Goal: Transaction & Acquisition: Obtain resource

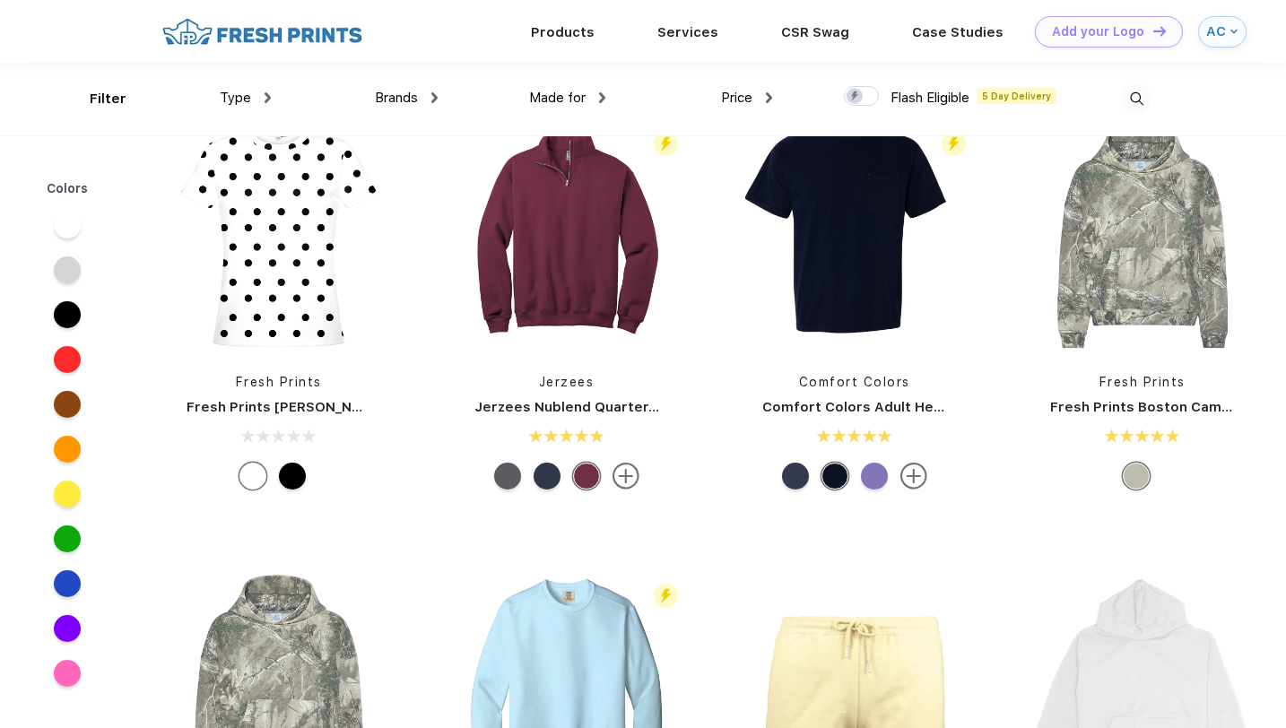
scroll to position [1721, 0]
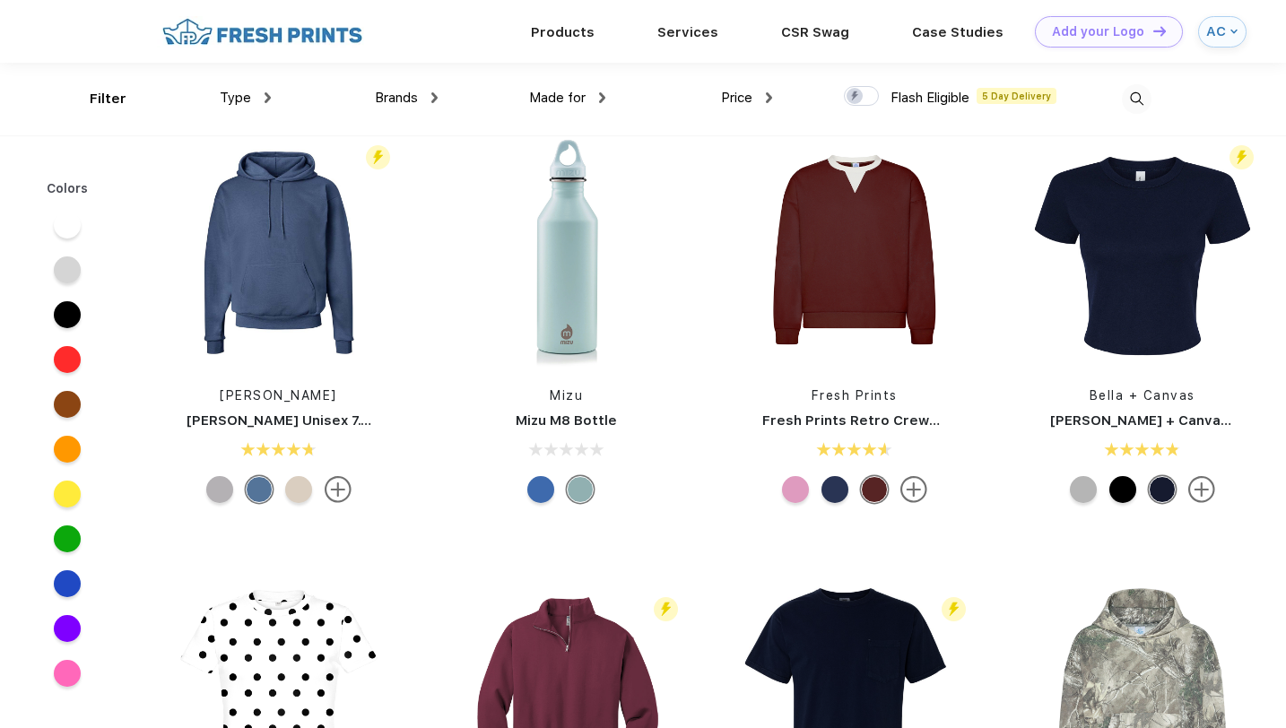
click at [265, 90] on div "Type" at bounding box center [245, 98] width 51 height 21
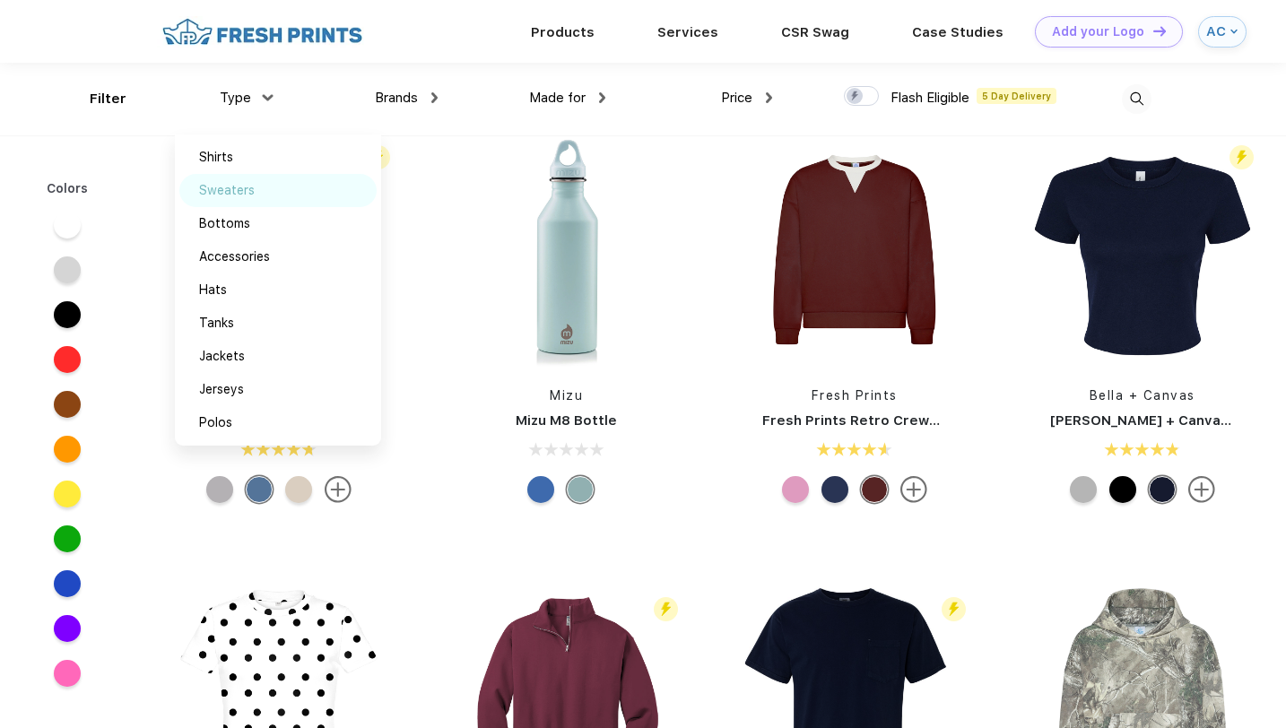
click at [243, 192] on div "Sweaters" at bounding box center [227, 190] width 56 height 19
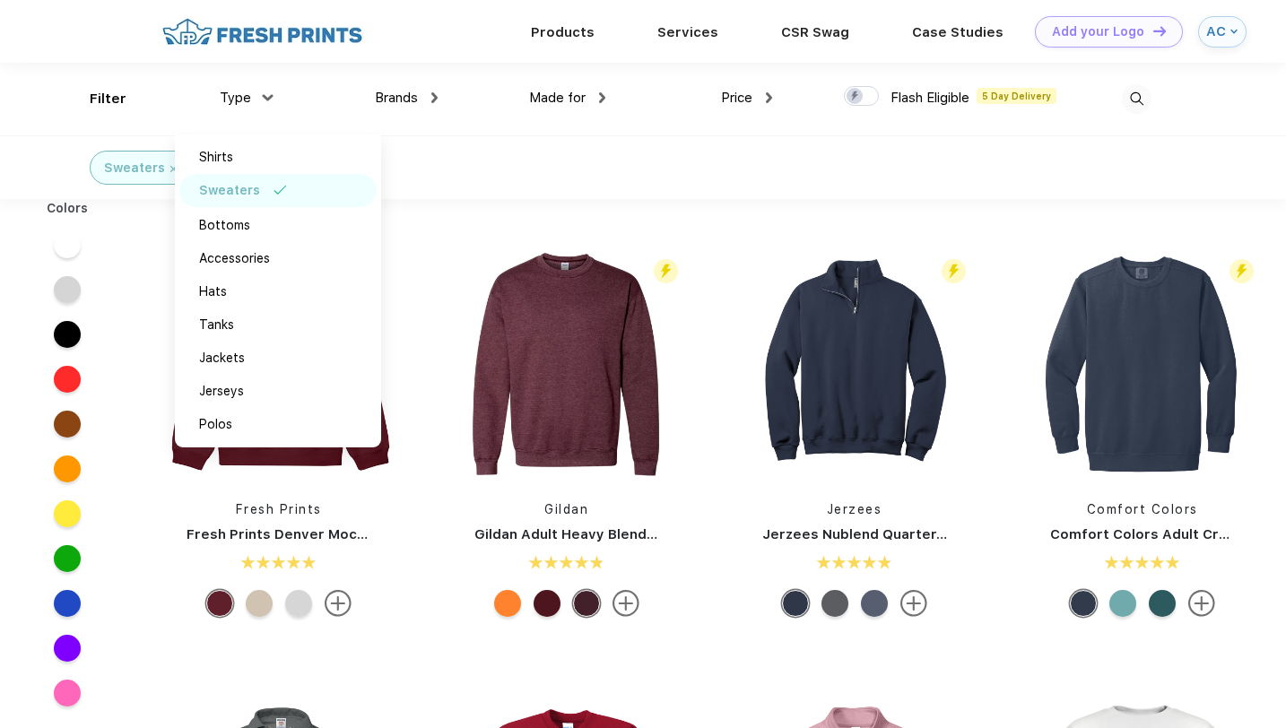
click at [537, 177] on div "Sweaters" at bounding box center [643, 167] width 1286 height 64
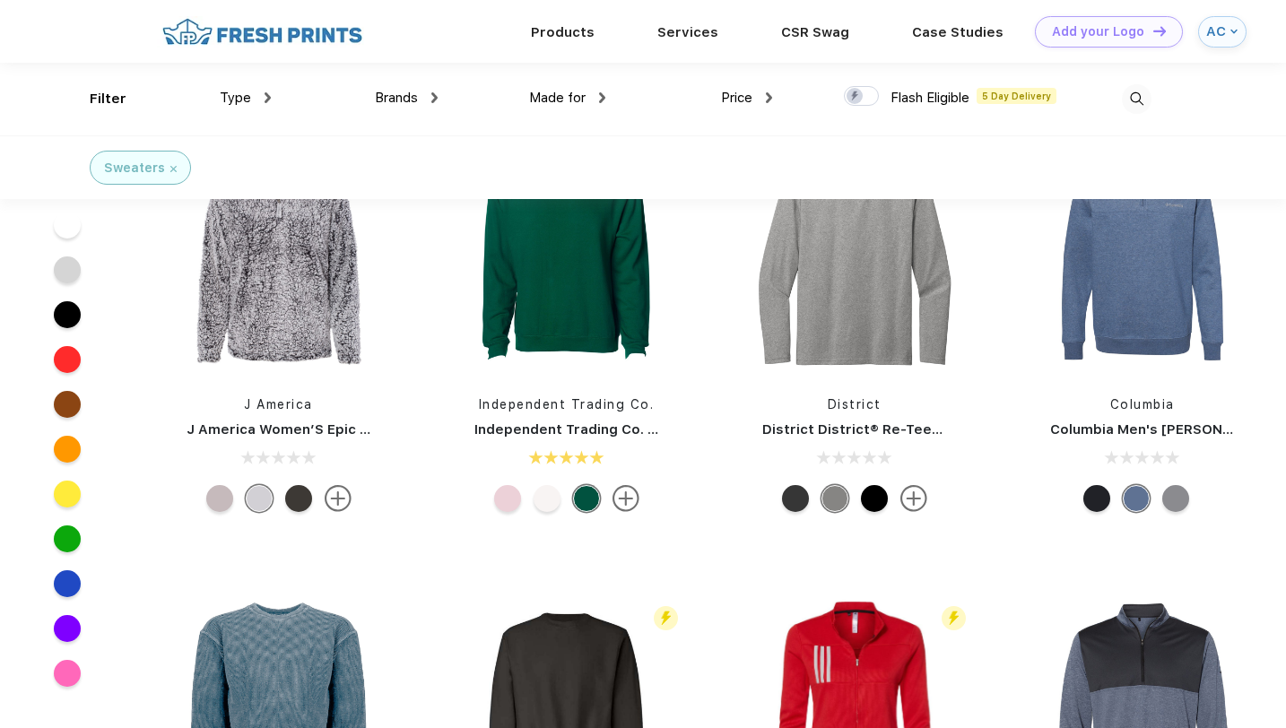
scroll to position [3063, 0]
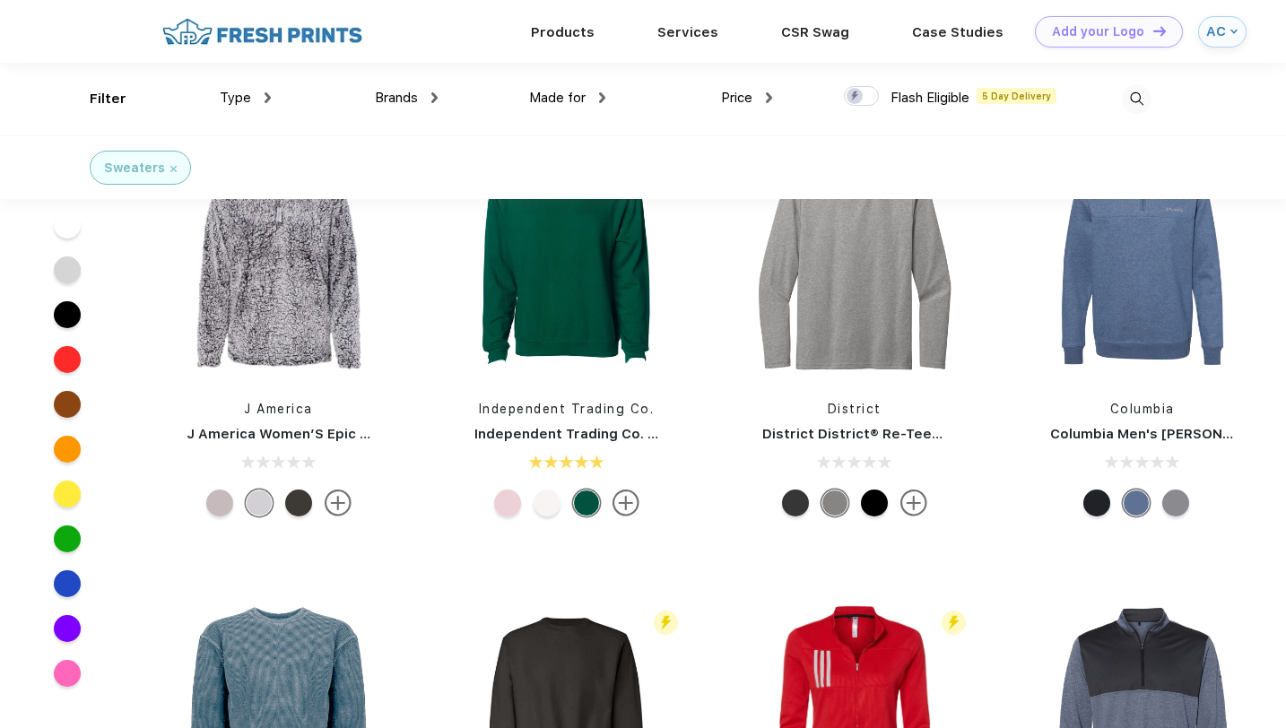
click at [261, 92] on div "Type" at bounding box center [245, 98] width 51 height 21
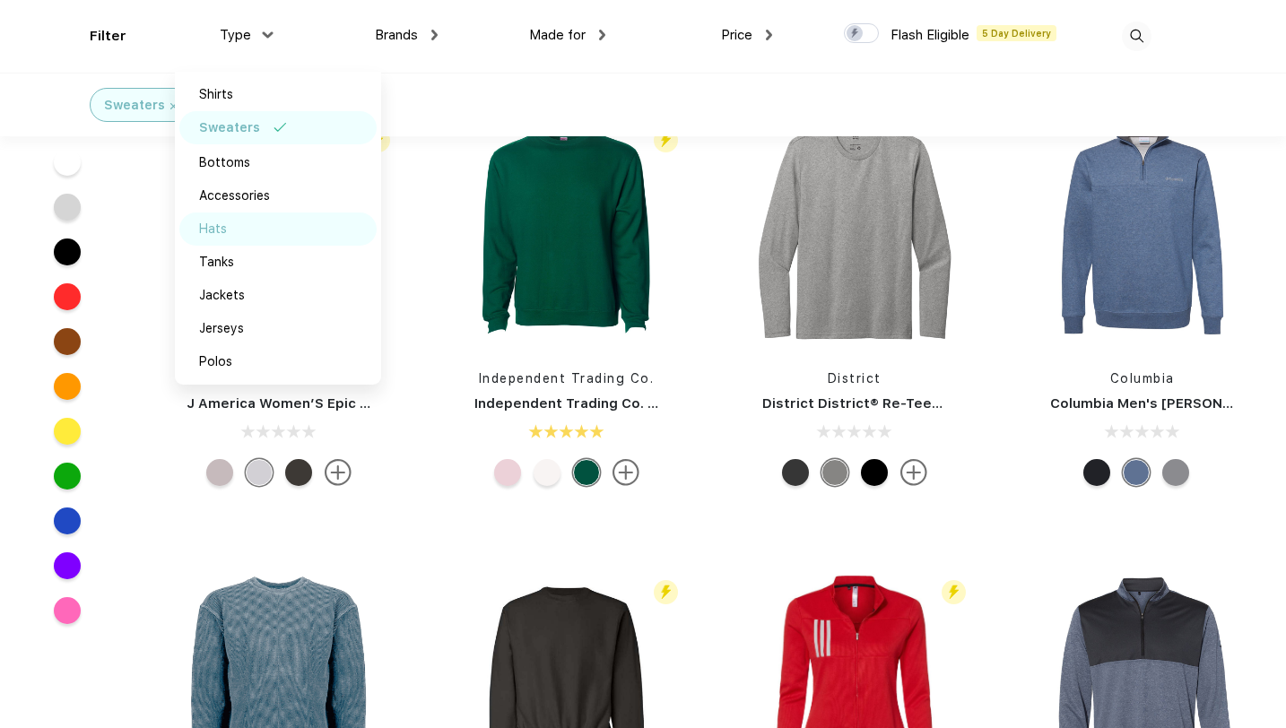
scroll to position [3176, 0]
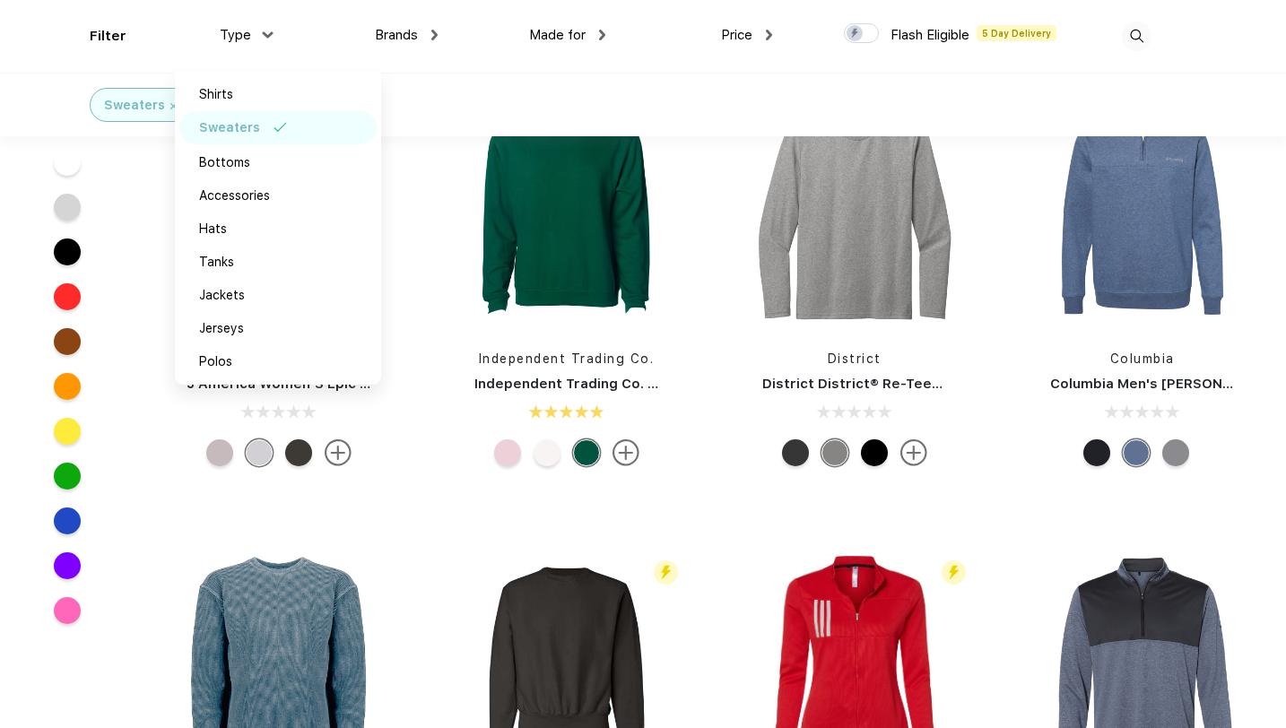
click at [153, 106] on div "Sweaters" at bounding box center [134, 105] width 61 height 19
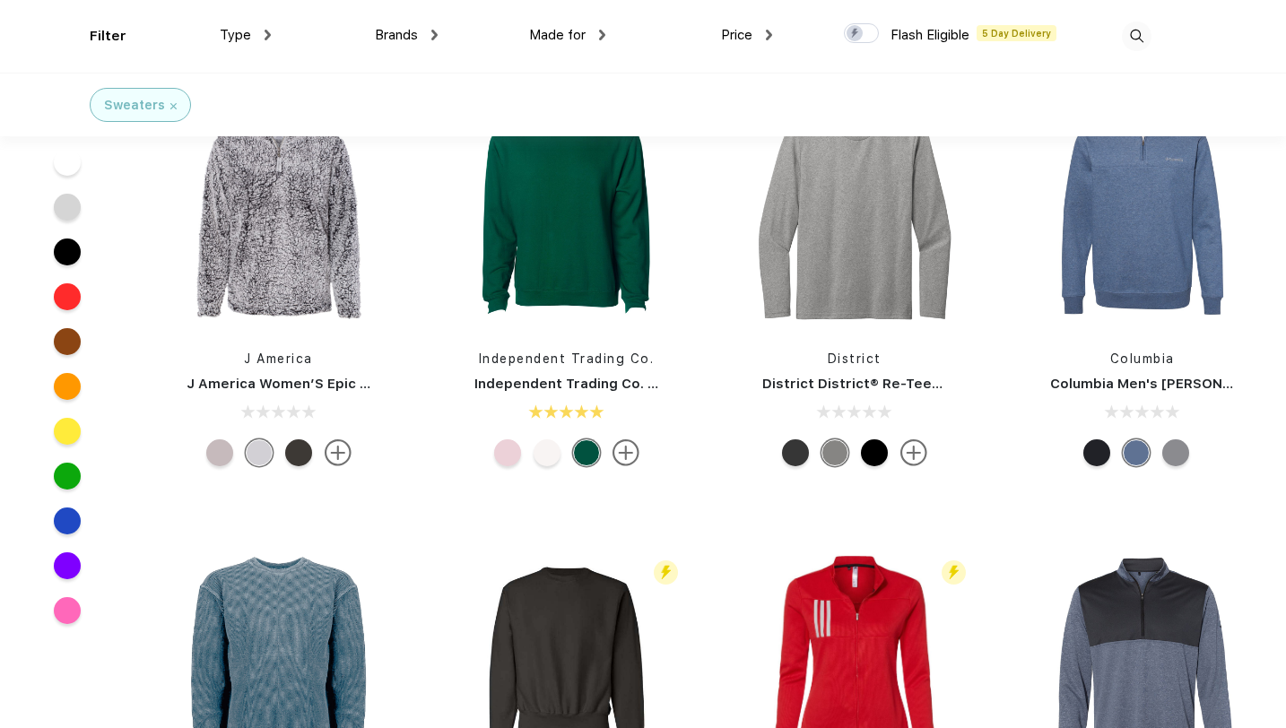
click at [170, 108] on img at bounding box center [173, 106] width 6 height 6
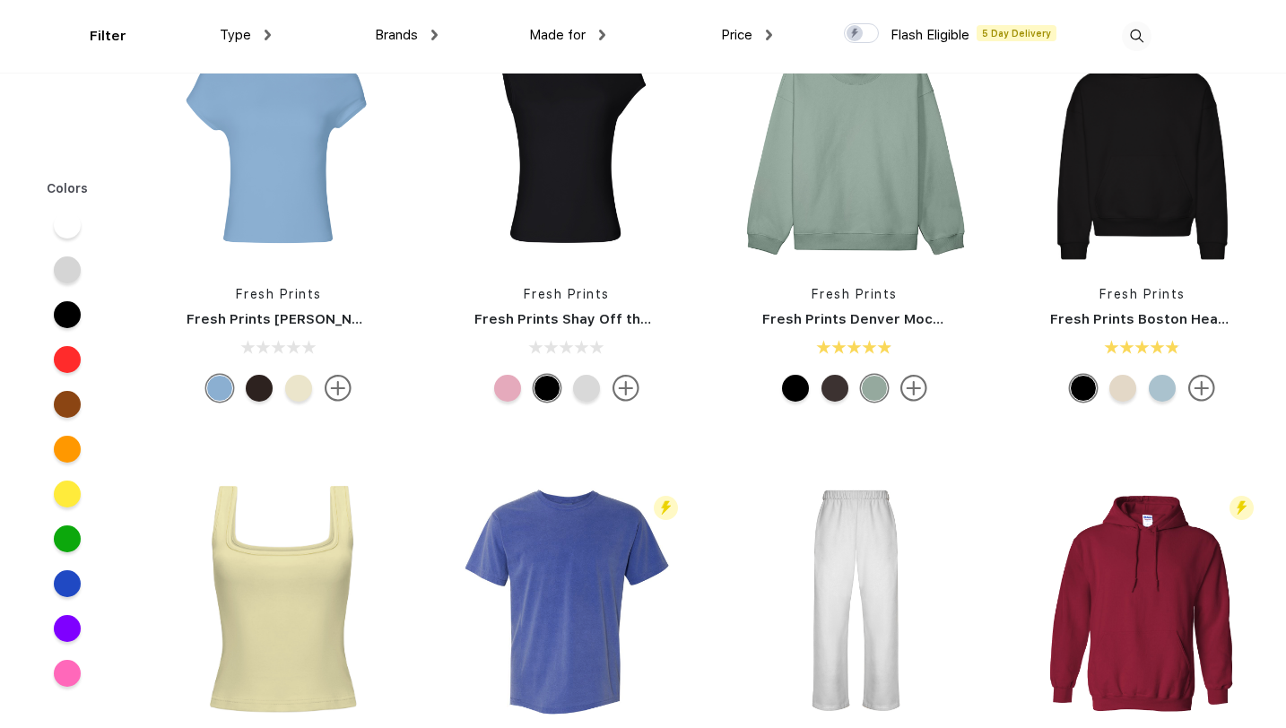
scroll to position [117, 0]
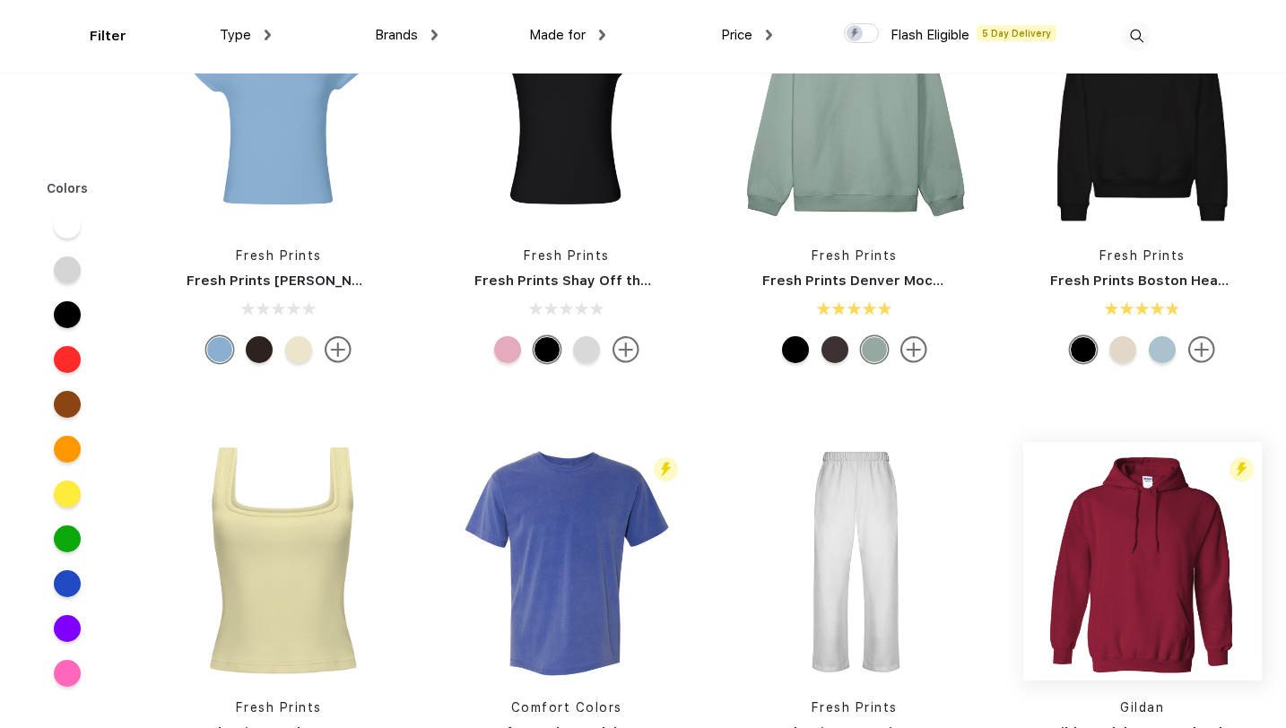
click at [1084, 524] on img at bounding box center [1142, 561] width 238 height 238
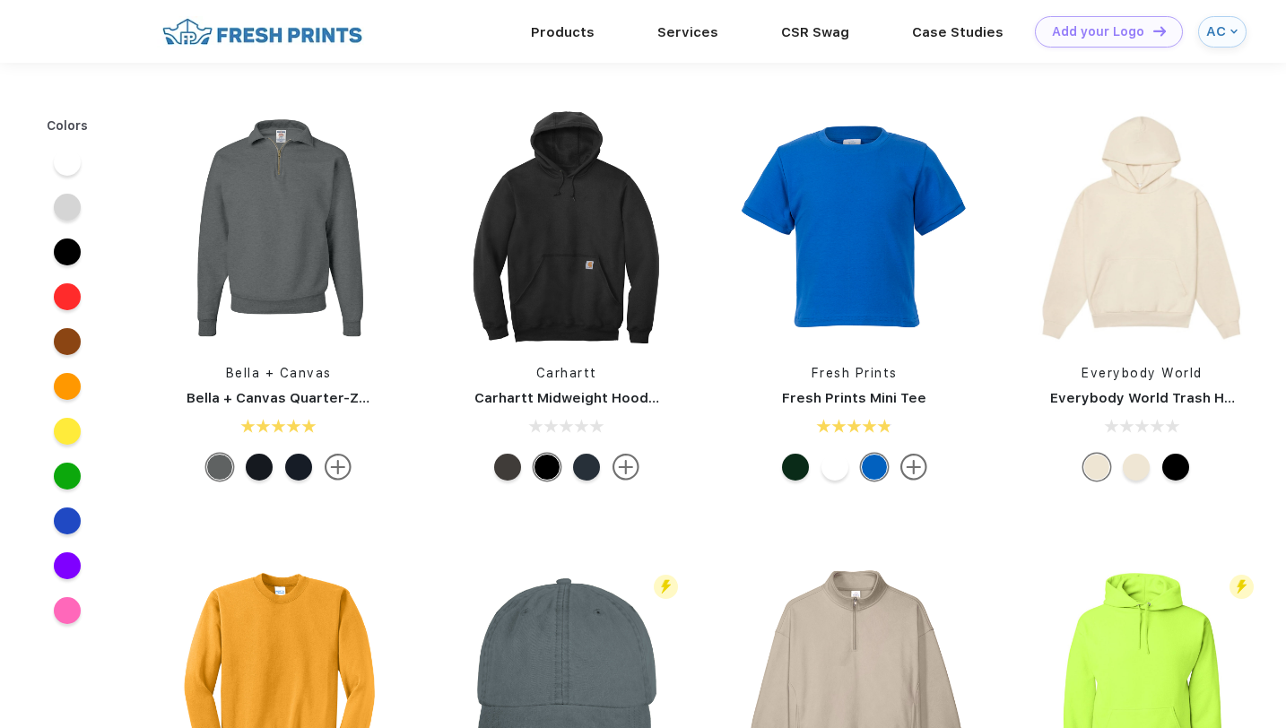
scroll to position [117, 0]
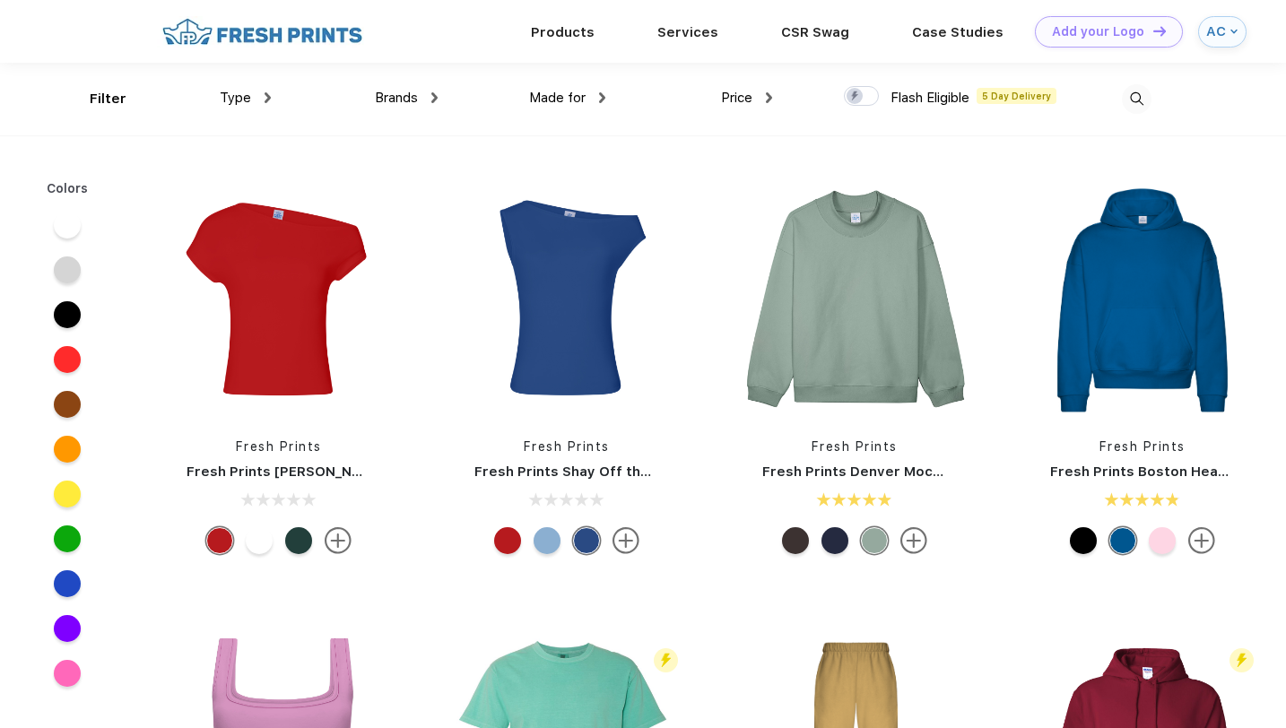
click at [1226, 36] on div "AC" at bounding box center [1222, 31] width 48 height 31
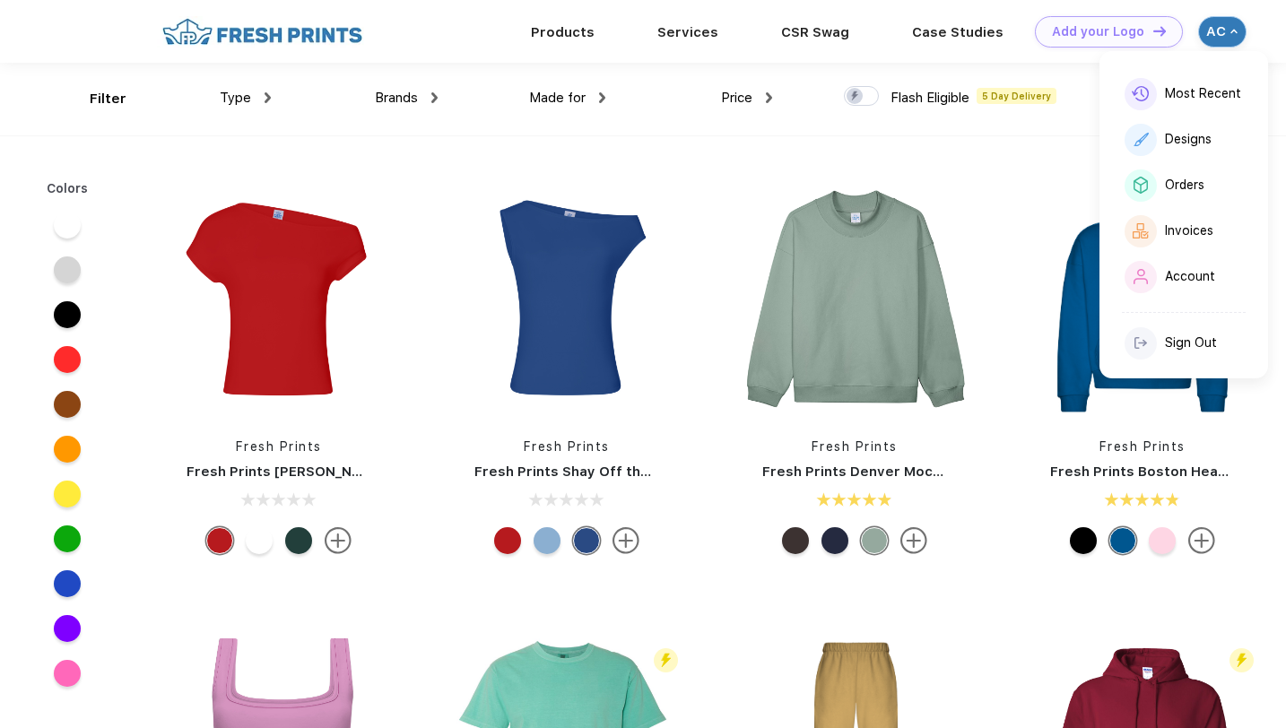
scroll to position [1, 0]
click at [1185, 147] on div "Designs" at bounding box center [1183, 137] width 124 height 39
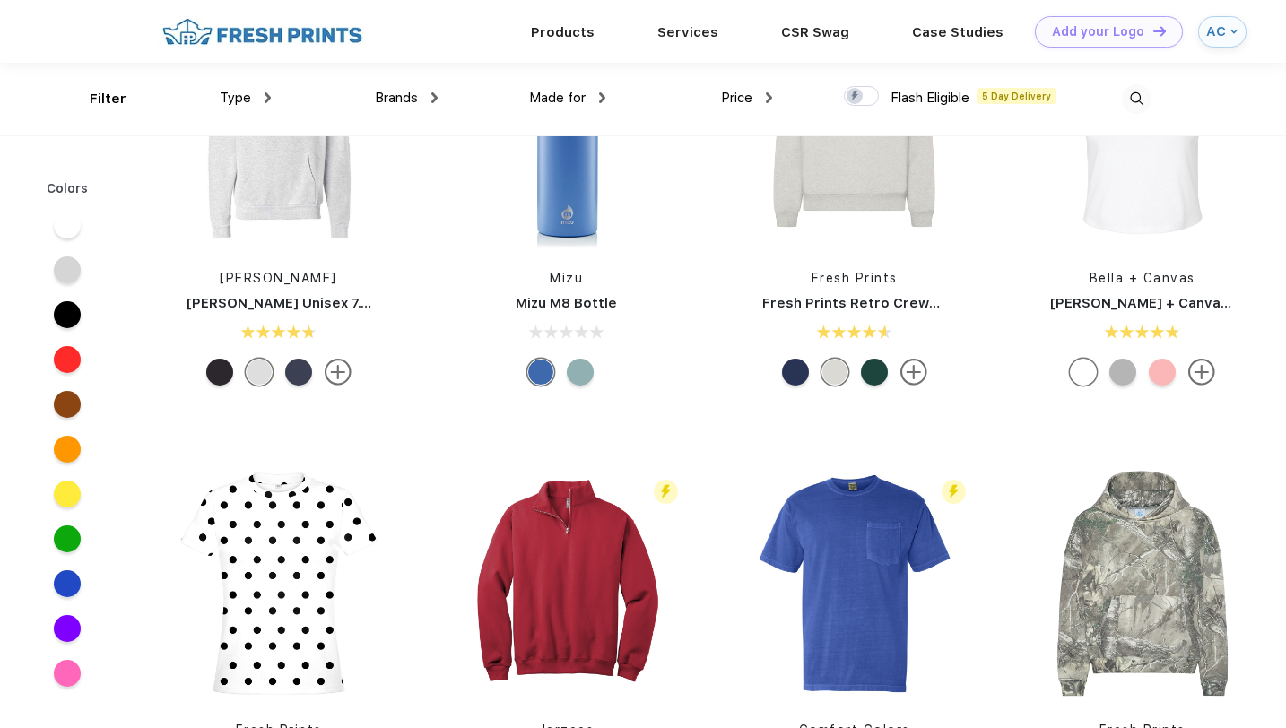
scroll to position [1728, 0]
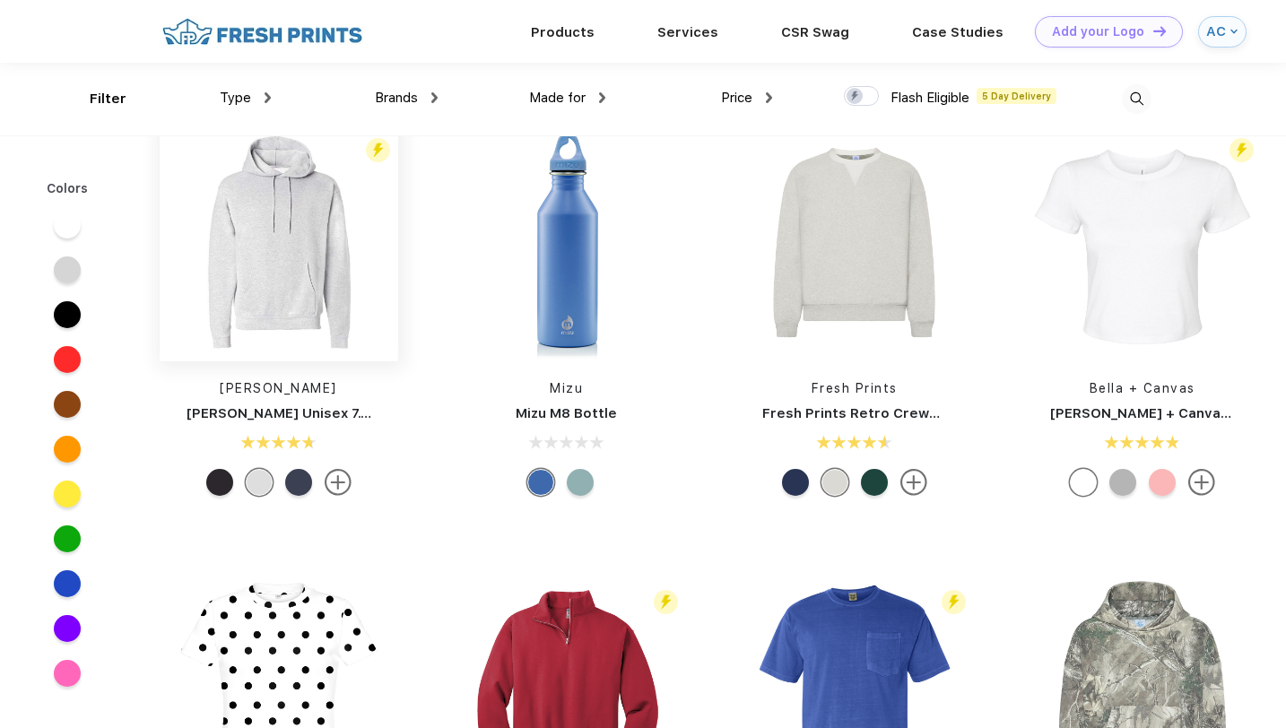
click at [285, 283] on img at bounding box center [279, 242] width 238 height 238
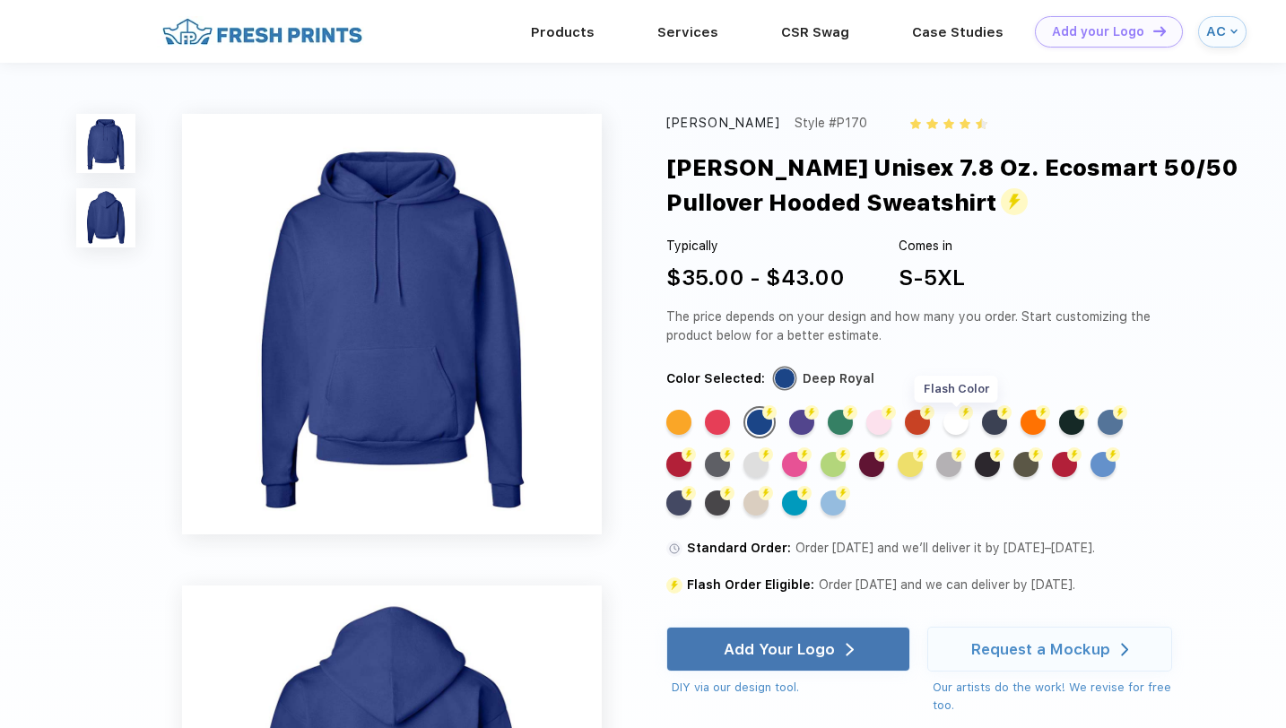
click at [957, 425] on div "Flash Color" at bounding box center [955, 422] width 25 height 25
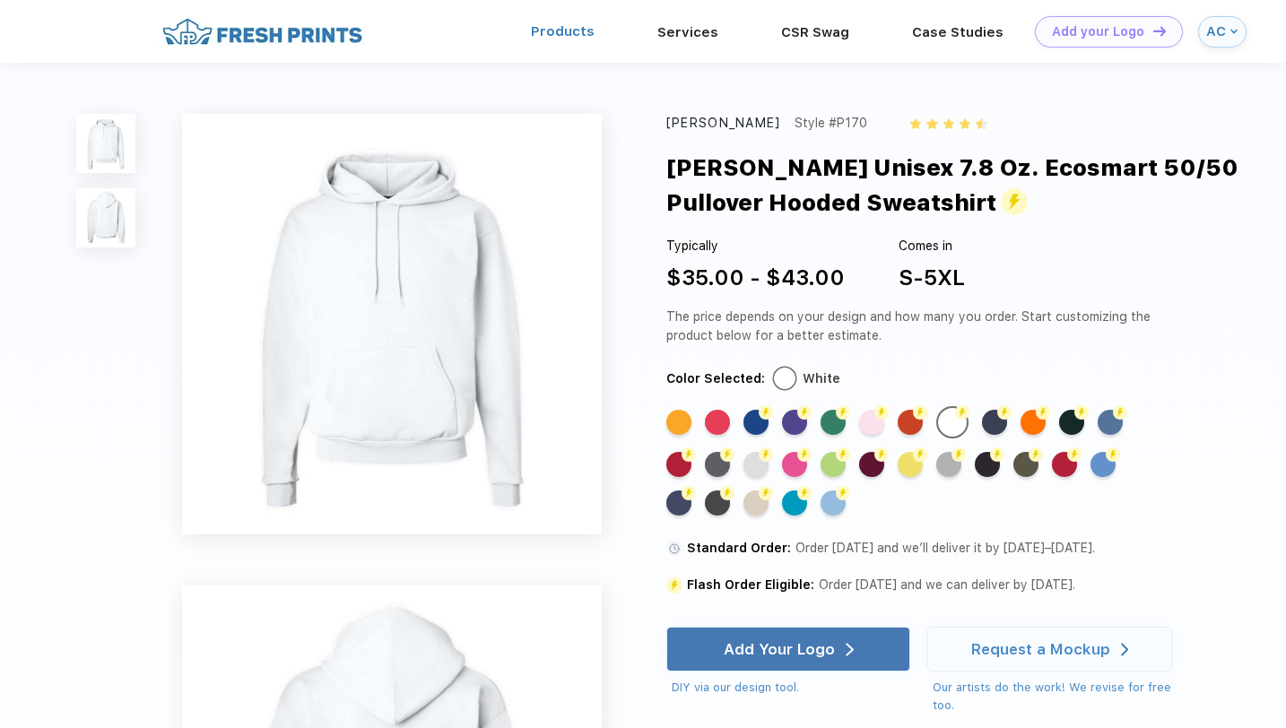
click at [563, 33] on link "Products" at bounding box center [563, 31] width 64 height 16
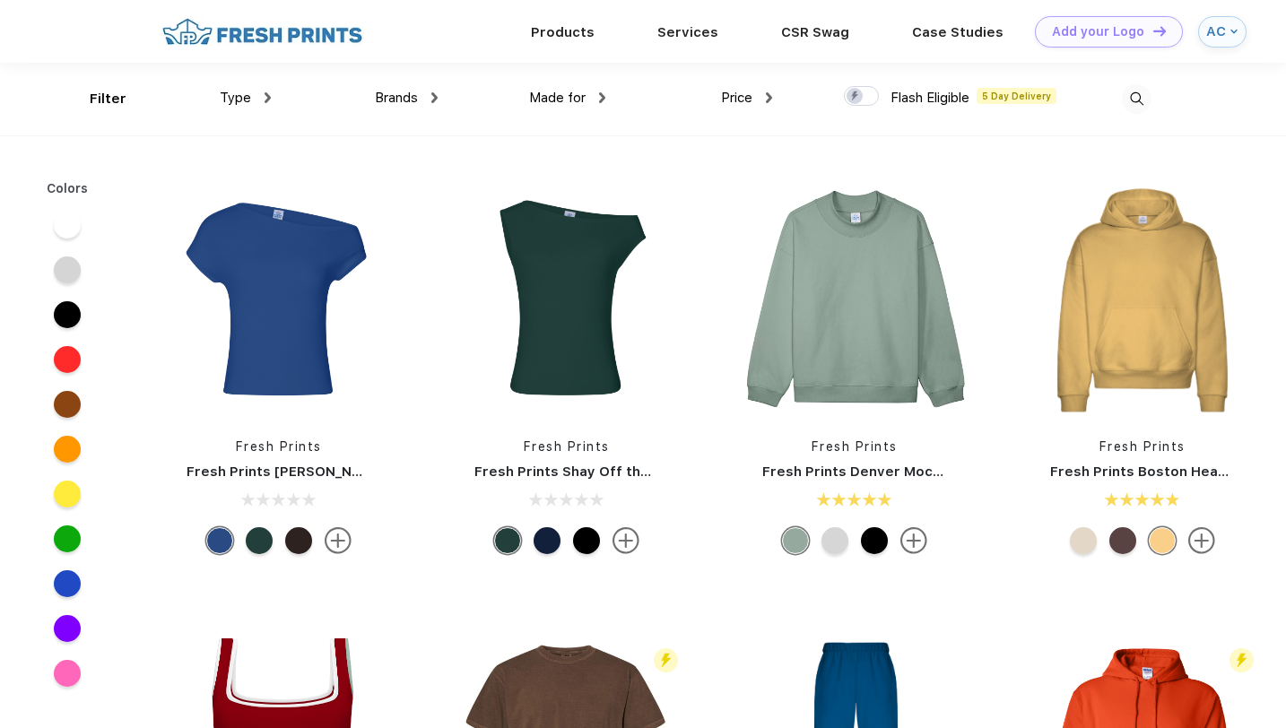
scroll to position [1, 0]
click at [1136, 94] on img at bounding box center [1136, 98] width 30 height 30
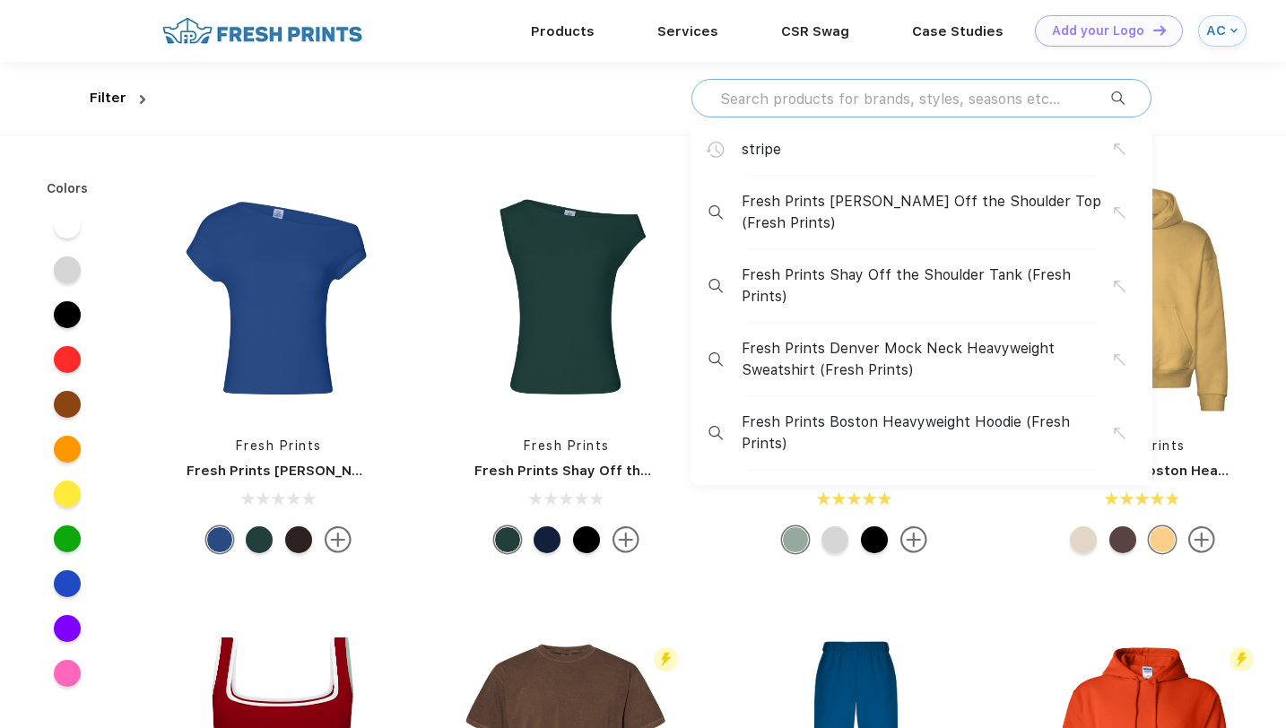
click at [891, 100] on input "text" at bounding box center [914, 99] width 393 height 20
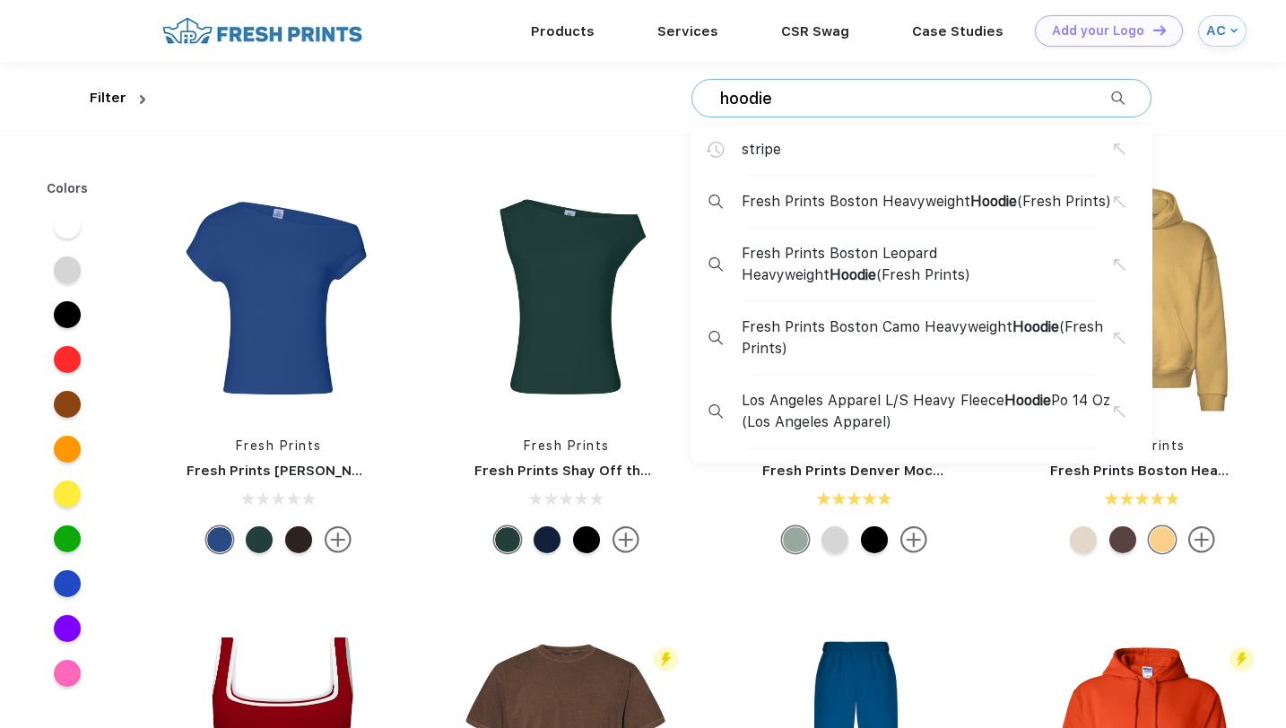
type input "hoodie"
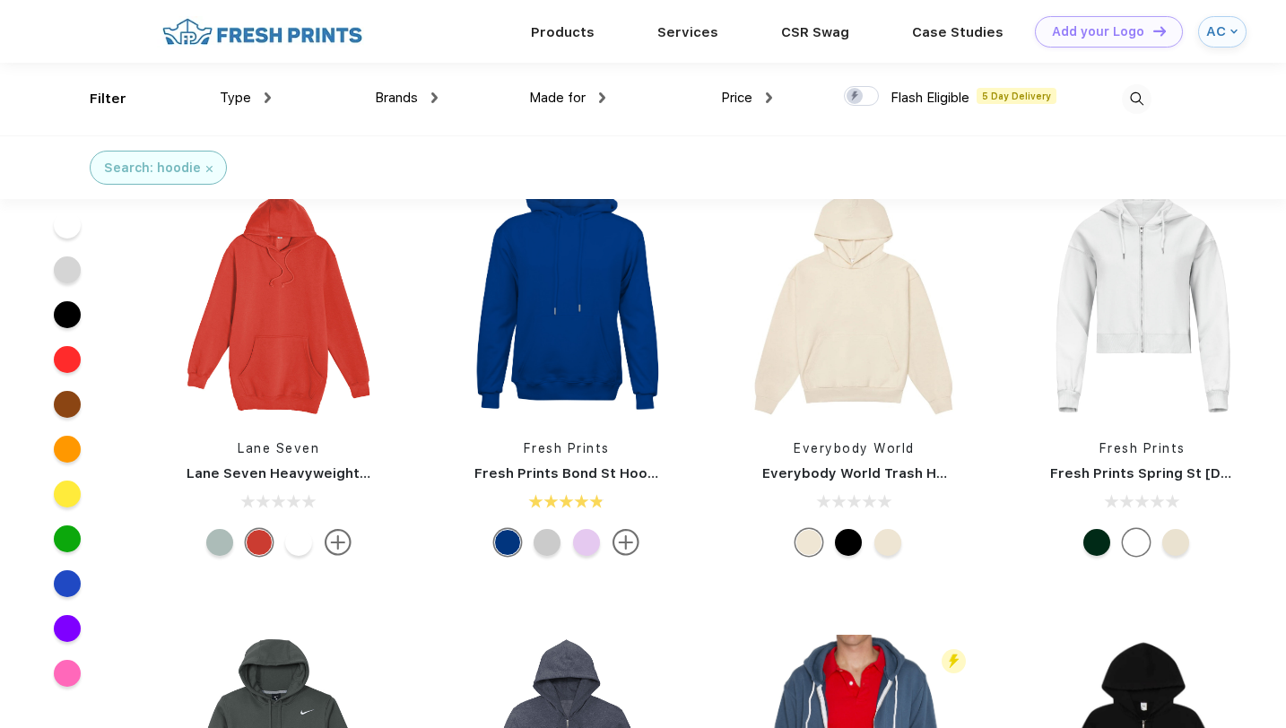
scroll to position [309, 0]
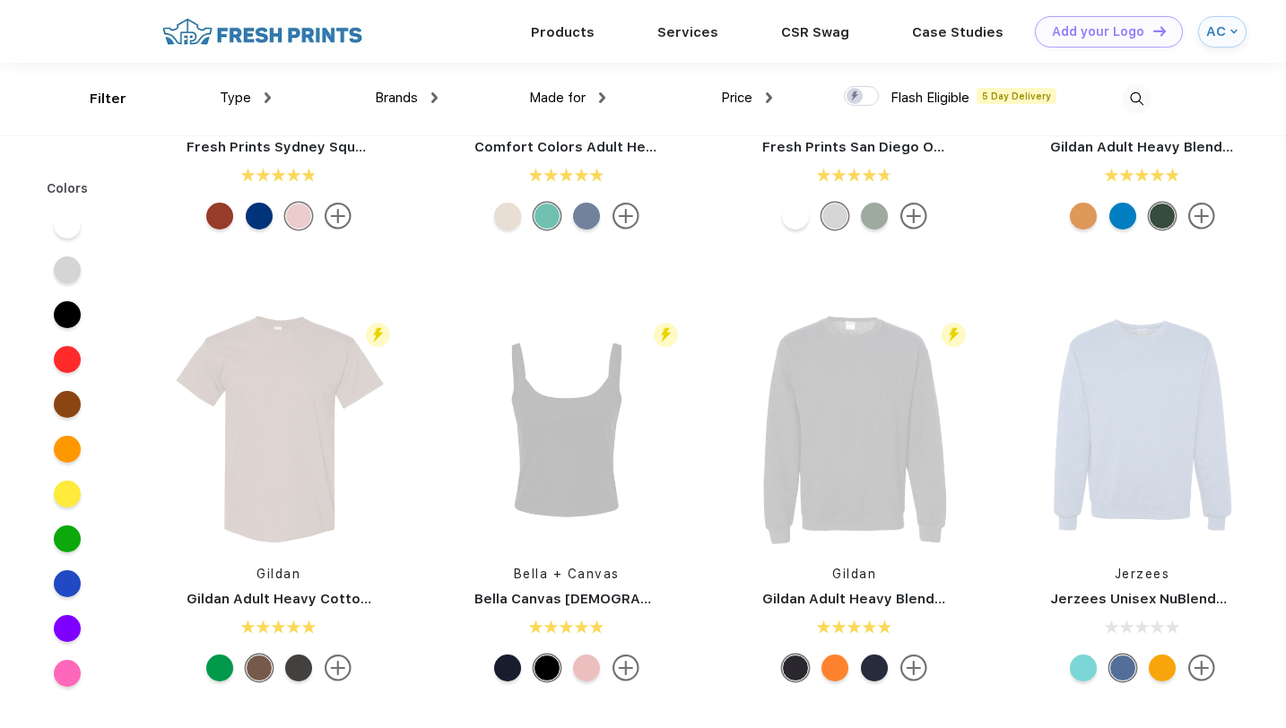
scroll to position [278, 0]
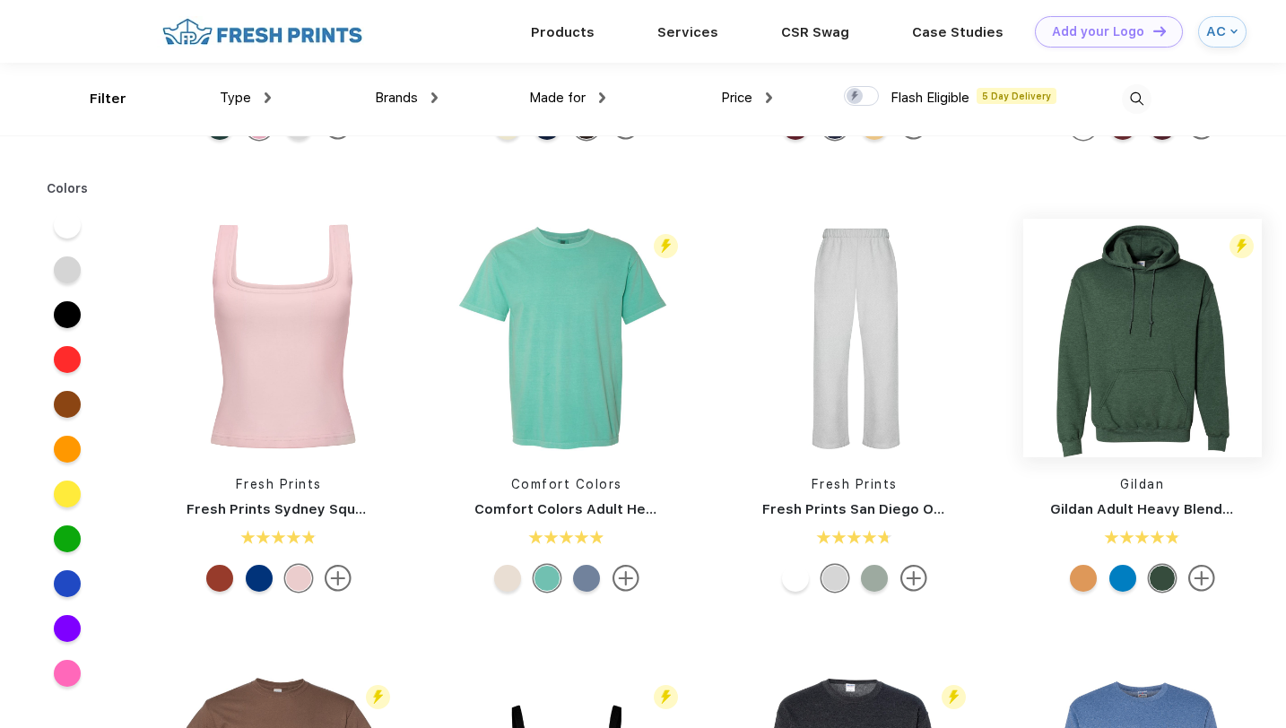
click at [1125, 412] on img at bounding box center [1142, 338] width 238 height 238
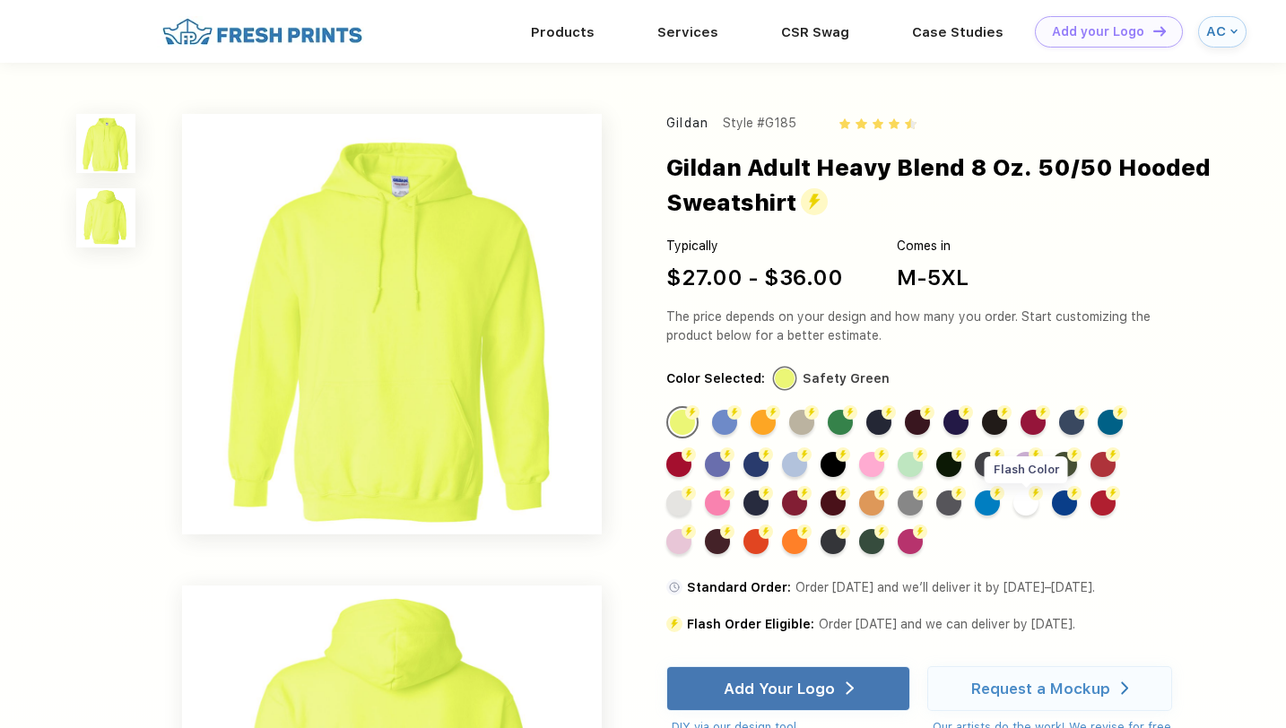
click at [1032, 506] on div "Flash Color" at bounding box center [1025, 502] width 25 height 25
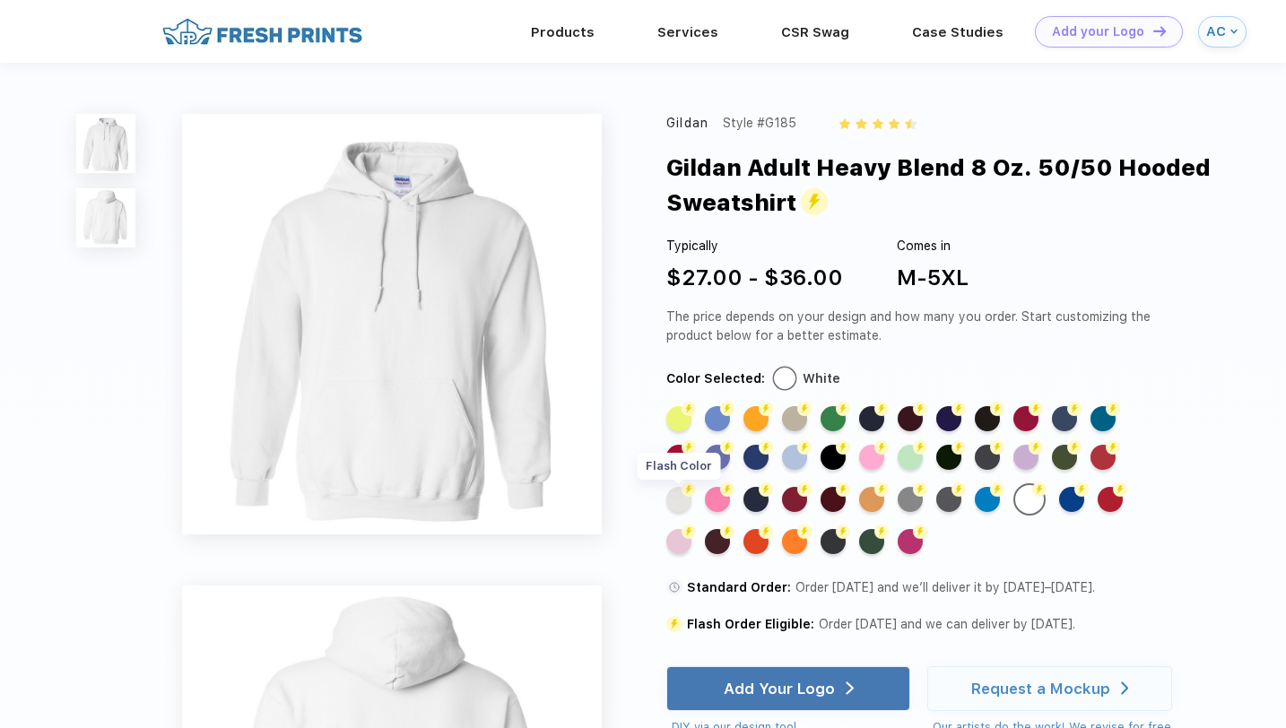
click at [682, 496] on img at bounding box center [688, 489] width 14 height 14
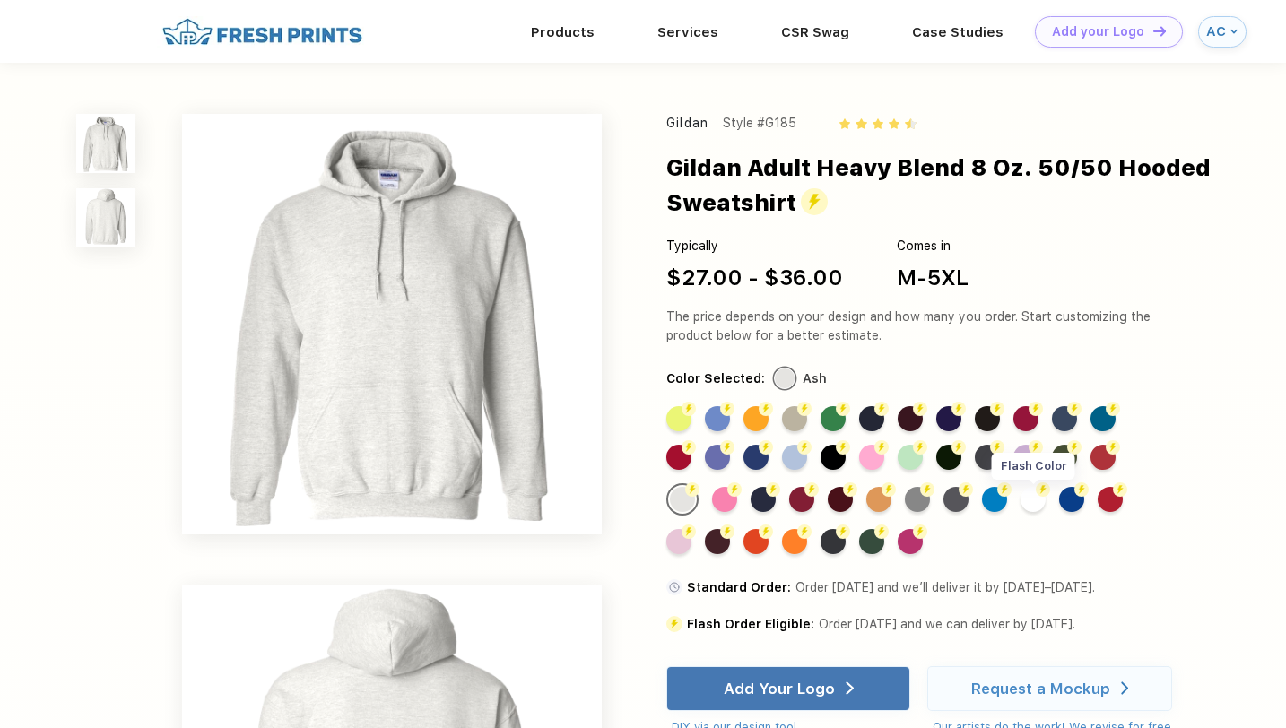
click at [1035, 502] on div "Flash Color" at bounding box center [1032, 499] width 25 height 25
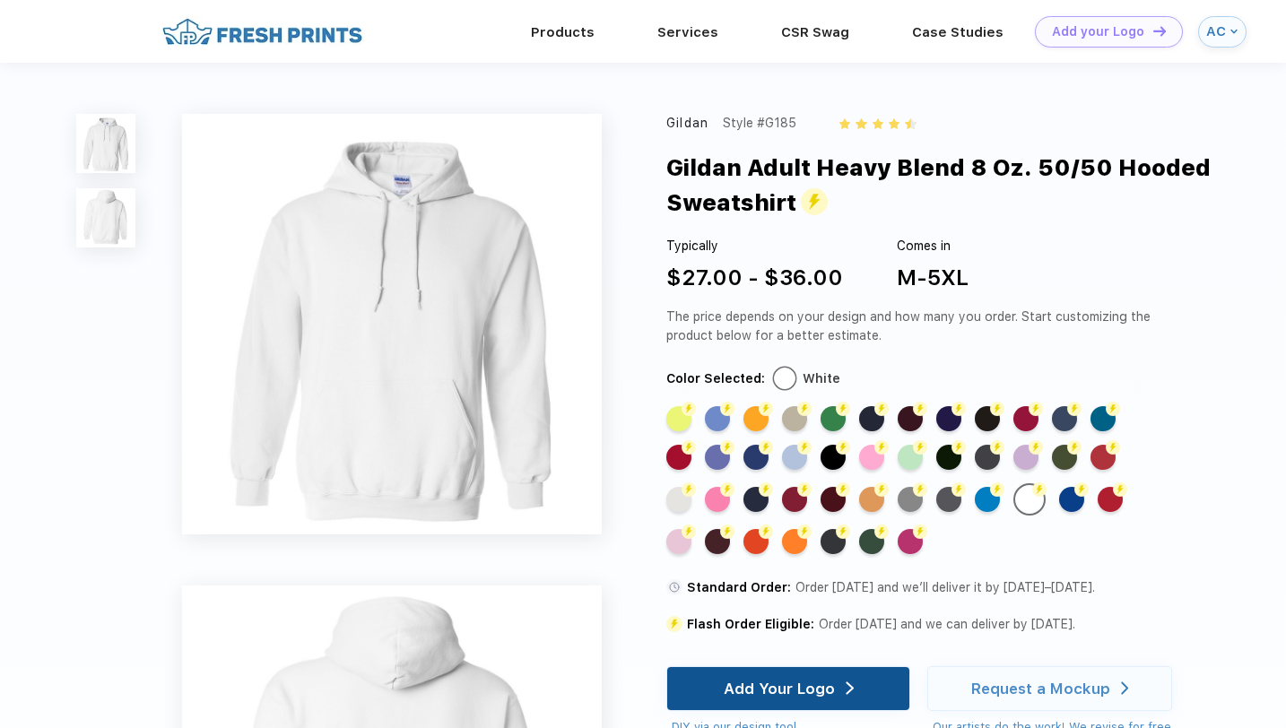
click at [792, 685] on div "Add Your Logo" at bounding box center [778, 689] width 111 height 18
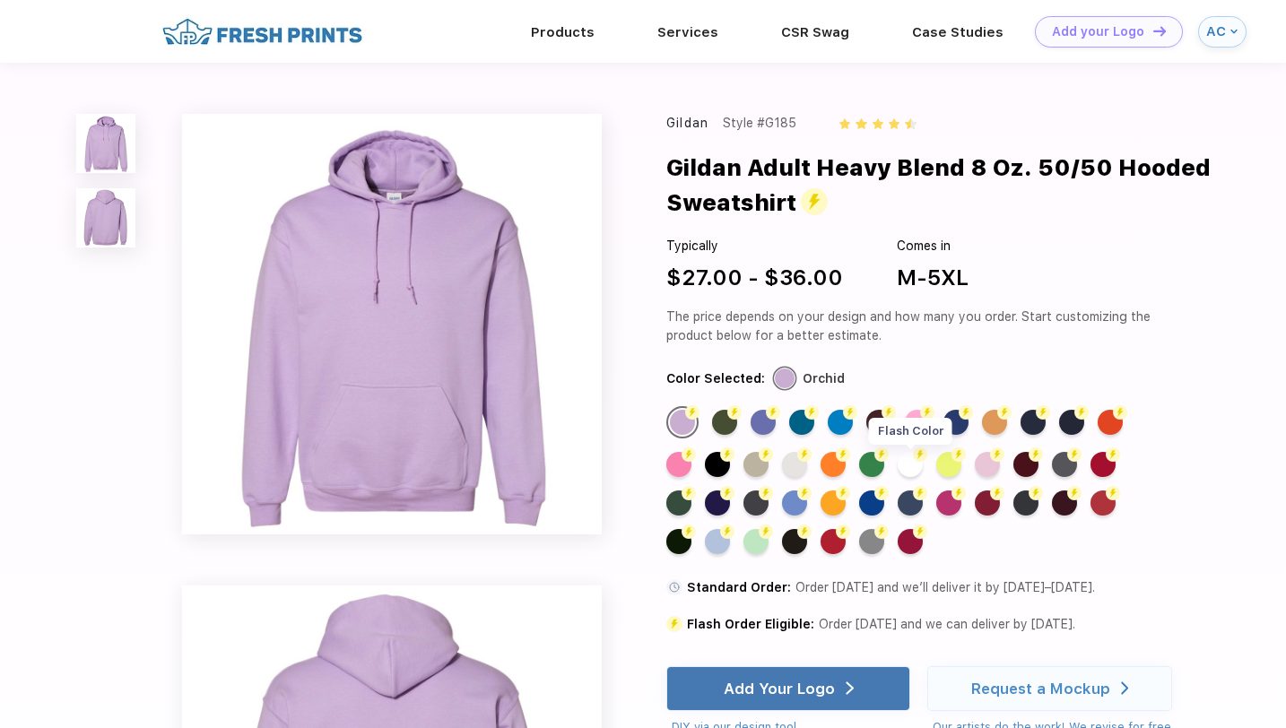
click at [913, 463] on div "Flash Color" at bounding box center [909, 464] width 25 height 25
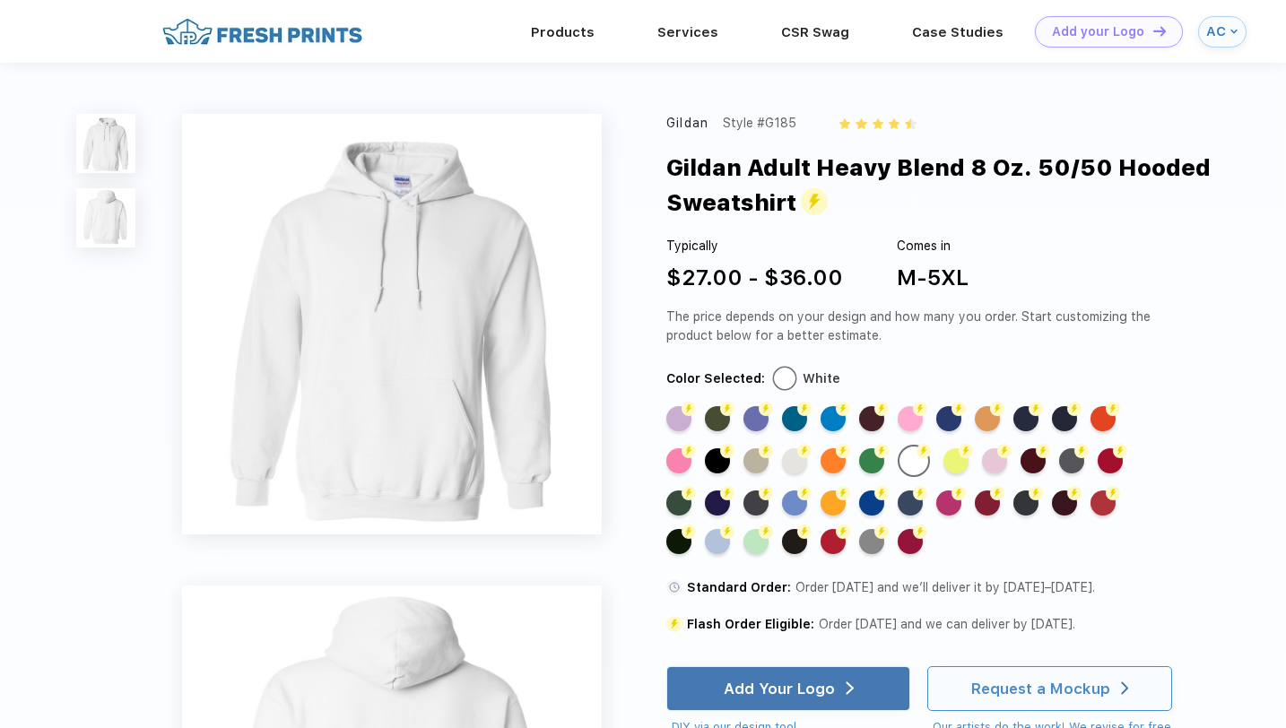
click at [1006, 692] on div "Request a Mockup" at bounding box center [1040, 689] width 139 height 18
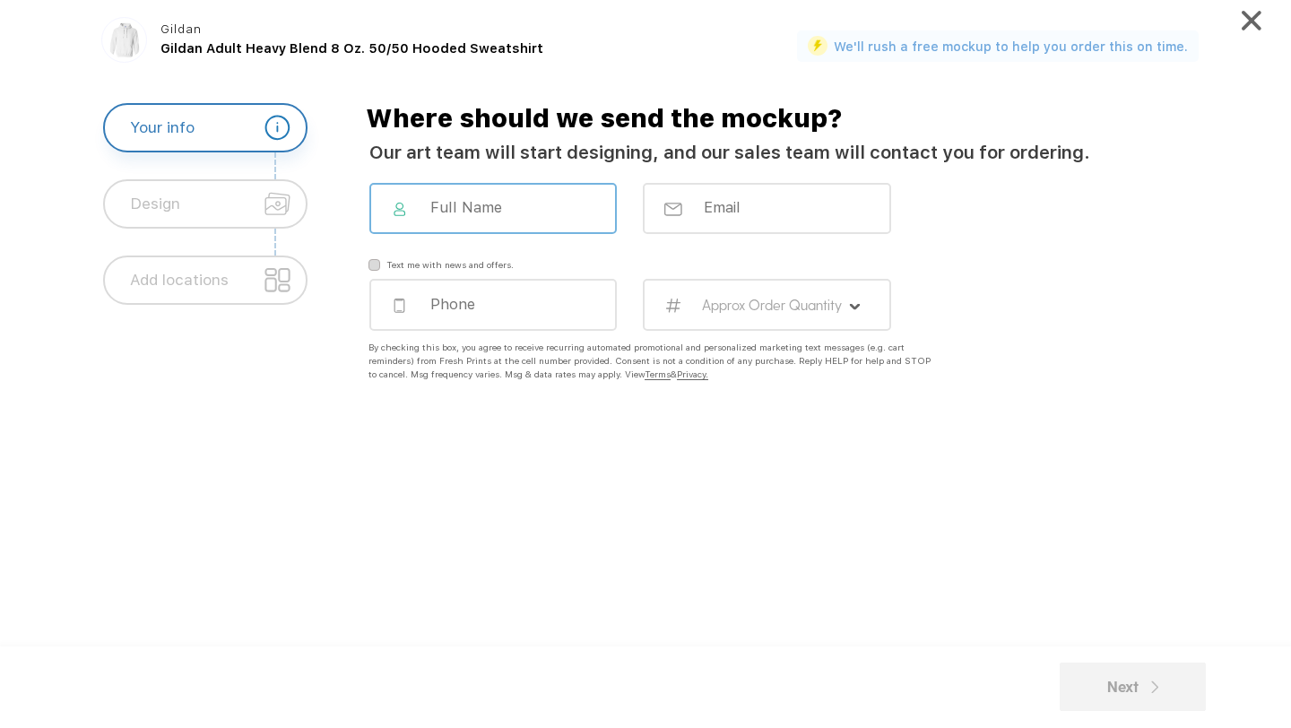
click at [511, 212] on input at bounding box center [505, 207] width 153 height 18
type input "Allison Cohen"
type input "allisoncohen40@gmail.com"
type input "3038709970"
click at [737, 311] on label "Approx Order Quantity" at bounding box center [772, 304] width 141 height 17
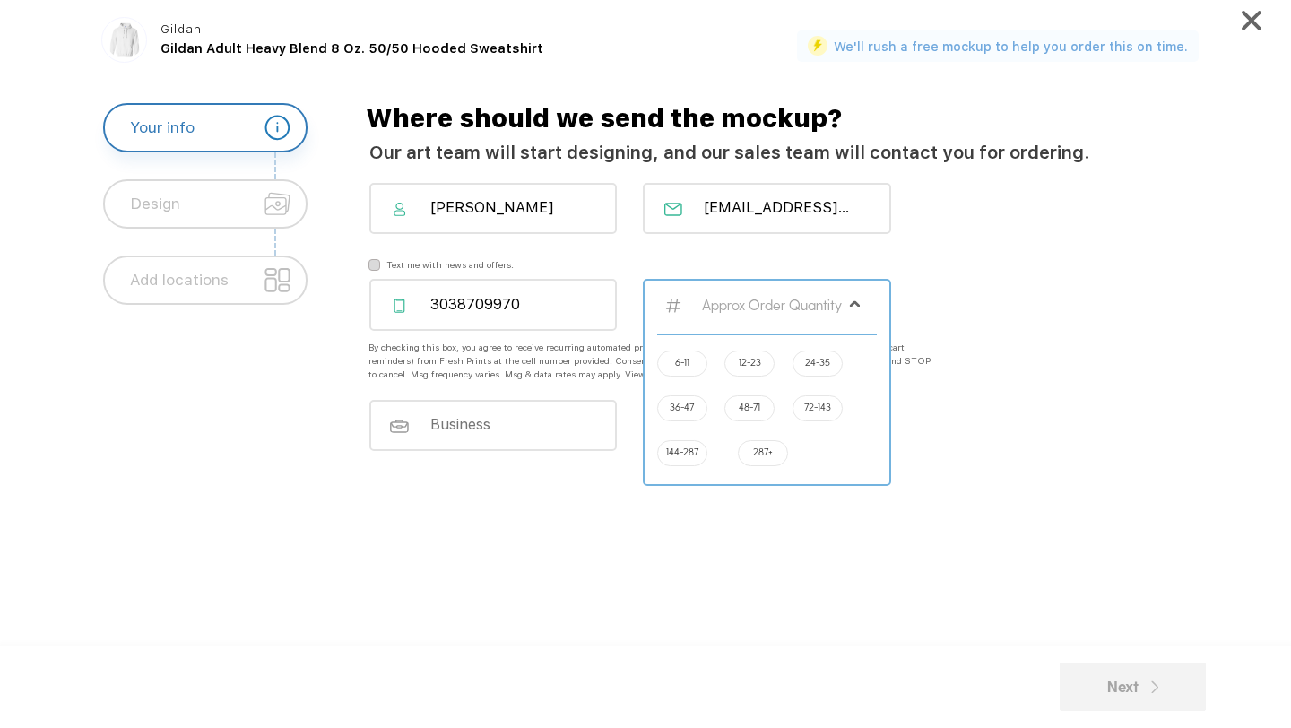
click at [678, 368] on label "6-11" at bounding box center [682, 361] width 14 height 13
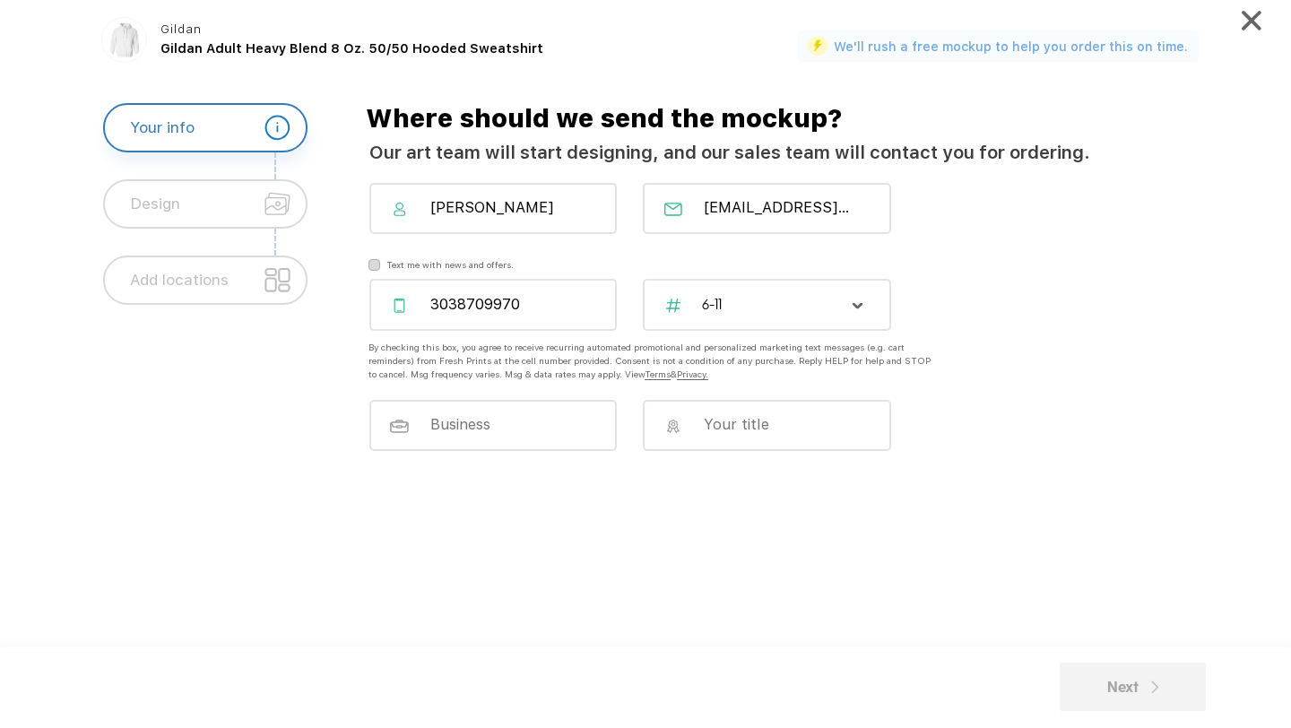
click at [517, 428] on input at bounding box center [505, 424] width 153 height 18
drag, startPoint x: 507, startPoint y: 418, endPoint x: 367, endPoint y: 422, distance: 140.8
click at [367, 422] on div "What's your business ?" at bounding box center [486, 447] width 273 height 94
type input "BBYO"
click at [1132, 688] on div "Next" at bounding box center [1133, 686] width 52 height 23
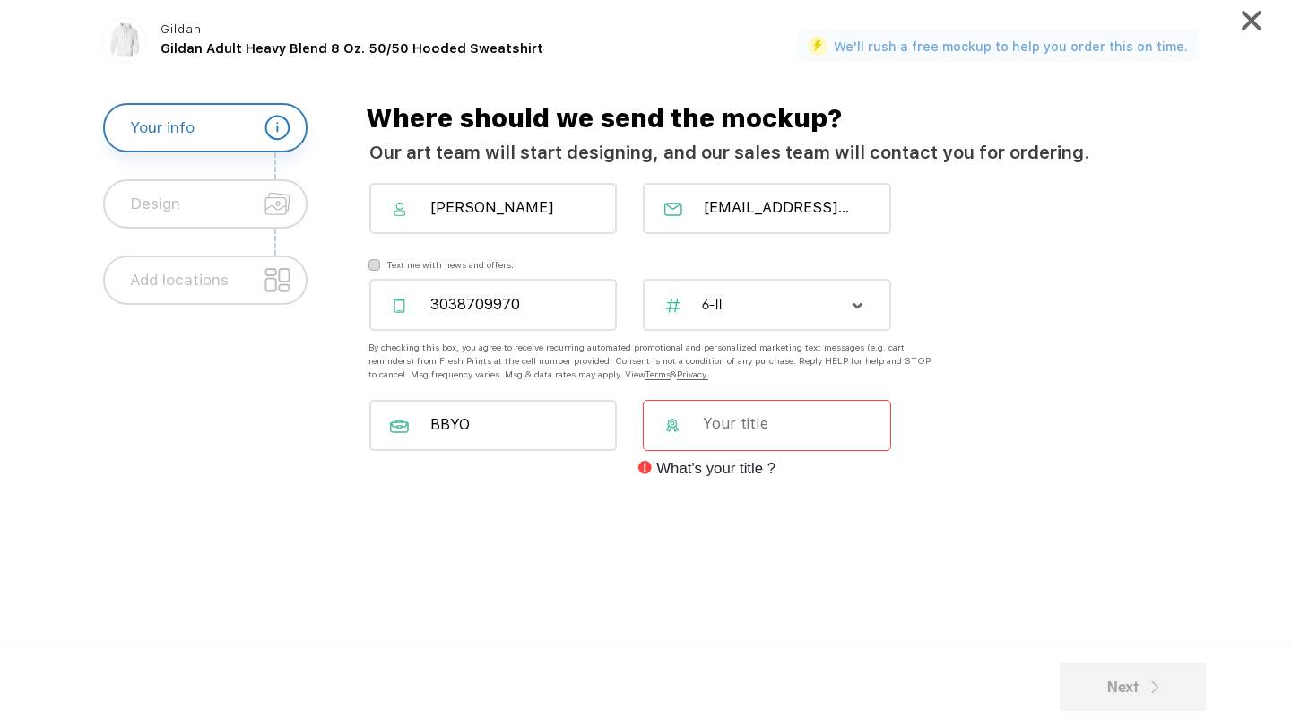
click at [816, 422] on input at bounding box center [777, 423] width 153 height 18
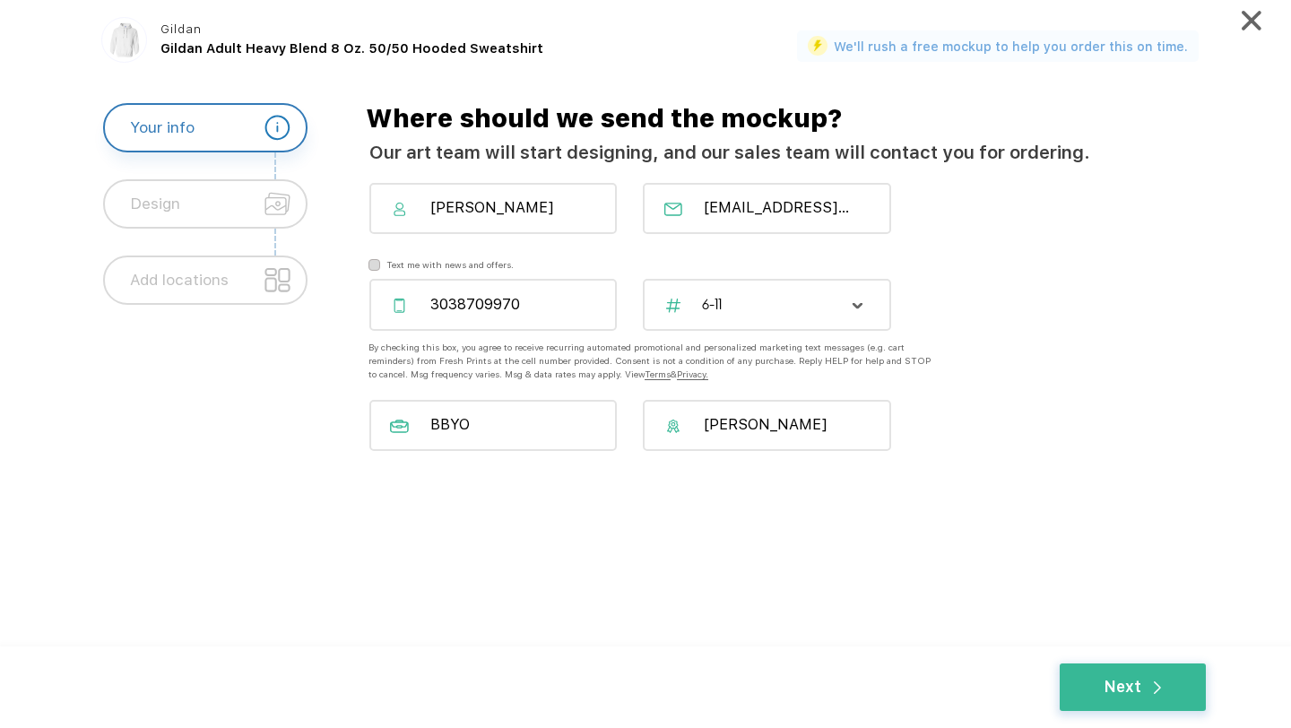
drag, startPoint x: 1107, startPoint y: 687, endPoint x: 794, endPoint y: 416, distance: 413.7
drag, startPoint x: 811, startPoint y: 426, endPoint x: 682, endPoint y: 426, distance: 129.1
click at [682, 426] on div "Allison Cohen" at bounding box center [766, 425] width 247 height 51
type input "Board merch"
click at [1092, 680] on div "Next" at bounding box center [1133, 687] width 146 height 48
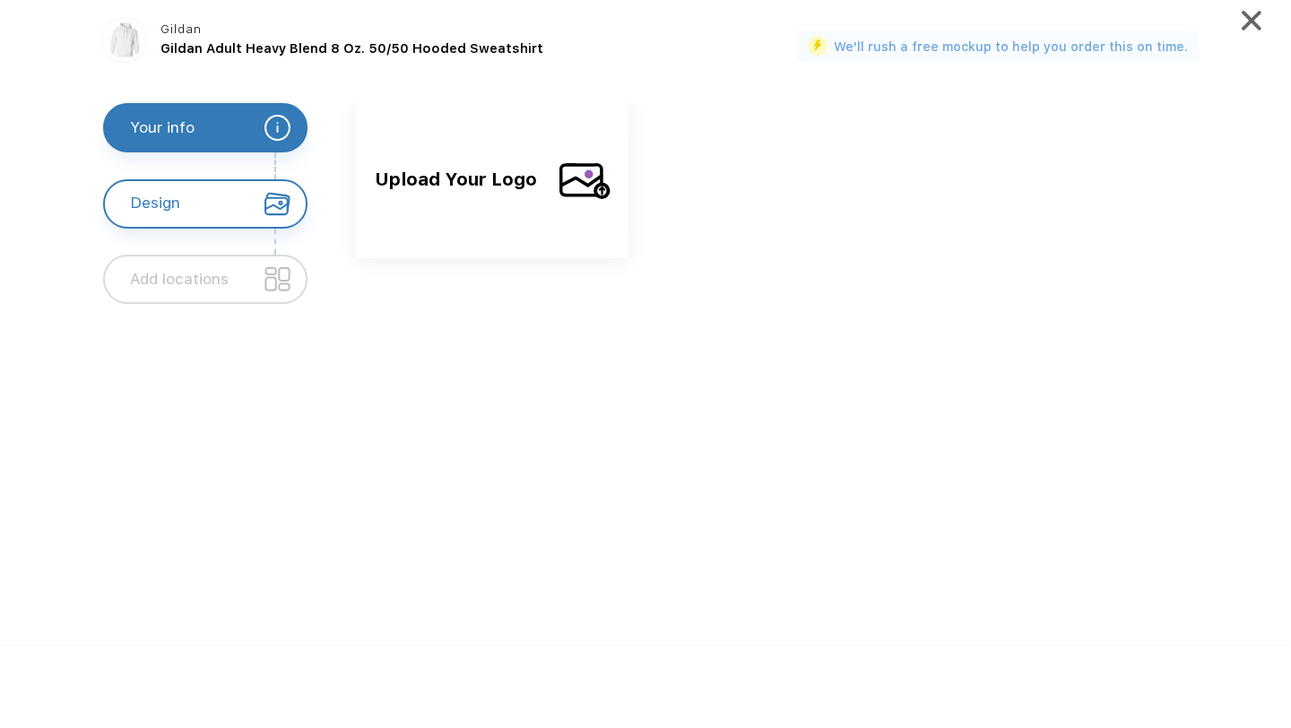
click at [521, 211] on span "Upload Your Logo" at bounding box center [459, 194] width 169 height 58
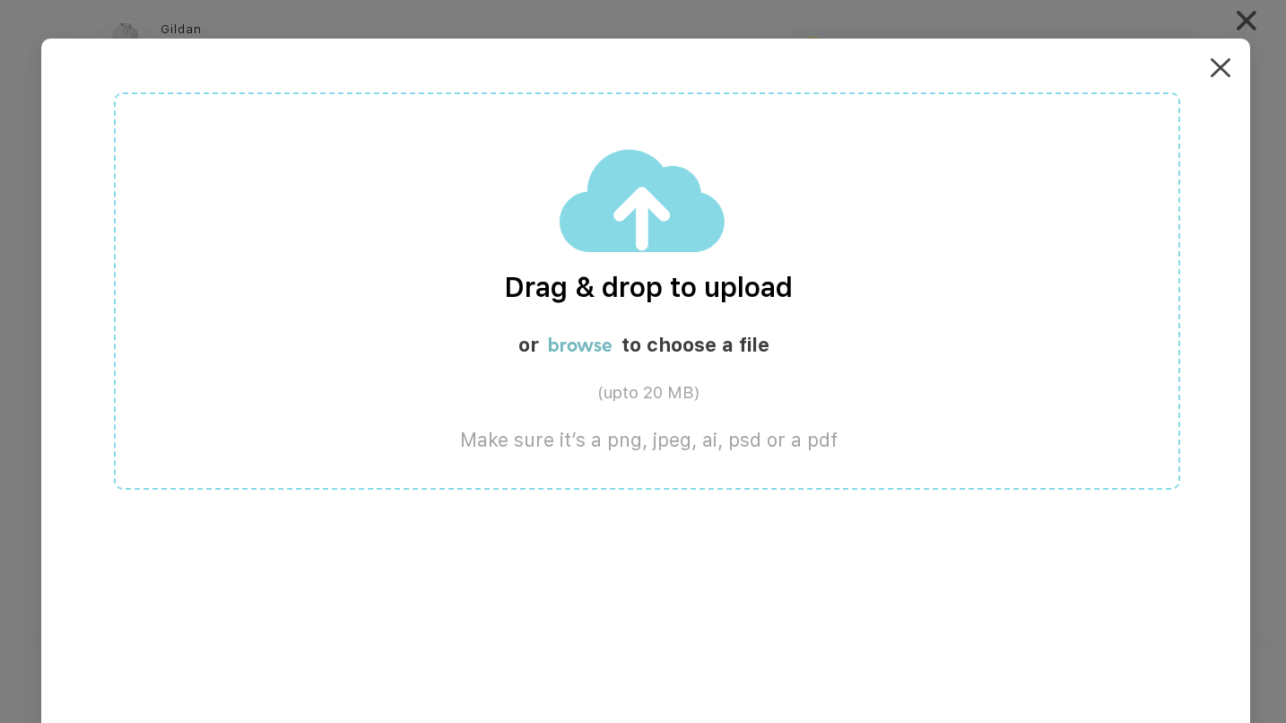
click at [612, 345] on label "browse" at bounding box center [580, 344] width 65 height 23
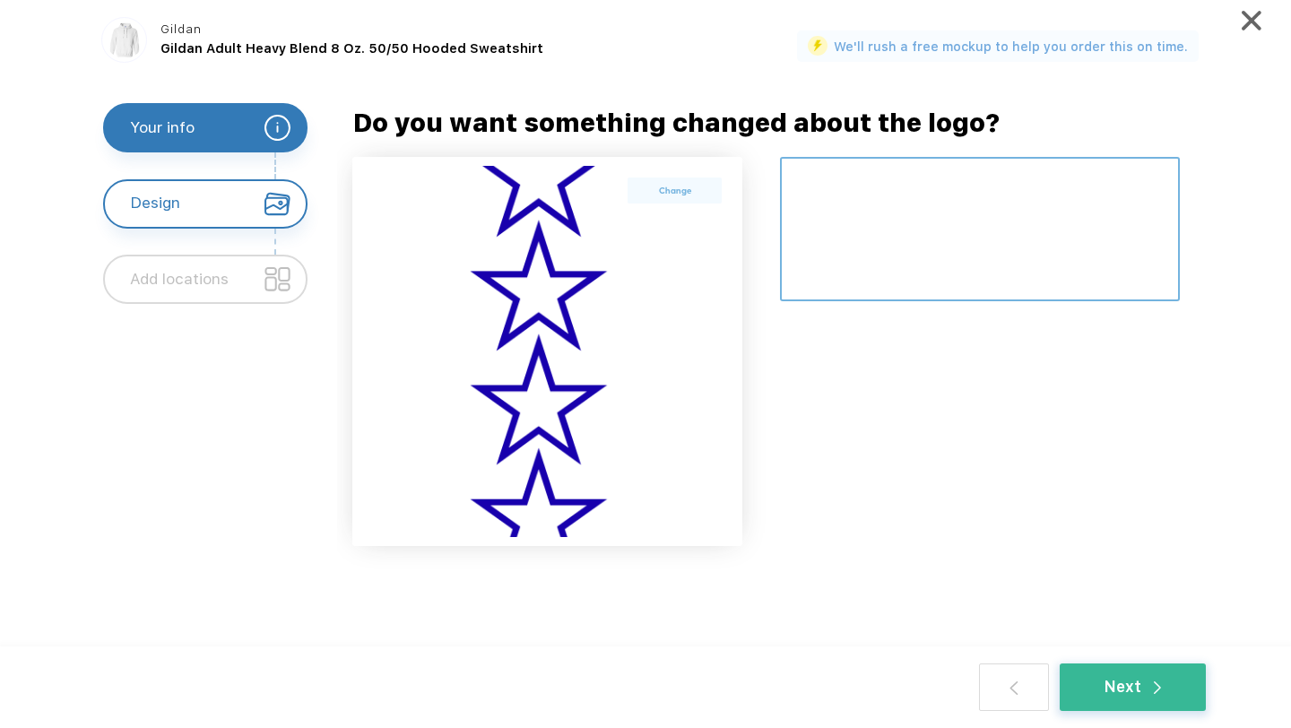
click at [852, 243] on textarea at bounding box center [980, 229] width 400 height 144
type textarea "H"
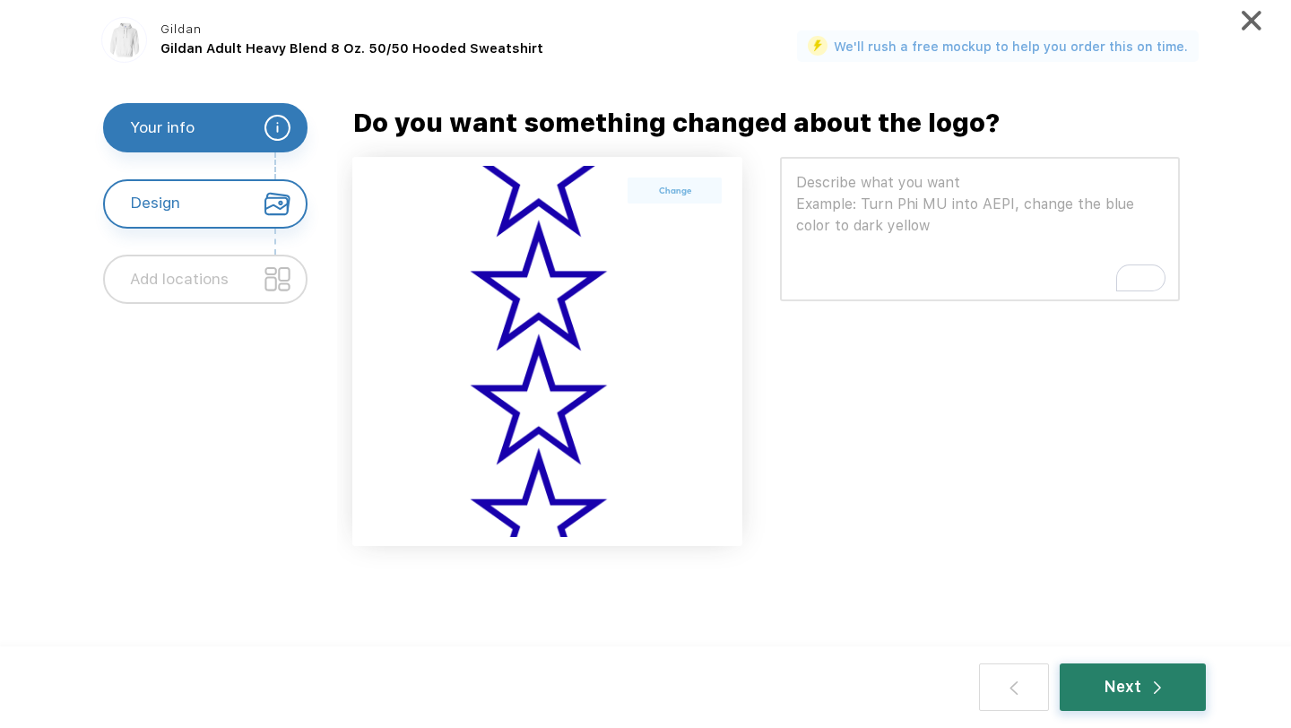
click at [1112, 698] on div "Next" at bounding box center [1133, 687] width 146 height 48
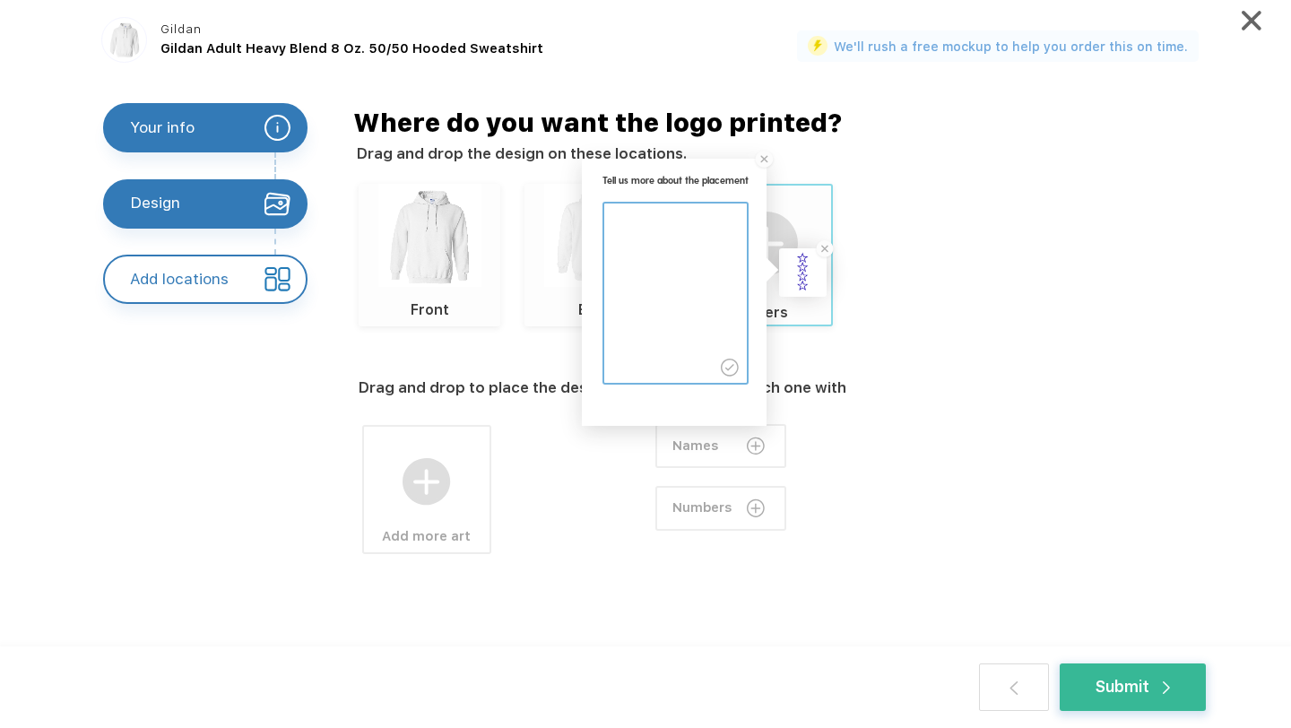
click at [707, 257] on textarea at bounding box center [675, 283] width 142 height 160
type textarea "Have going down the sleeve. make duplicates of this design so stars go from the…"
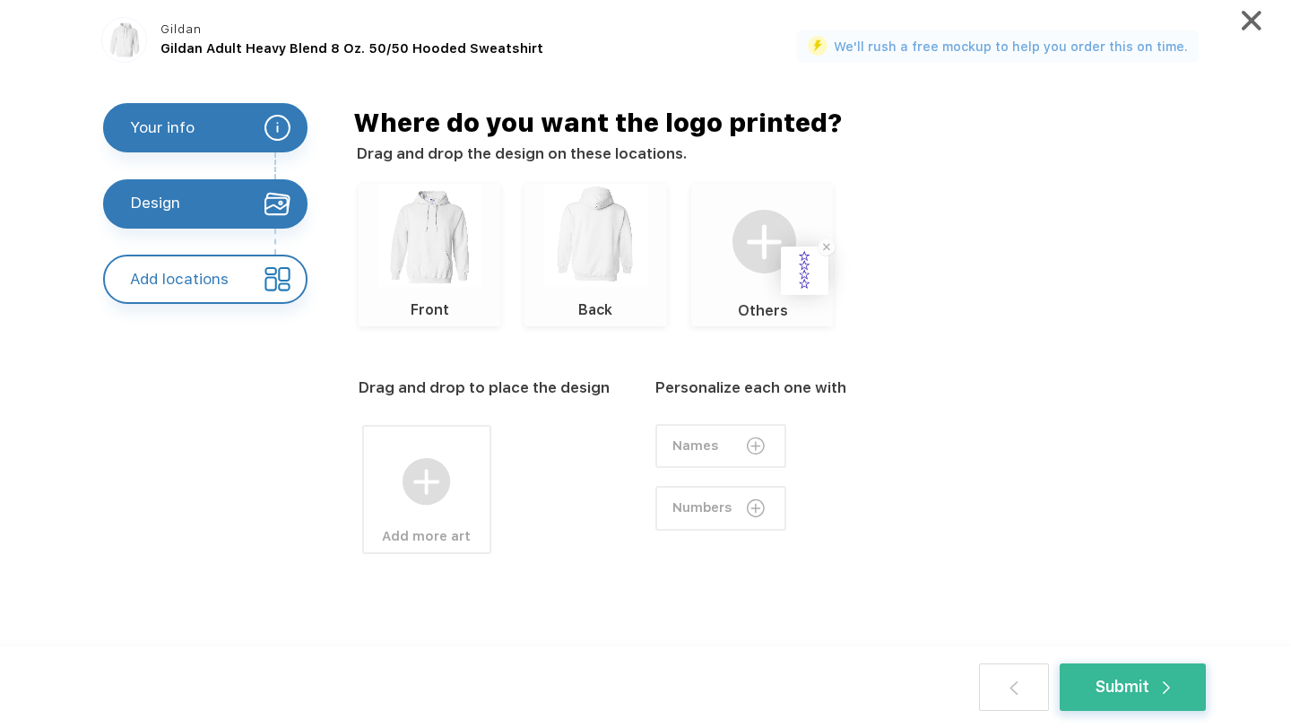
click at [1089, 367] on div "Drag and drop to place the design Add more art Personalize each one with Names …" at bounding box center [794, 502] width 870 height 353
click at [441, 495] on img at bounding box center [427, 482] width 48 height 48
click at [627, 460] on label "Upload your own design" at bounding box center [596, 455] width 121 height 13
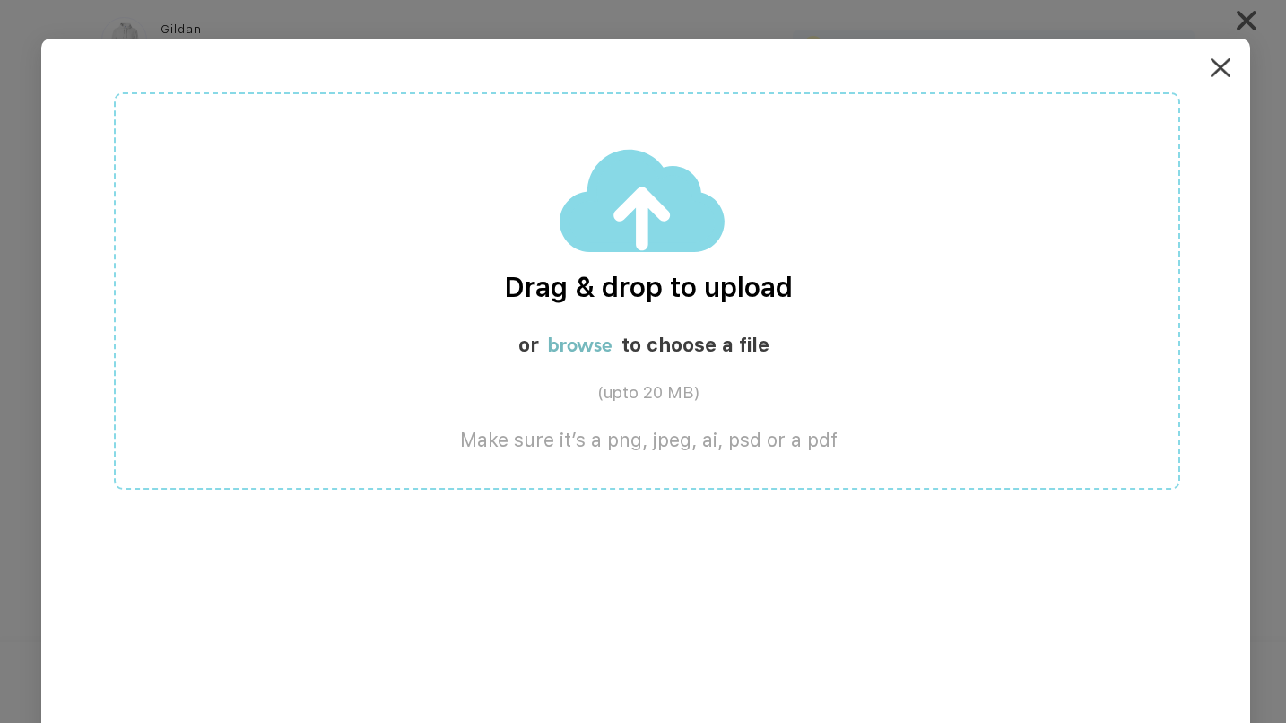
click at [609, 354] on label "browse" at bounding box center [580, 344] width 65 height 23
click at [594, 262] on div "Drag & drop to upload or browse to choose a file (upto 20 MB) Make sure it’s a …" at bounding box center [647, 290] width 1066 height 397
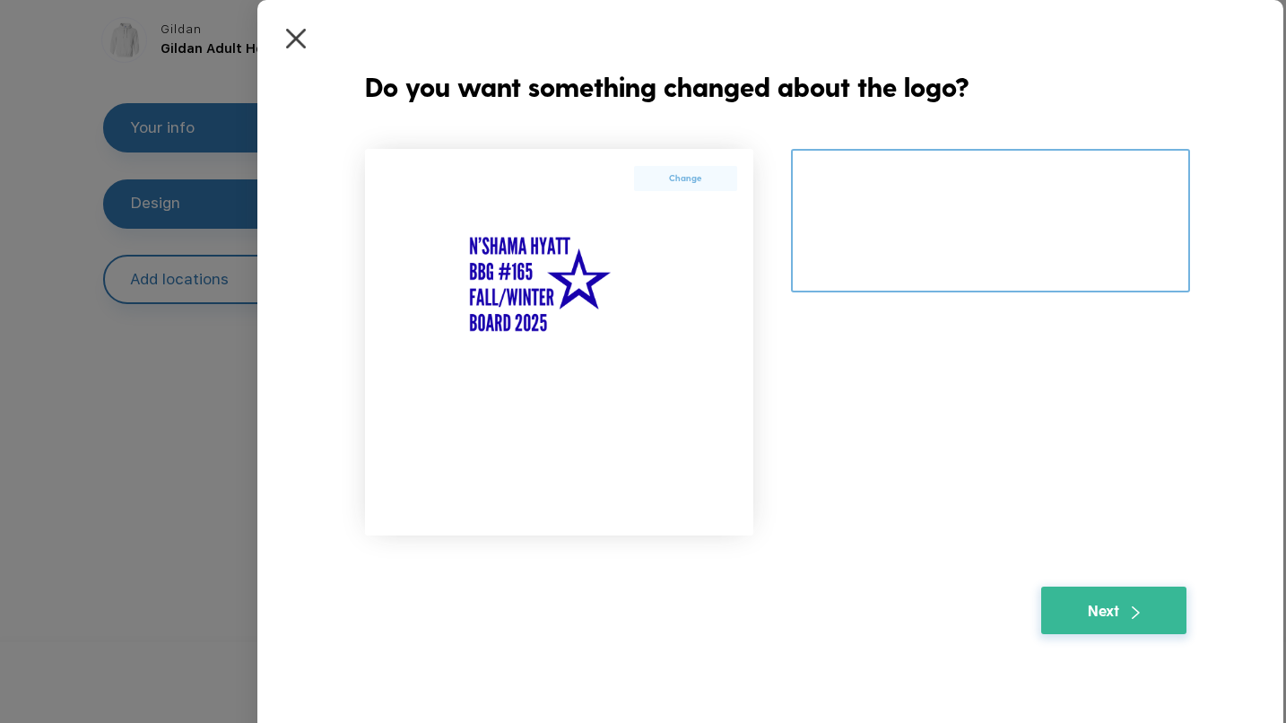
click at [890, 249] on textarea at bounding box center [990, 221] width 399 height 144
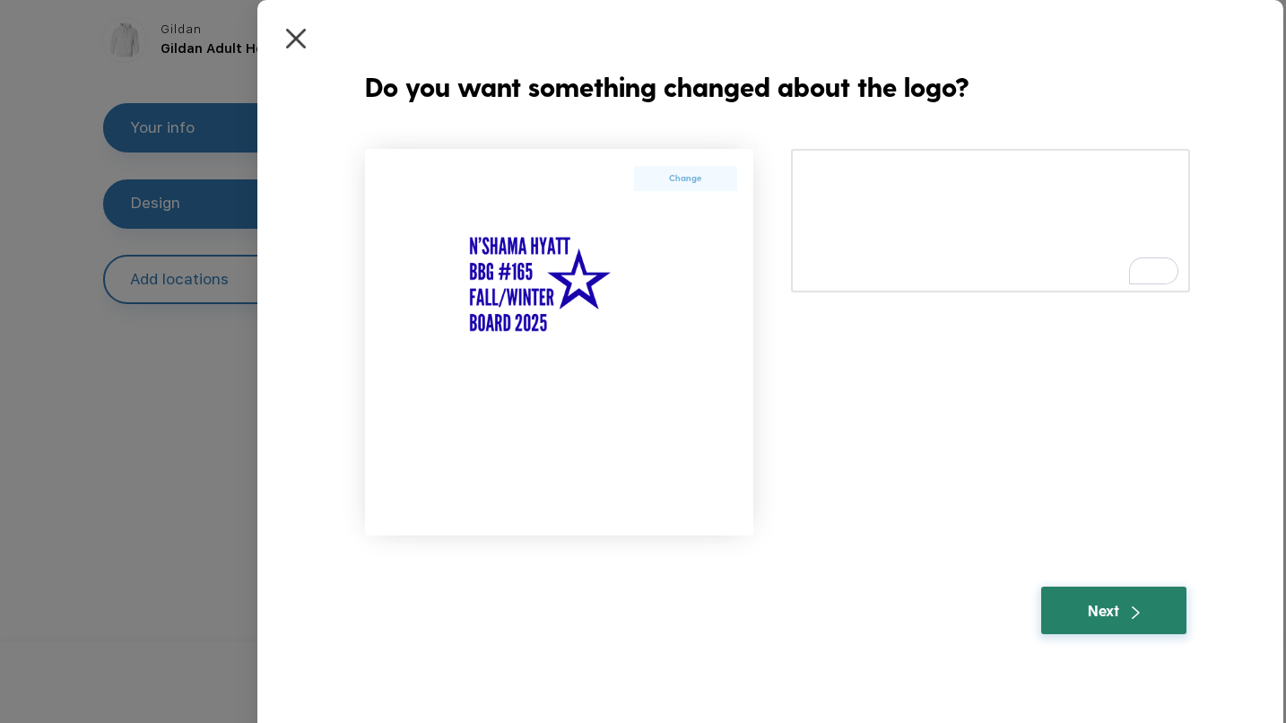
click at [1118, 610] on div "Next" at bounding box center [1112, 610] width 51 height 23
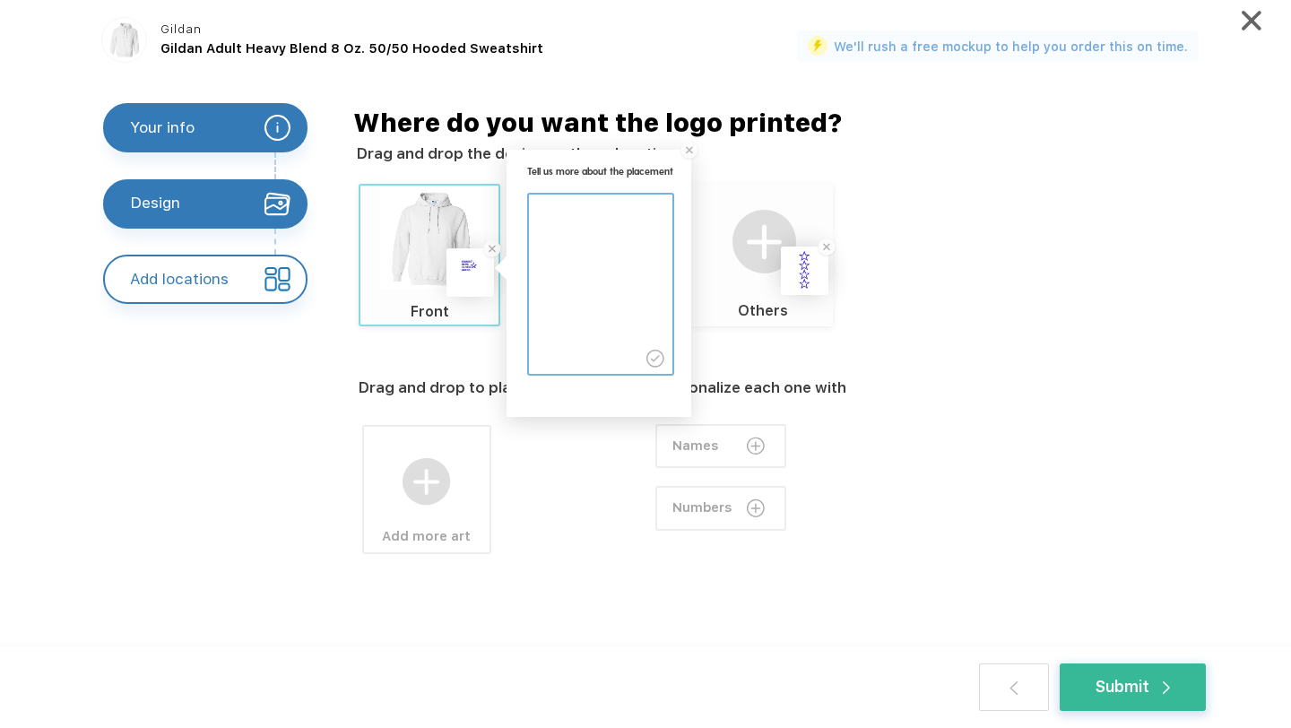
click at [628, 236] on textarea at bounding box center [600, 275] width 142 height 160
type textarea "make small and put on left corner."
click at [1062, 406] on div "Drag and drop to place the design Add more art Personalize each one with Names …" at bounding box center [794, 502] width 870 height 353
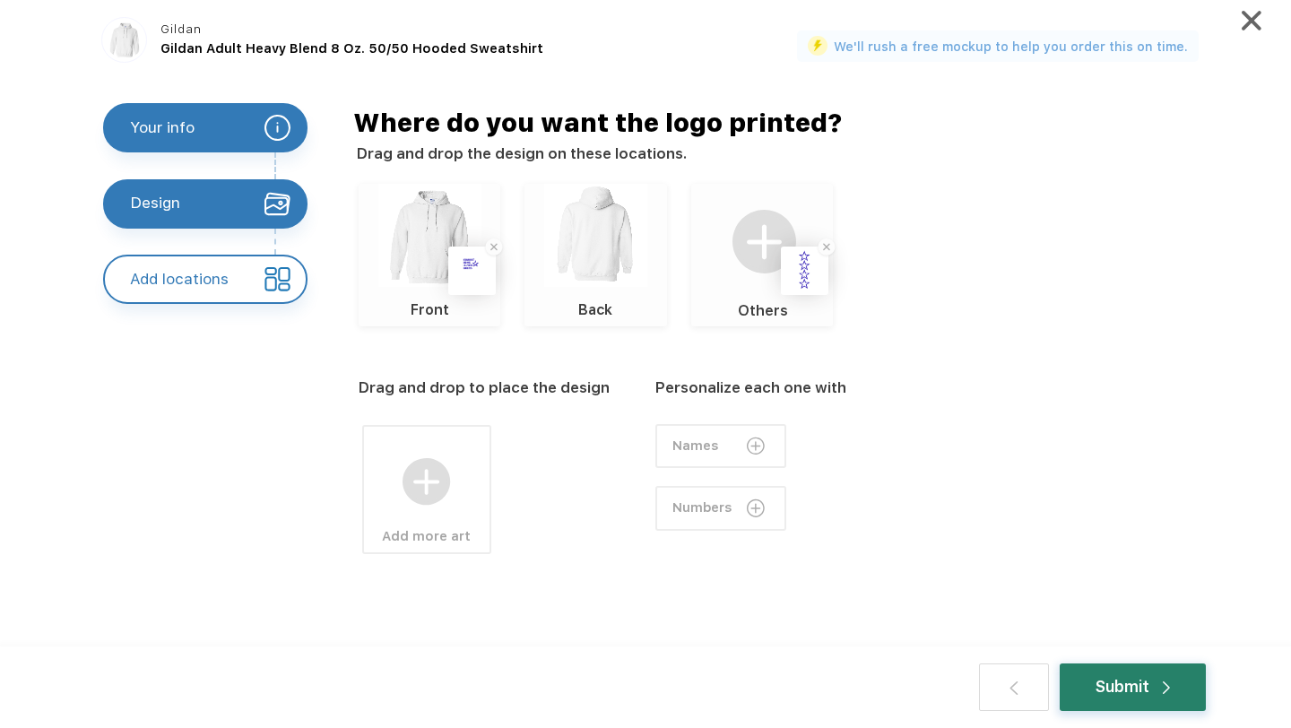
click at [1149, 696] on div "Submit" at bounding box center [1132, 687] width 74 height 23
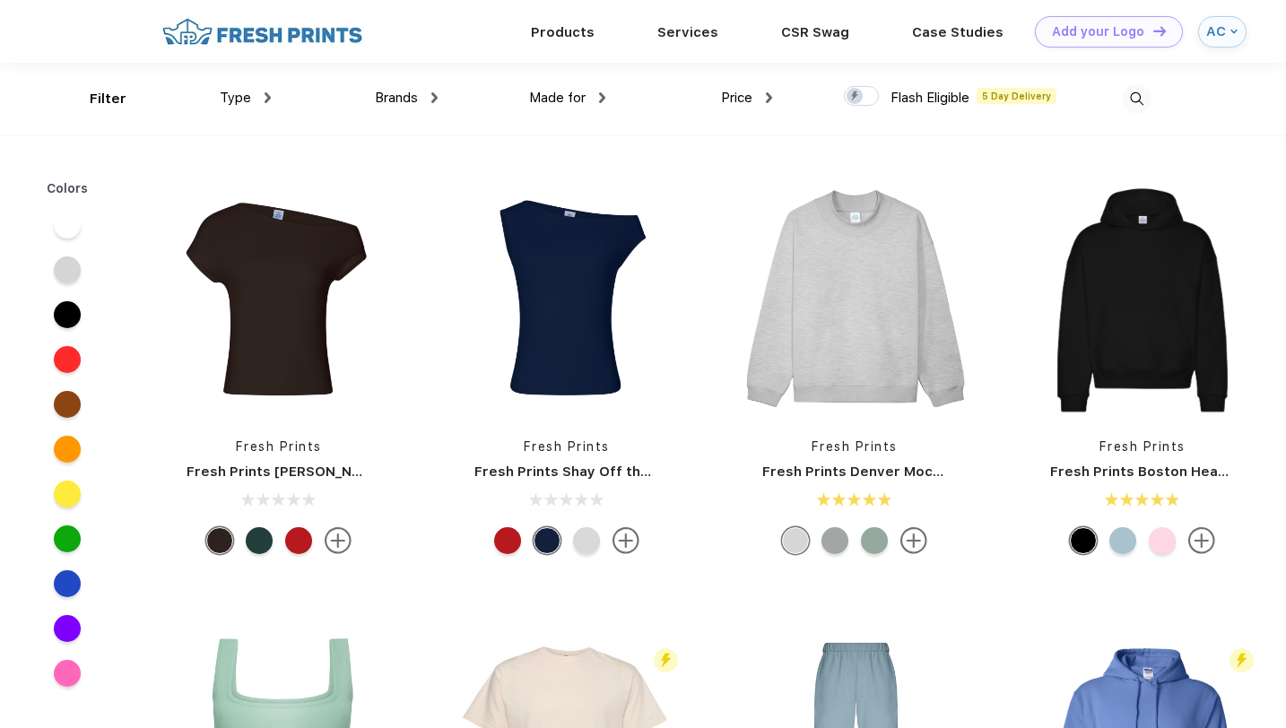
scroll to position [1, 0]
click at [259, 100] on div "Type" at bounding box center [245, 97] width 51 height 21
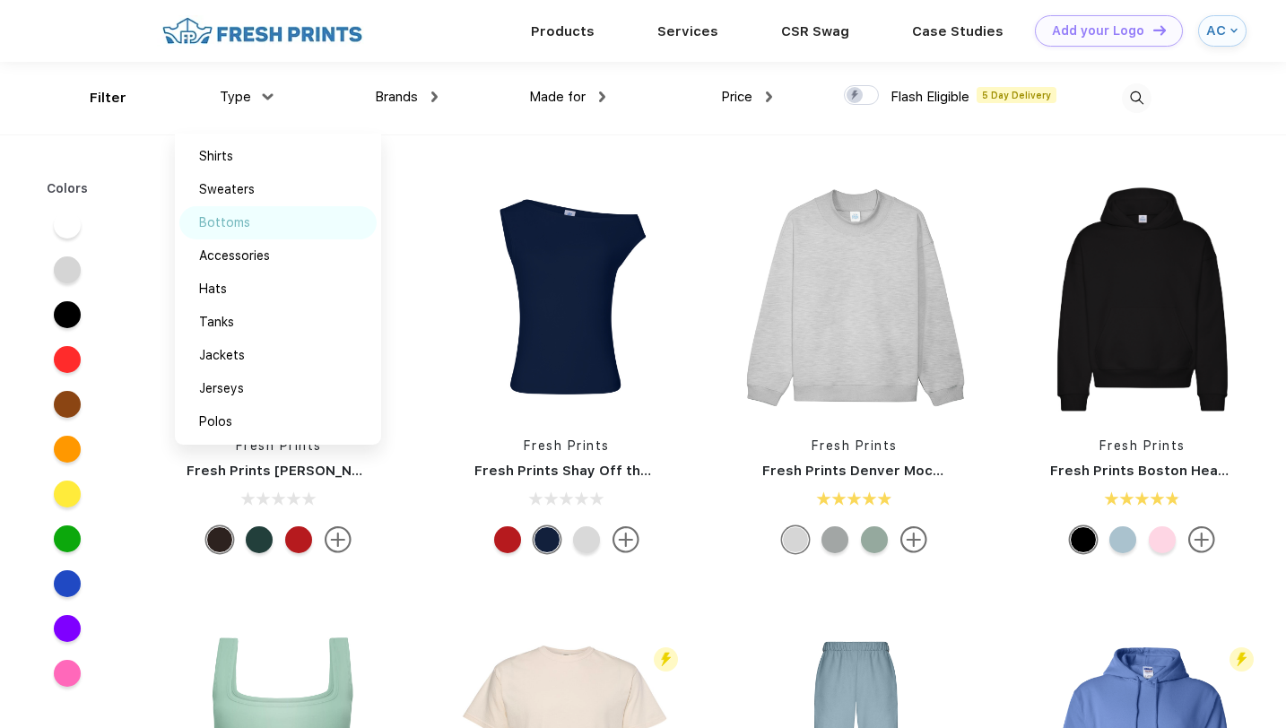
click at [243, 212] on div "Bottoms" at bounding box center [277, 222] width 197 height 33
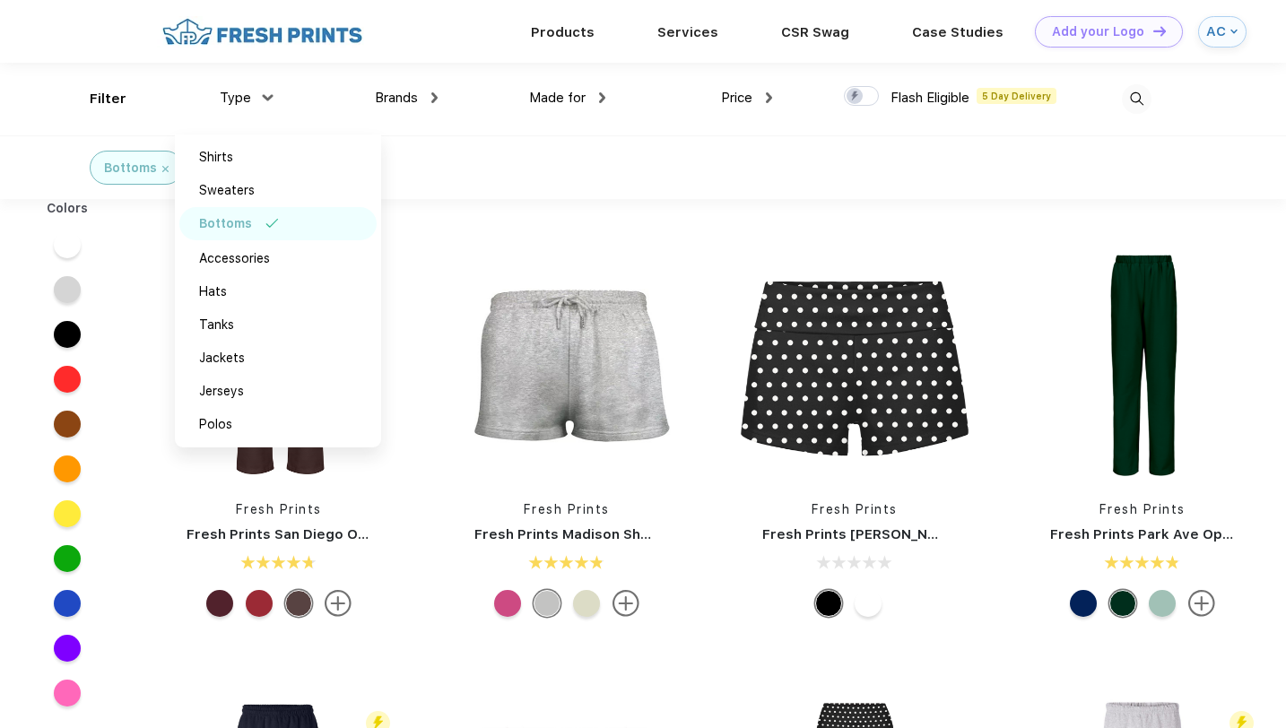
click at [459, 160] on div "Bottoms" at bounding box center [643, 167] width 1286 height 64
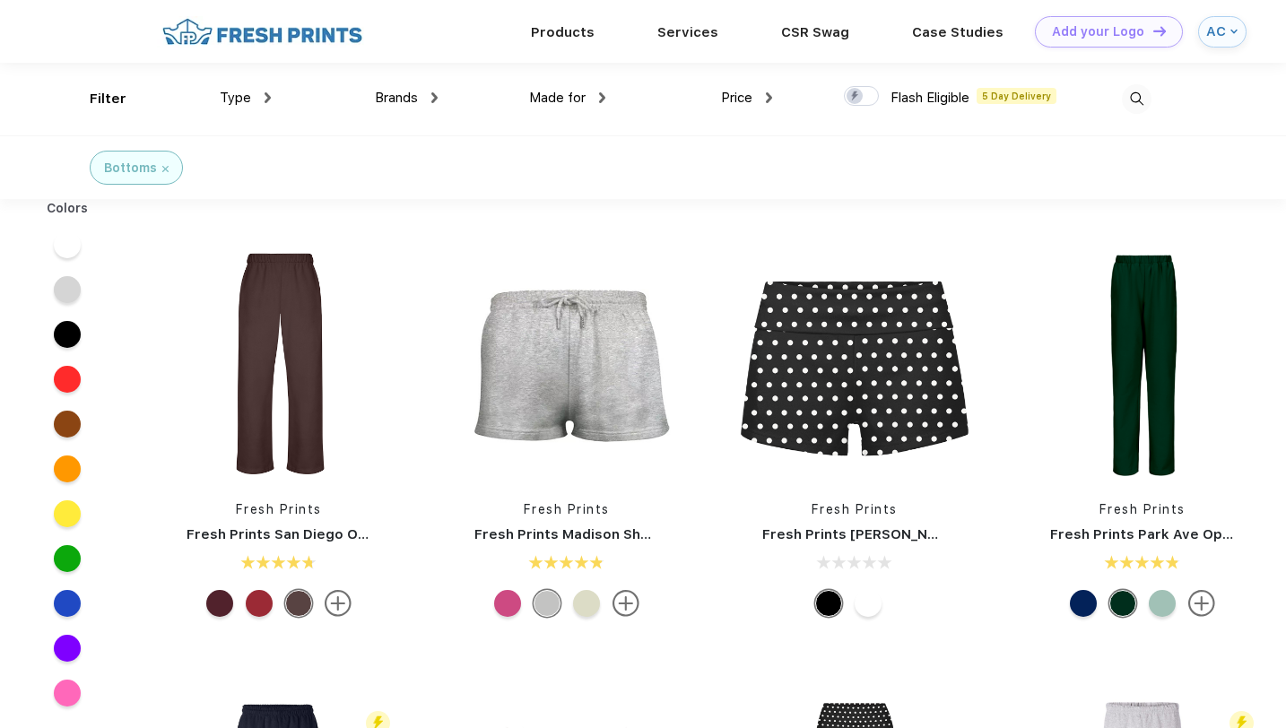
click at [758, 100] on div "Price" at bounding box center [746, 98] width 51 height 21
click at [740, 164] on div "$" at bounding box center [778, 157] width 197 height 33
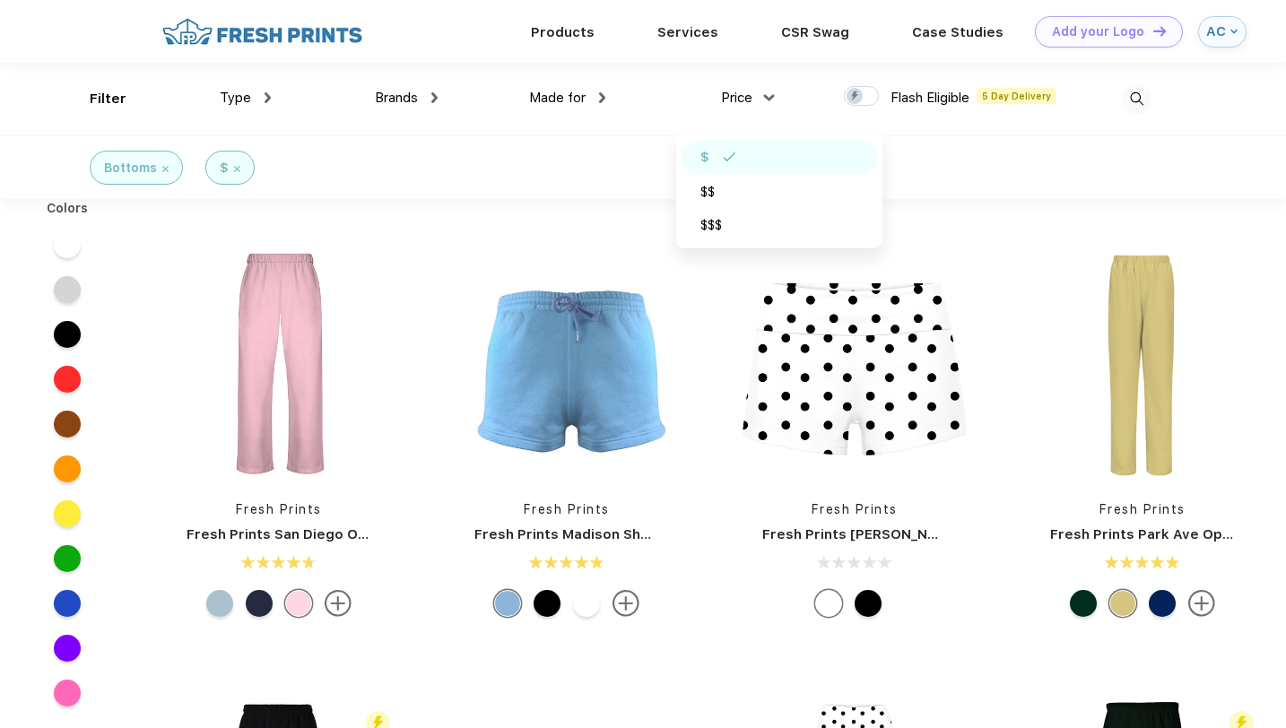
click at [560, 194] on div "Bottoms $" at bounding box center [643, 167] width 1286 height 64
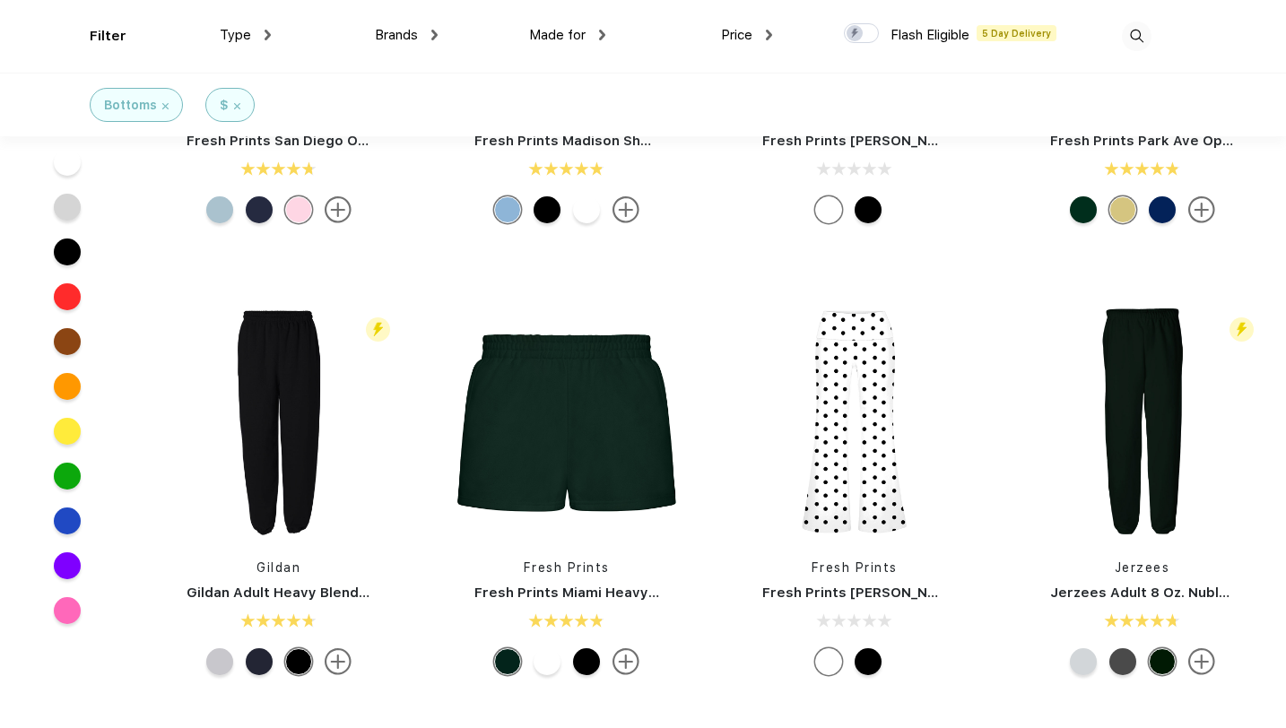
scroll to position [283, 0]
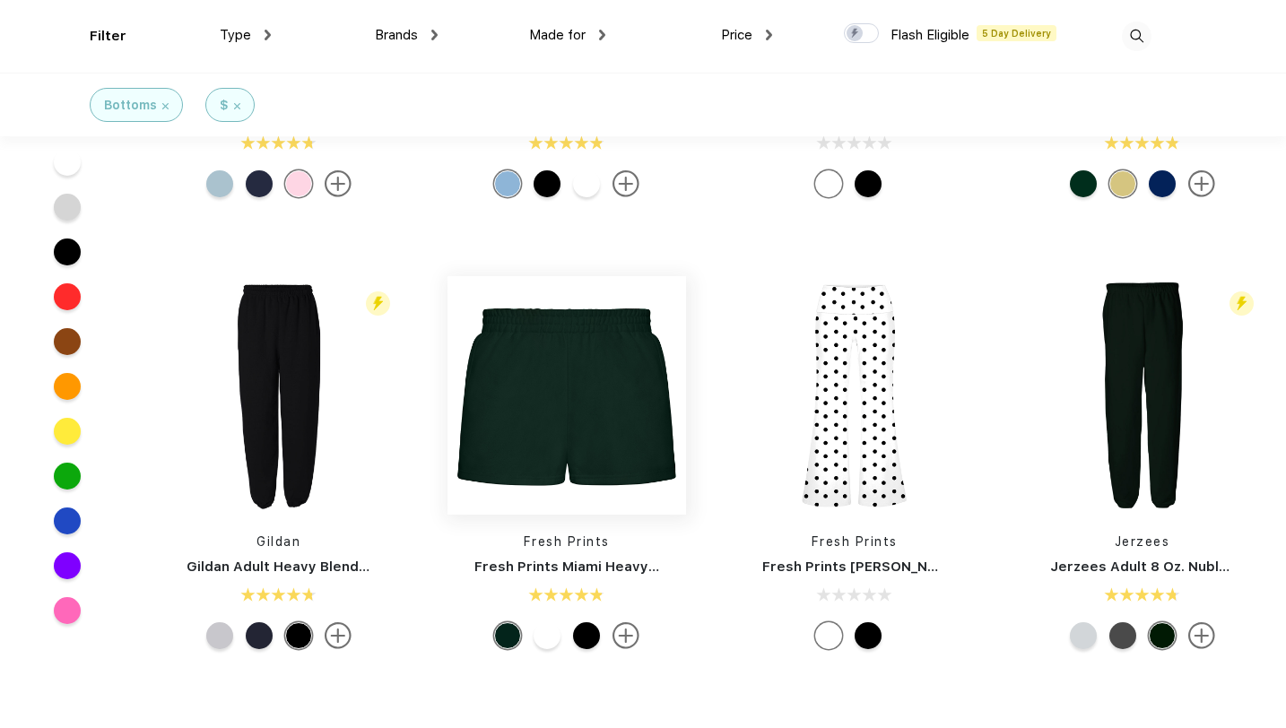
click at [654, 421] on img at bounding box center [566, 395] width 238 height 238
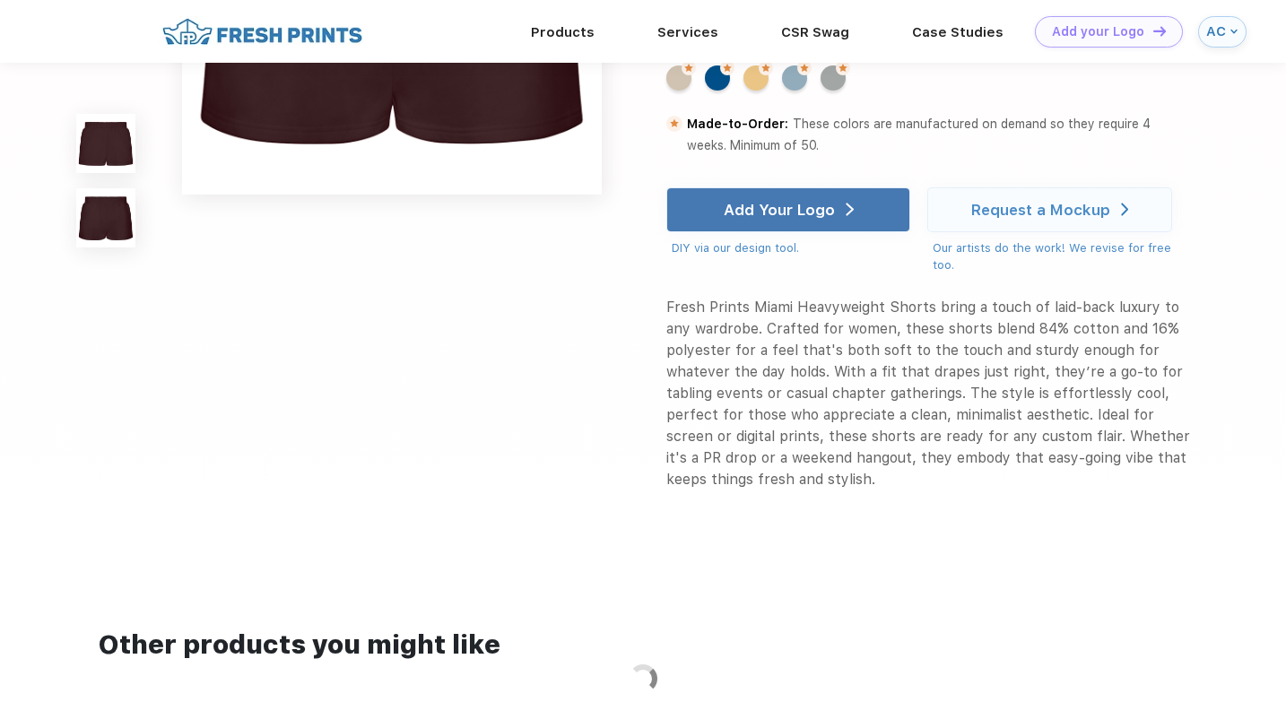
scroll to position [751, 0]
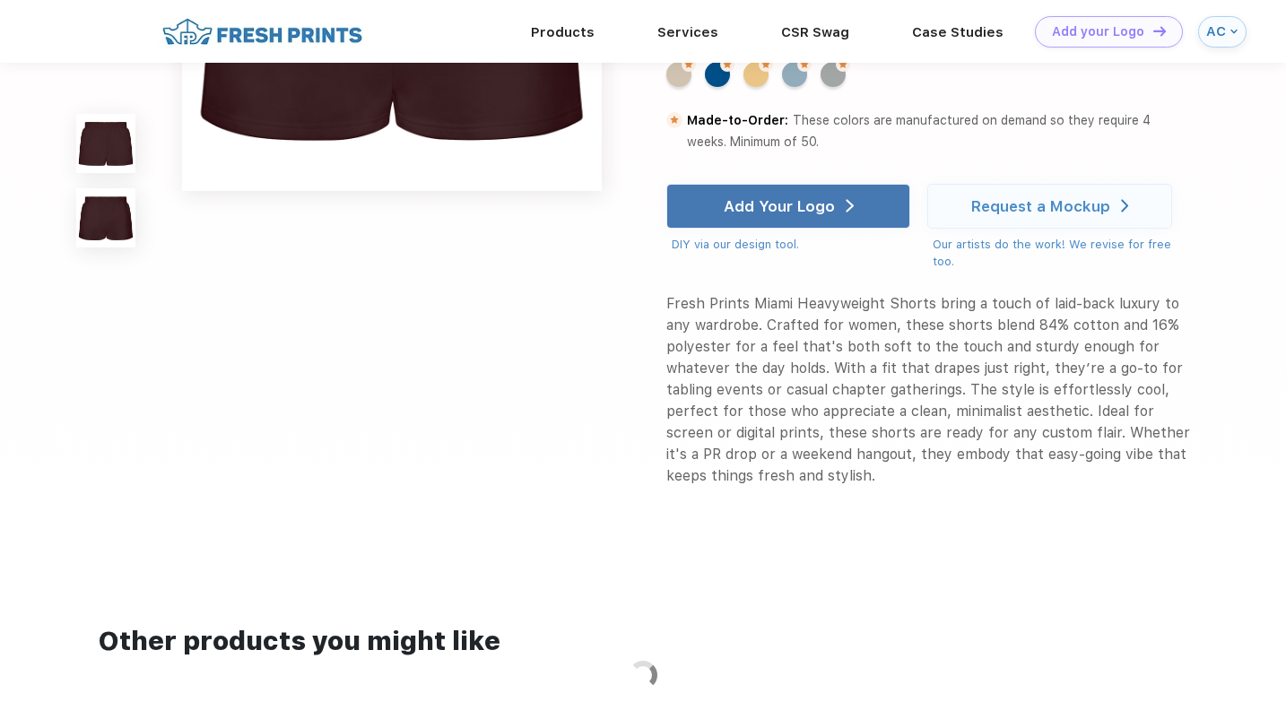
scroll to position [283, 0]
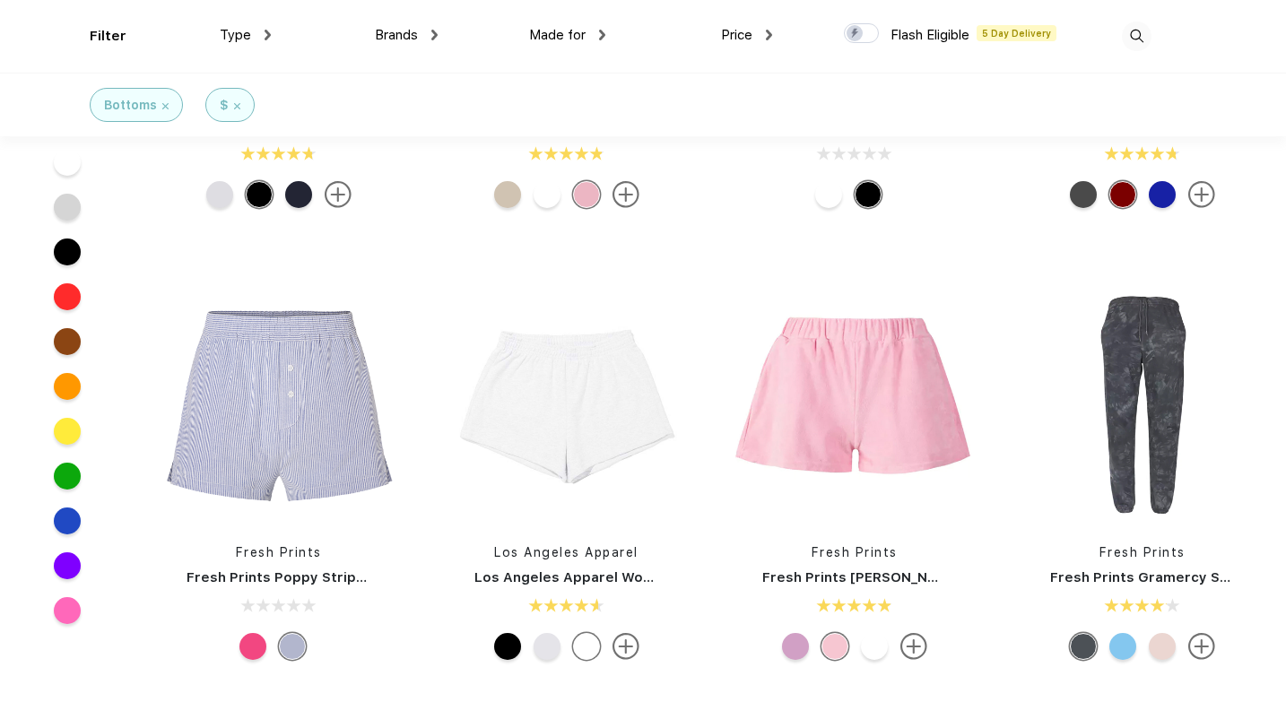
scroll to position [723, 0]
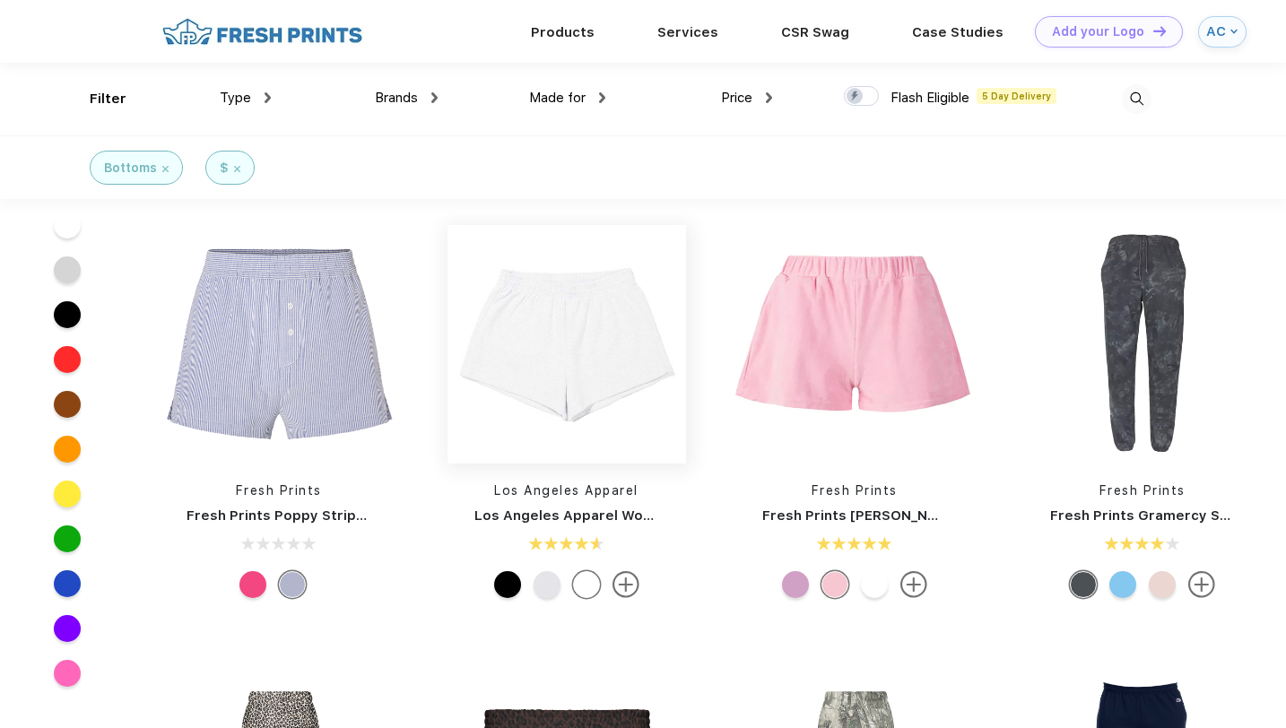
click at [522, 342] on img at bounding box center [566, 344] width 238 height 238
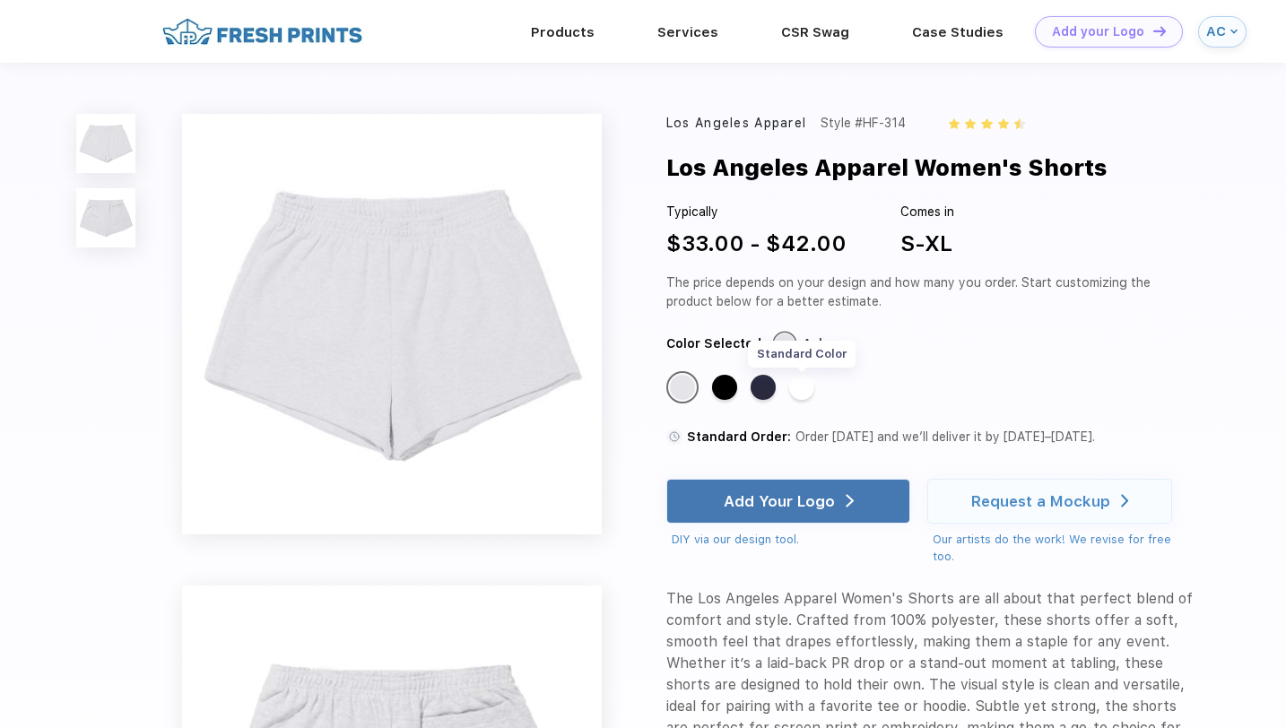
click at [811, 394] on div "Standard Color" at bounding box center [801, 387] width 25 height 25
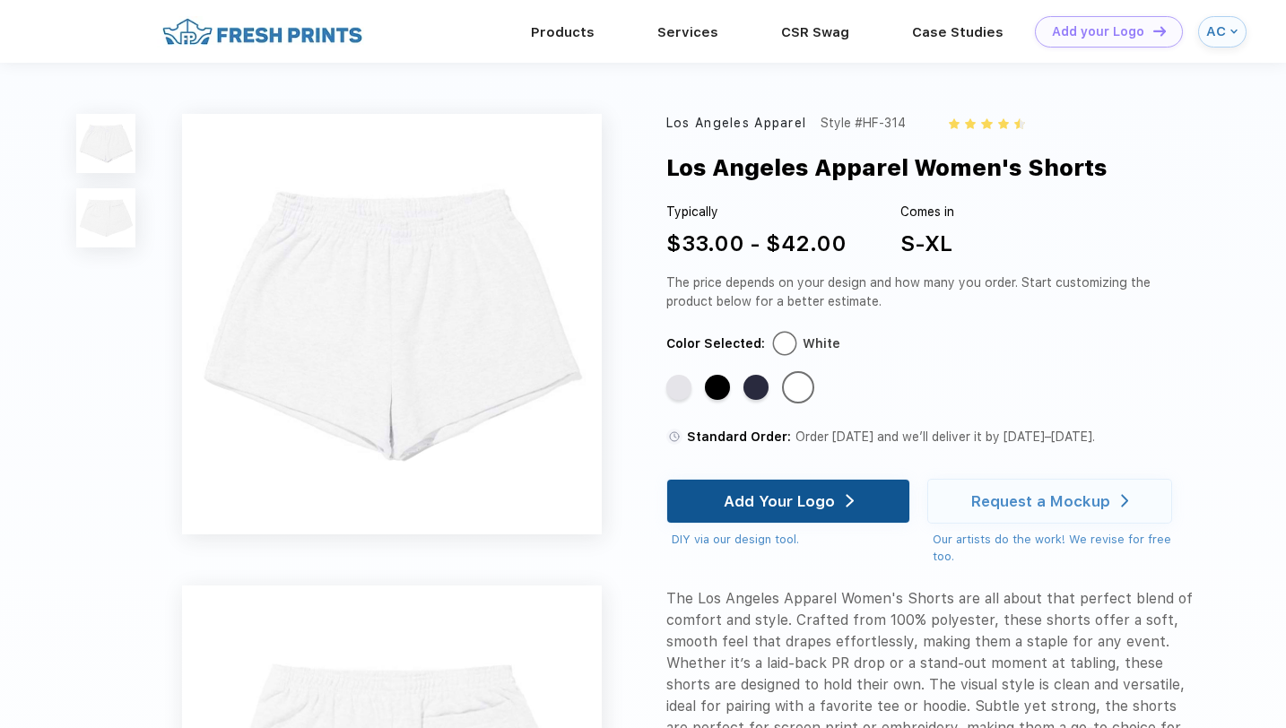
click at [783, 503] on div "Add Your Logo" at bounding box center [778, 501] width 111 height 18
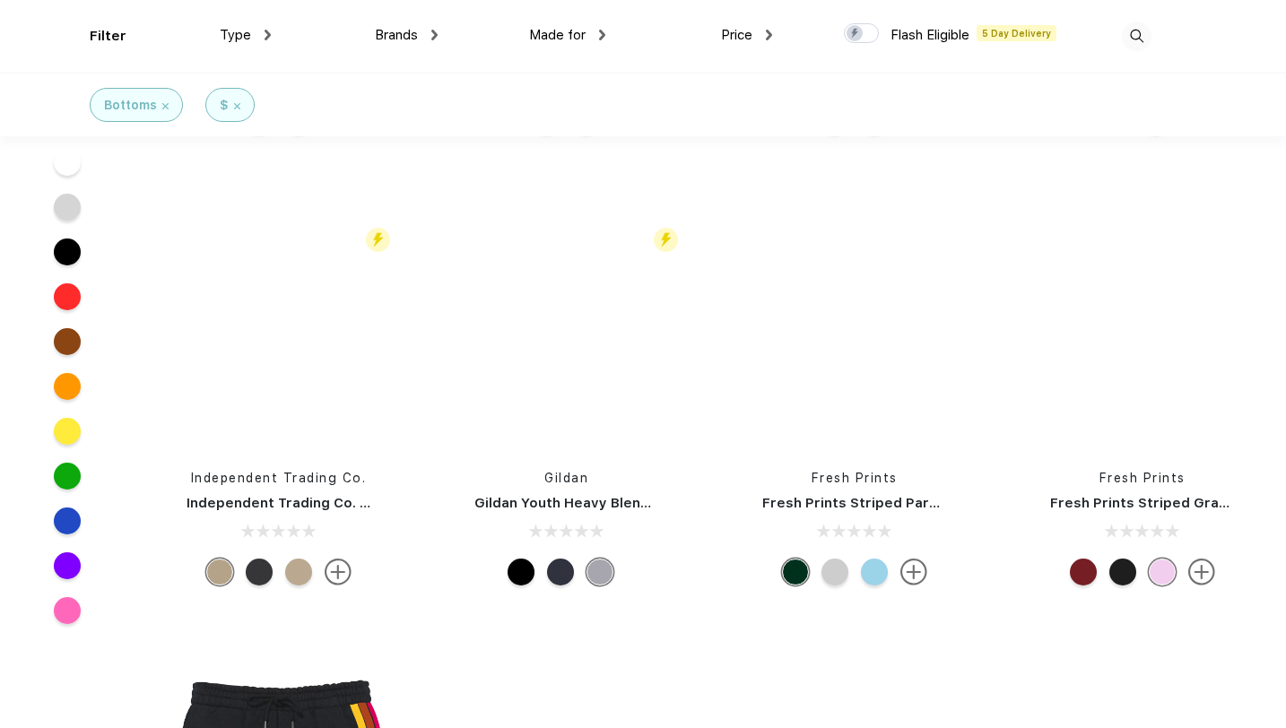
scroll to position [6239, 0]
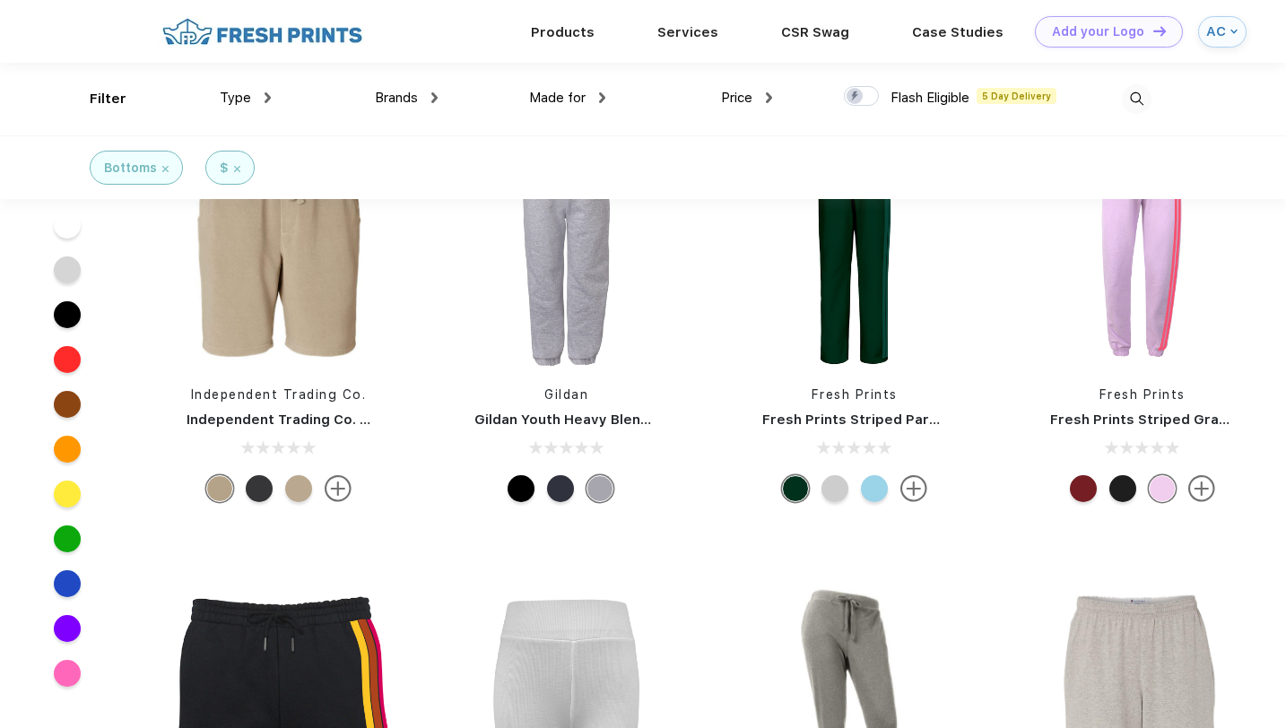
click at [260, 93] on div "Type" at bounding box center [245, 98] width 51 height 21
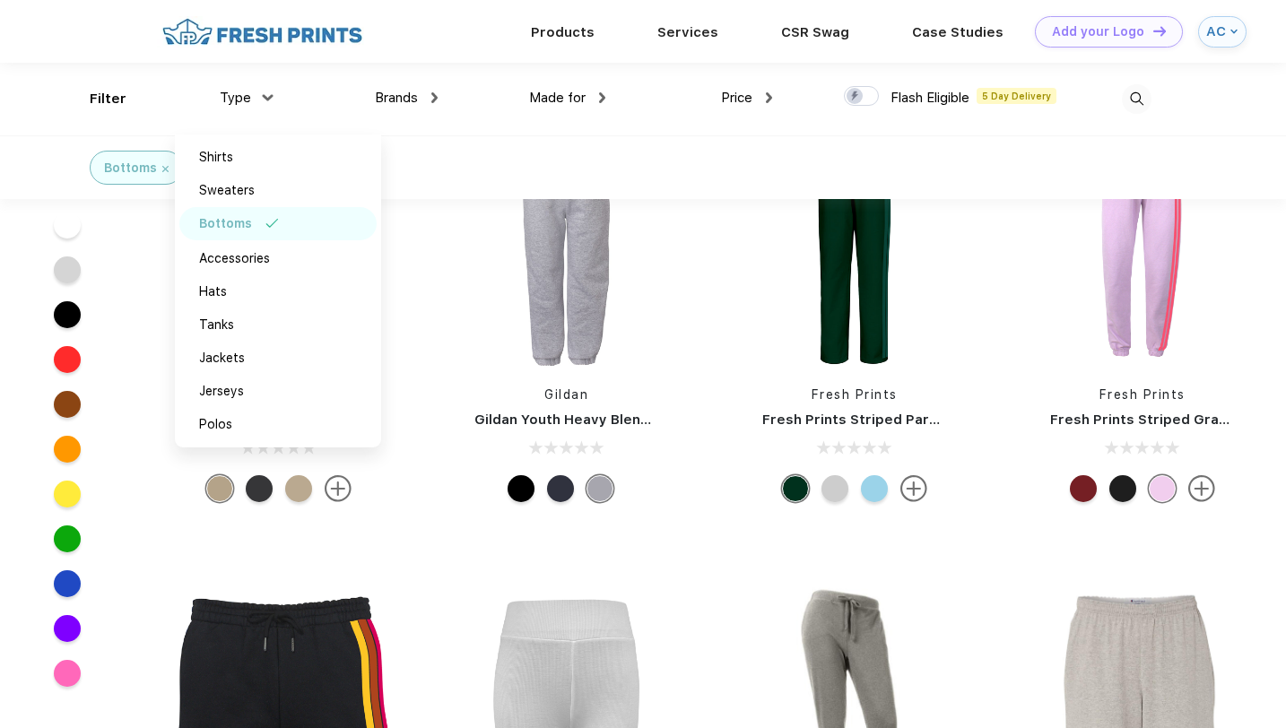
click at [260, 94] on div "Type" at bounding box center [245, 98] width 51 height 21
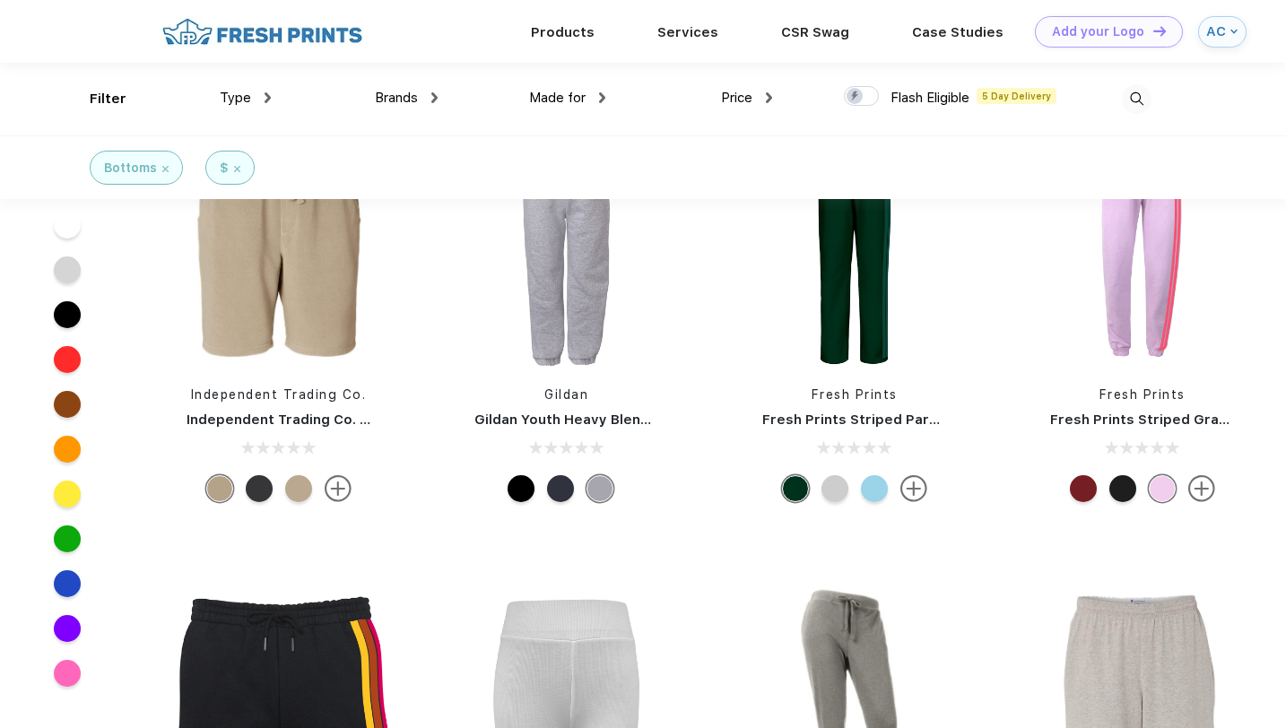
click at [67, 230] on div at bounding box center [67, 225] width 27 height 27
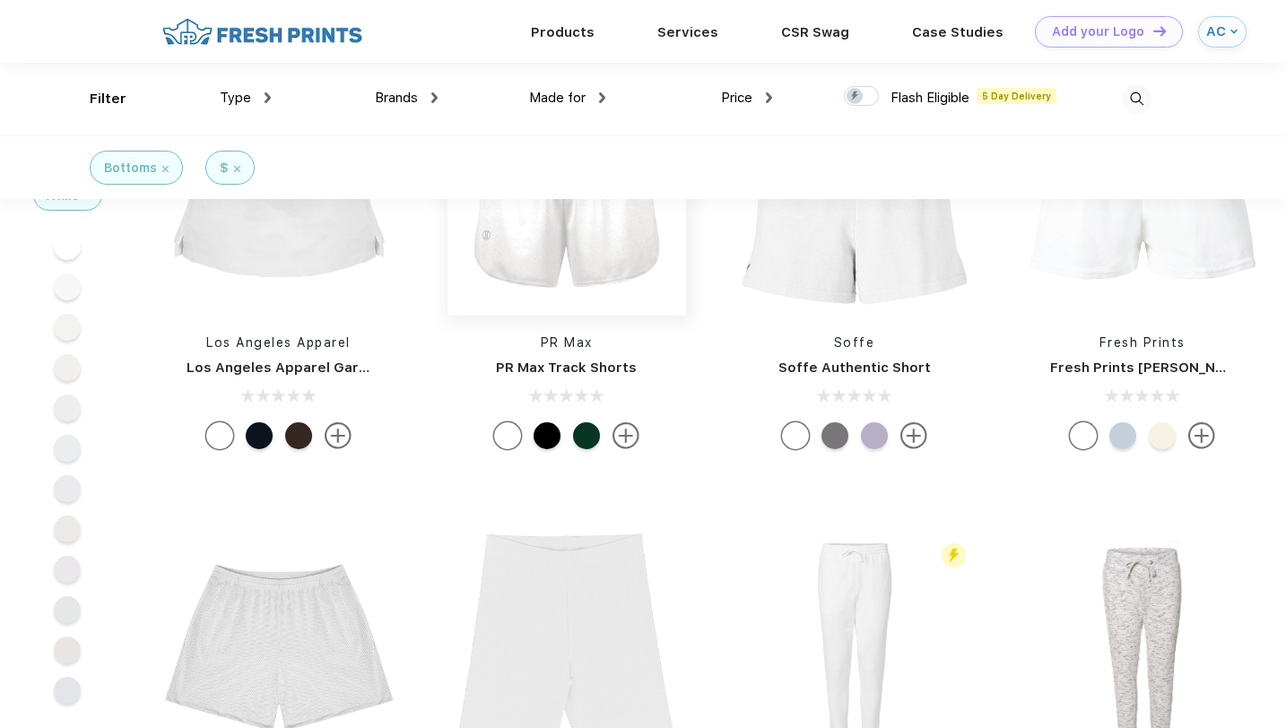
scroll to position [1138, 0]
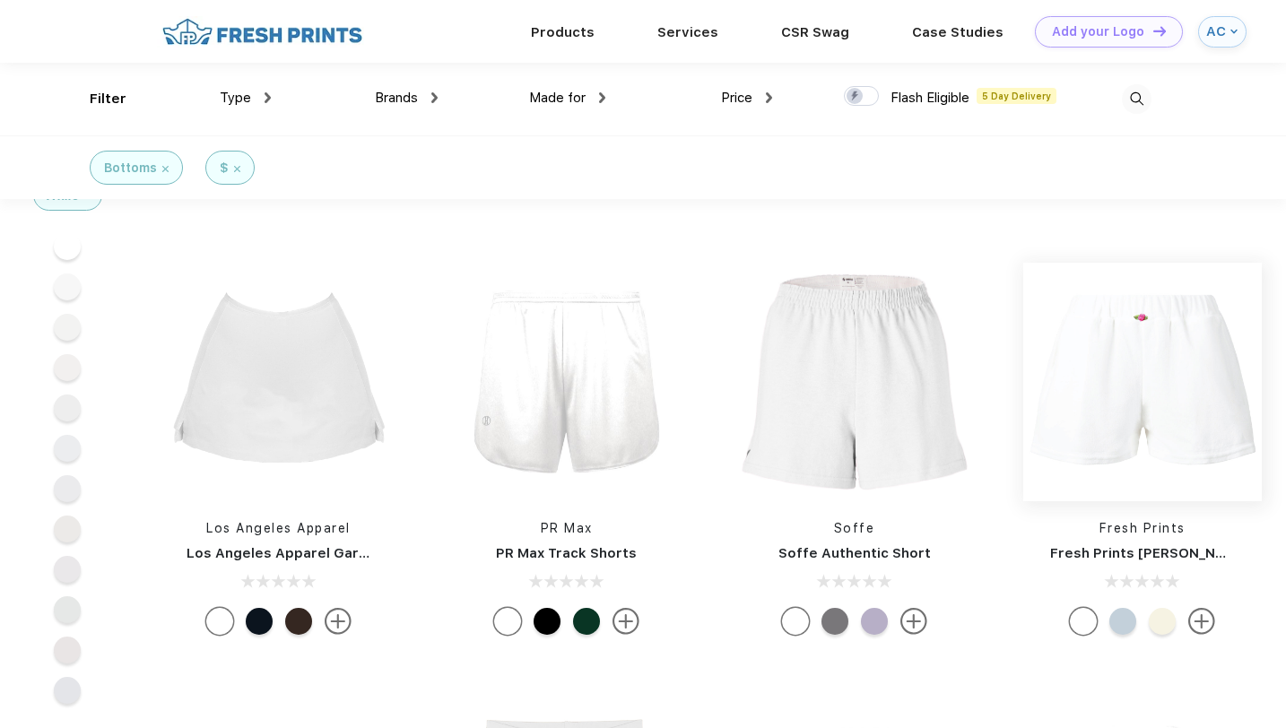
click at [1074, 353] on img at bounding box center [1142, 382] width 238 height 238
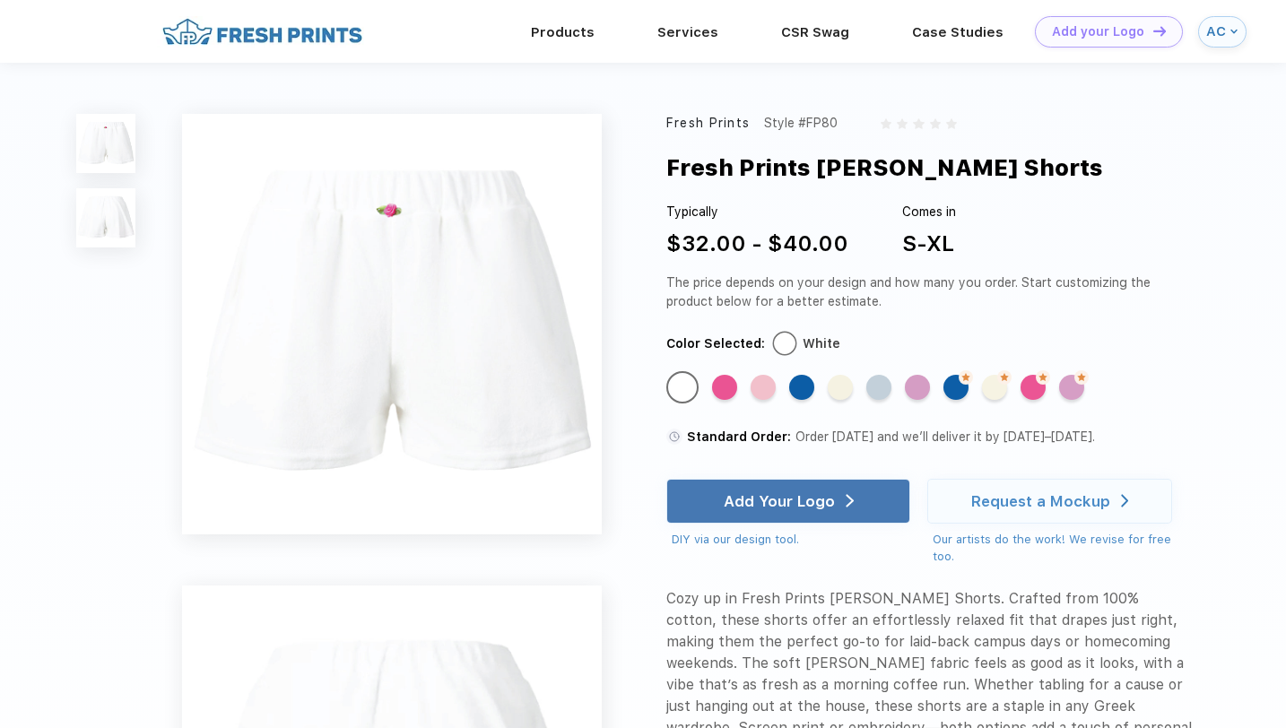
click at [97, 221] on img at bounding box center [105, 217] width 59 height 59
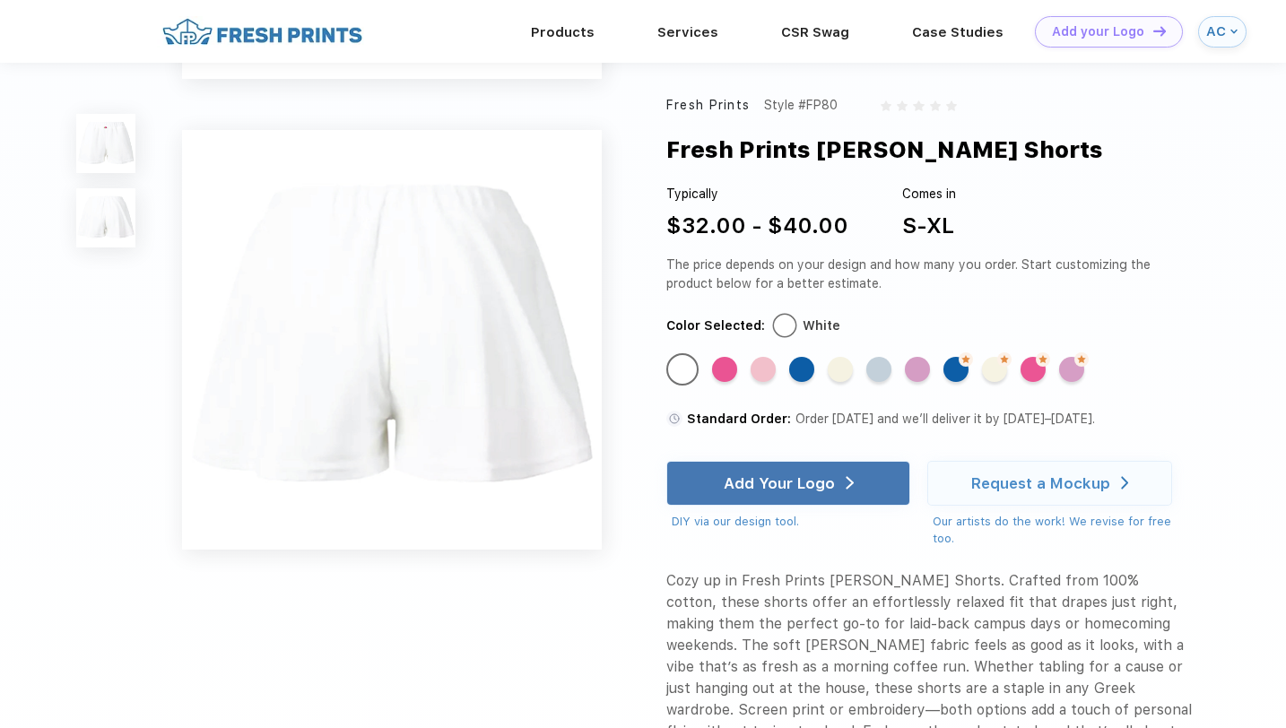
scroll to position [400, 0]
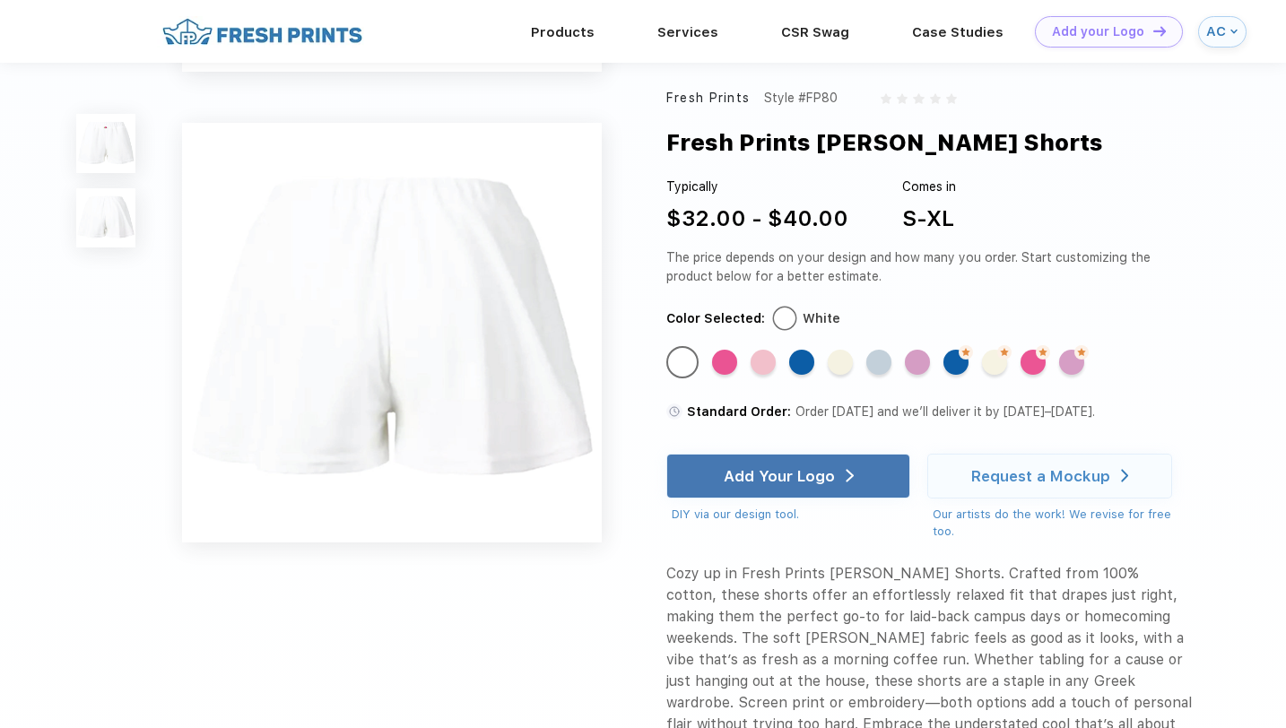
click at [100, 174] on div at bounding box center [105, 180] width 58 height 133
click at [127, 140] on img at bounding box center [105, 143] width 59 height 59
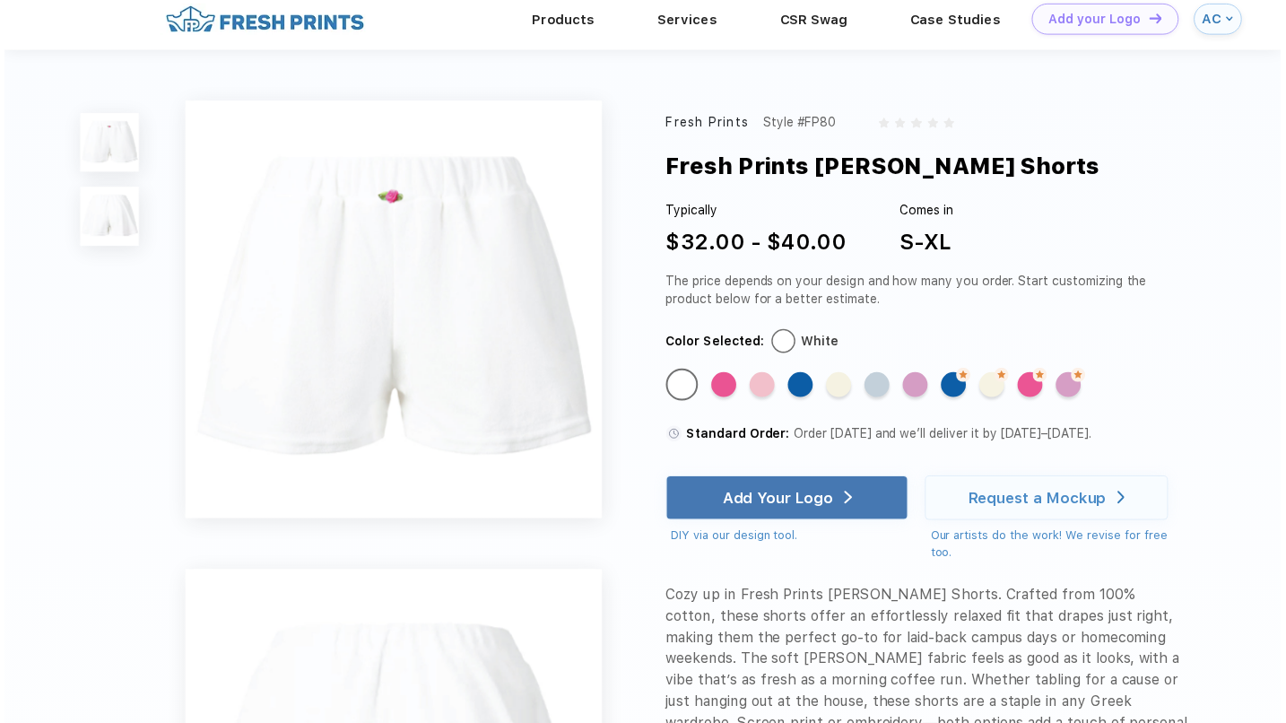
scroll to position [0, 0]
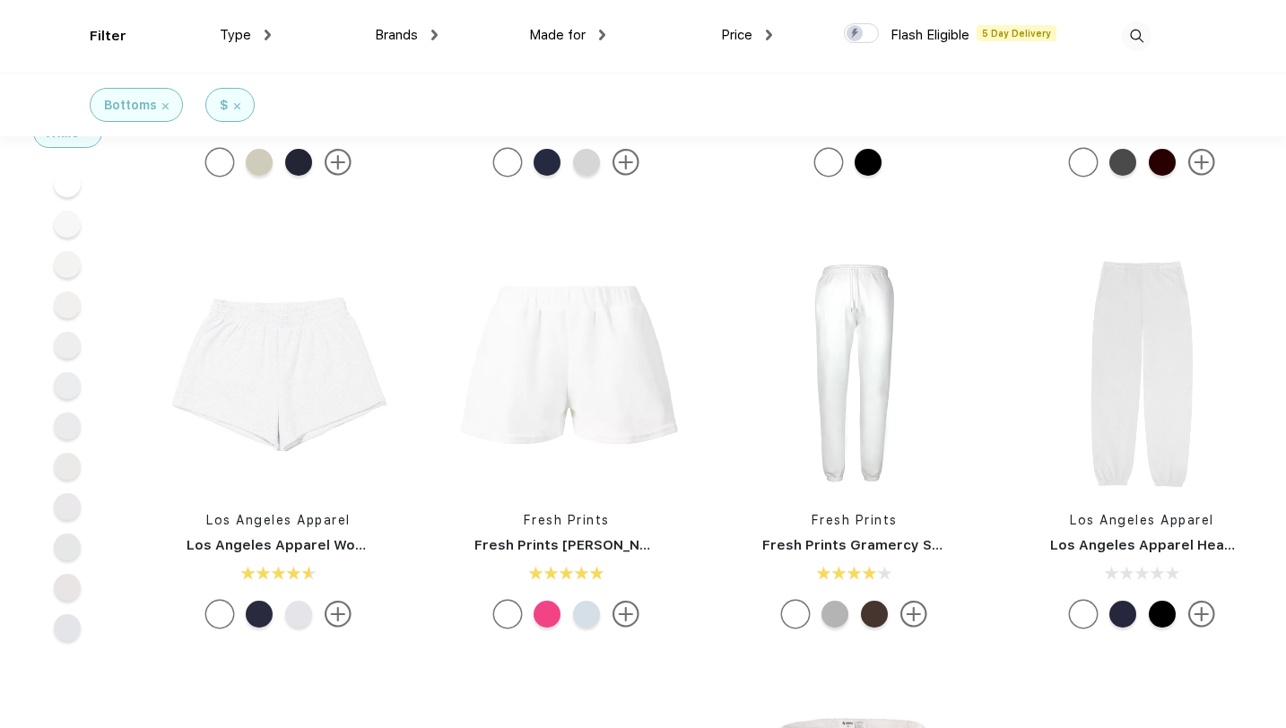
scroll to position [827, 0]
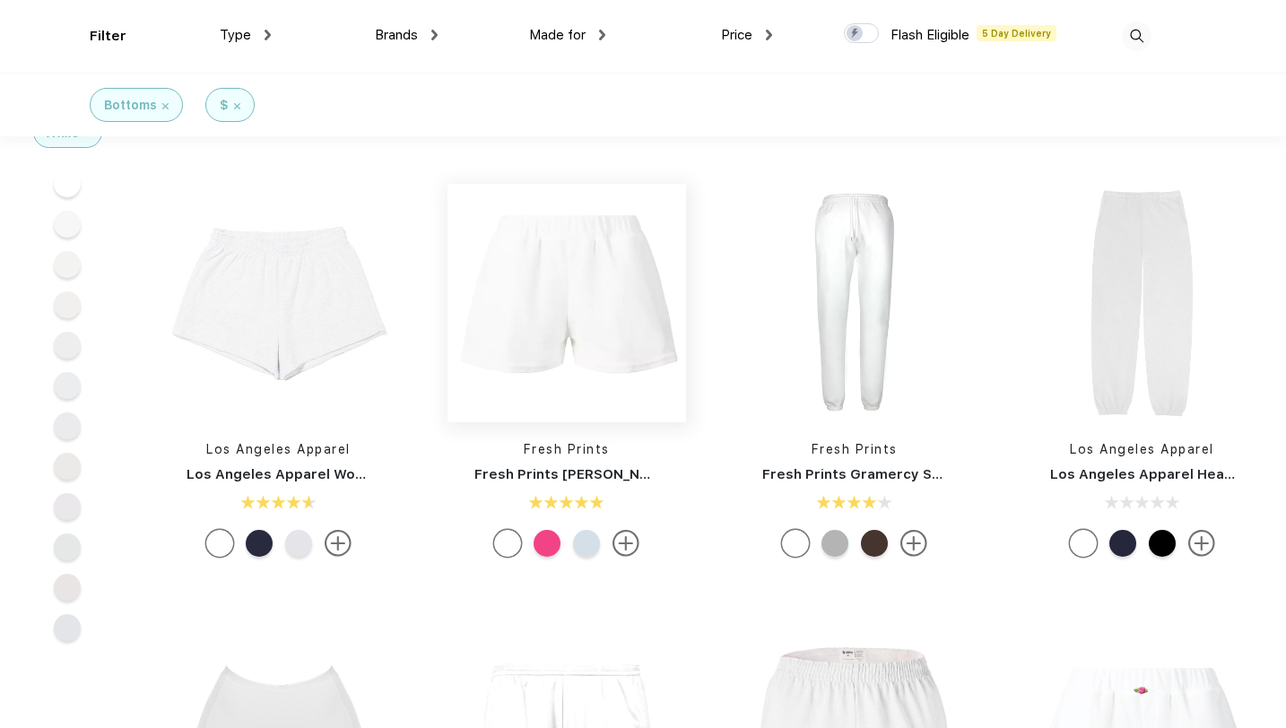
click at [593, 359] on img at bounding box center [566, 303] width 238 height 238
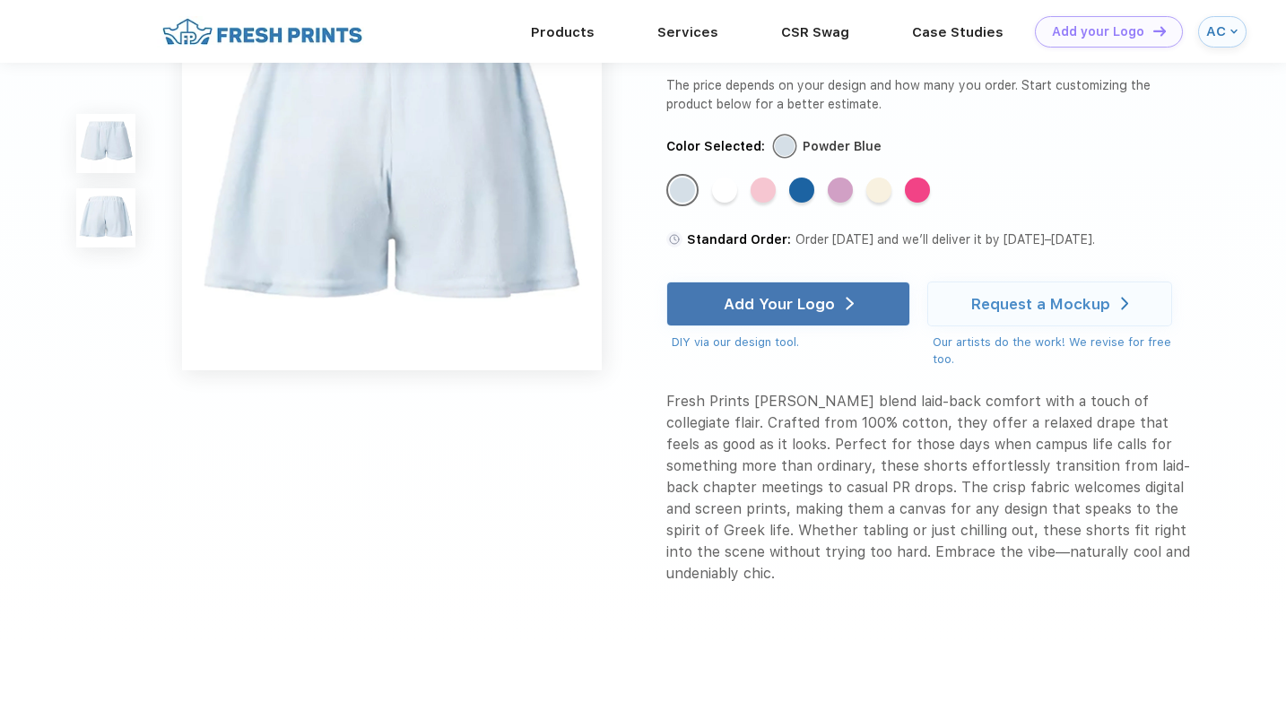
scroll to position [559, 0]
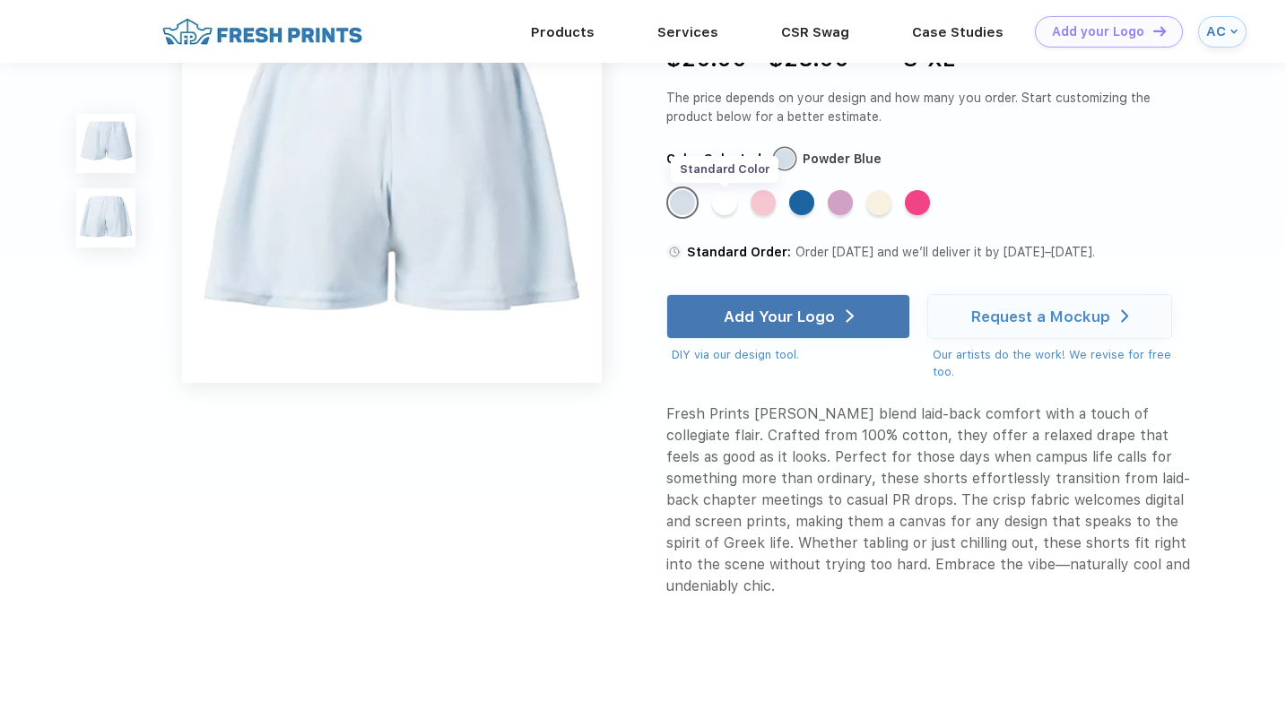
click at [723, 215] on div "Standard Color" at bounding box center [724, 202] width 25 height 25
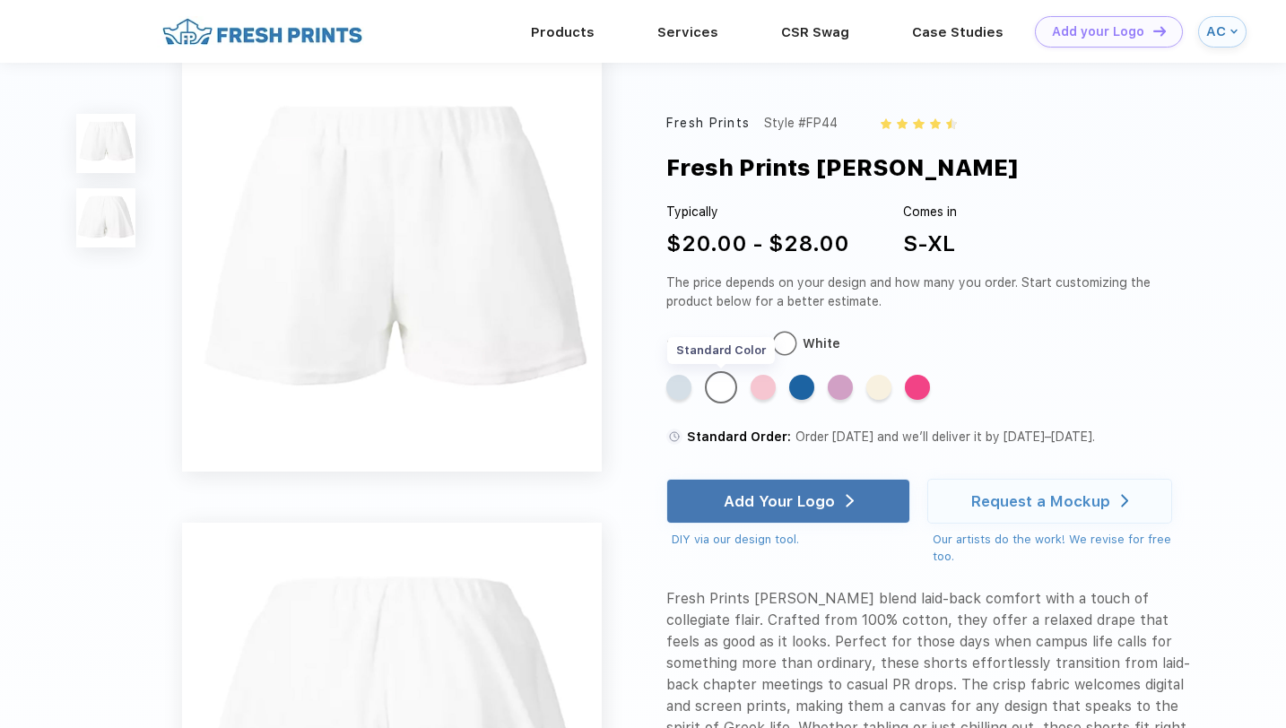
scroll to position [1, 0]
click at [90, 225] on img at bounding box center [105, 217] width 59 height 59
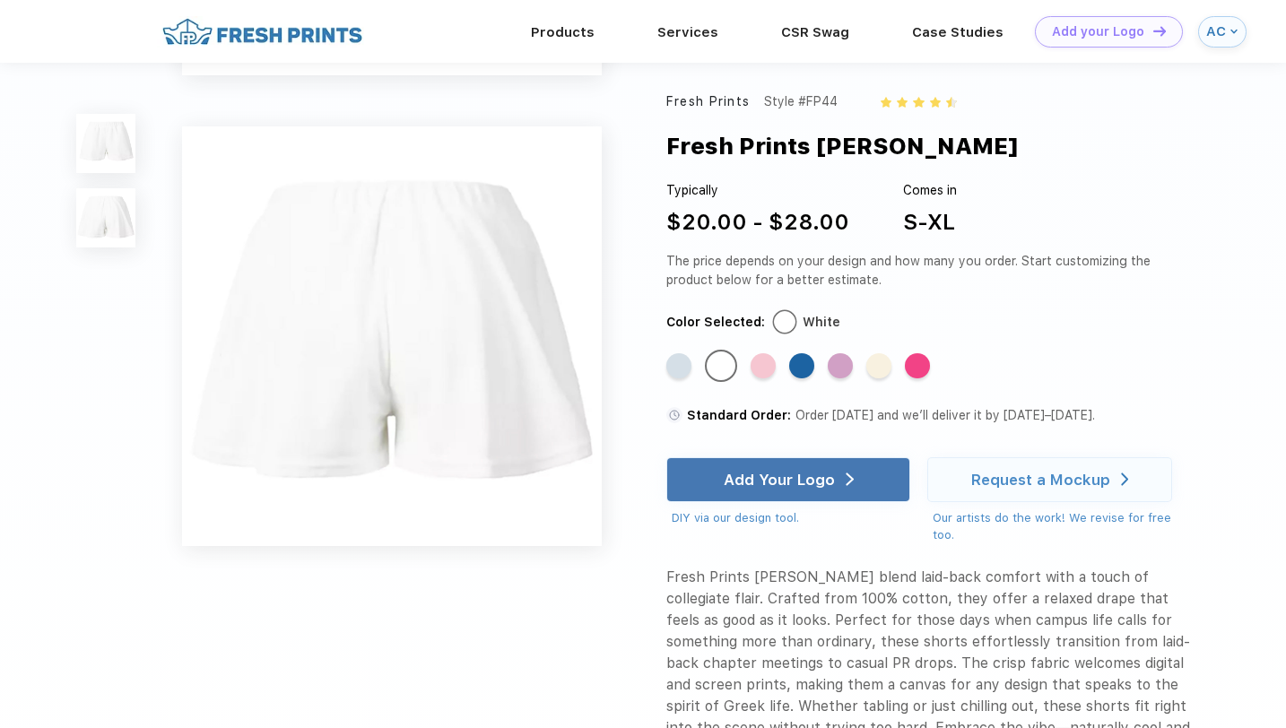
scroll to position [400, 0]
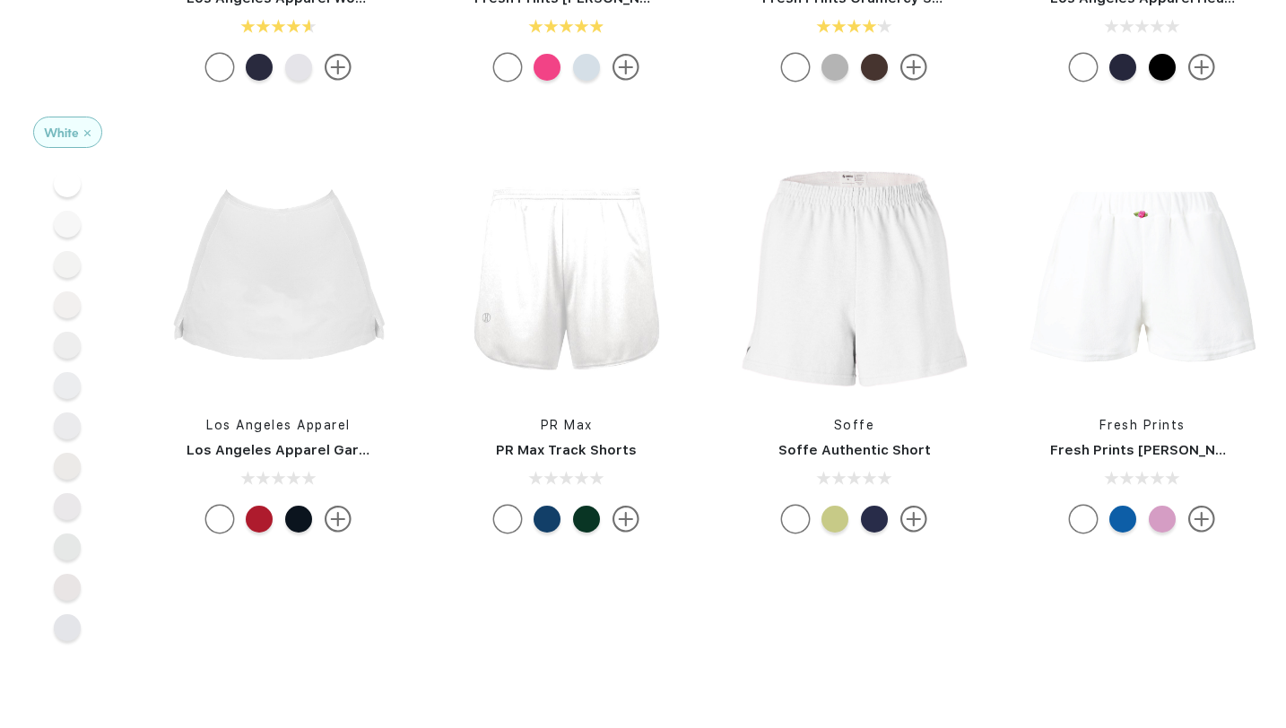
scroll to position [732, 0]
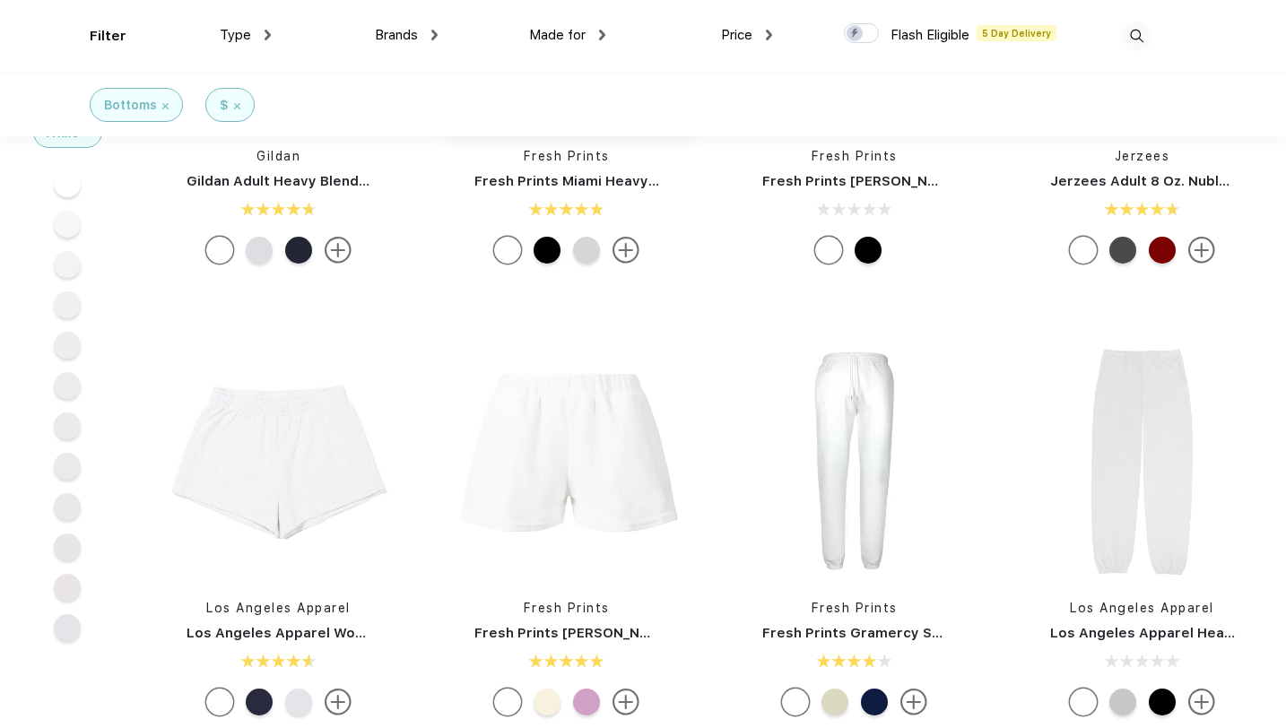
scroll to position [670, 0]
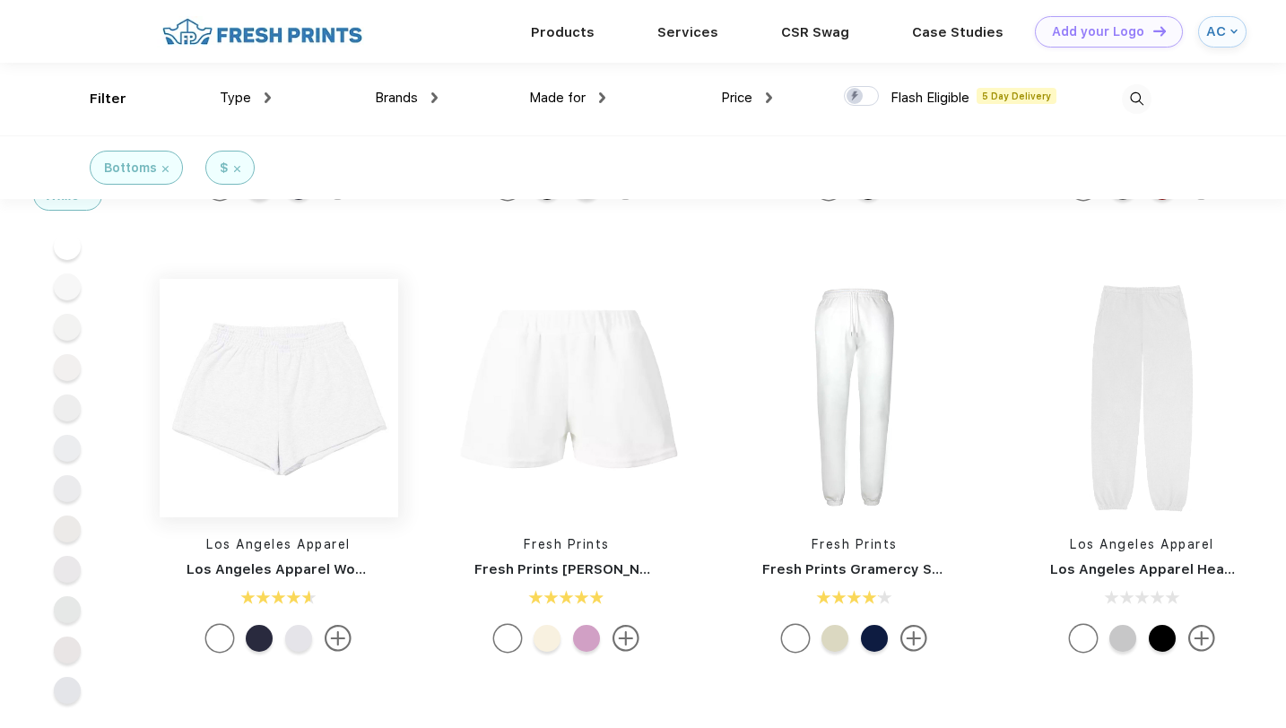
click at [304, 398] on img at bounding box center [279, 398] width 238 height 238
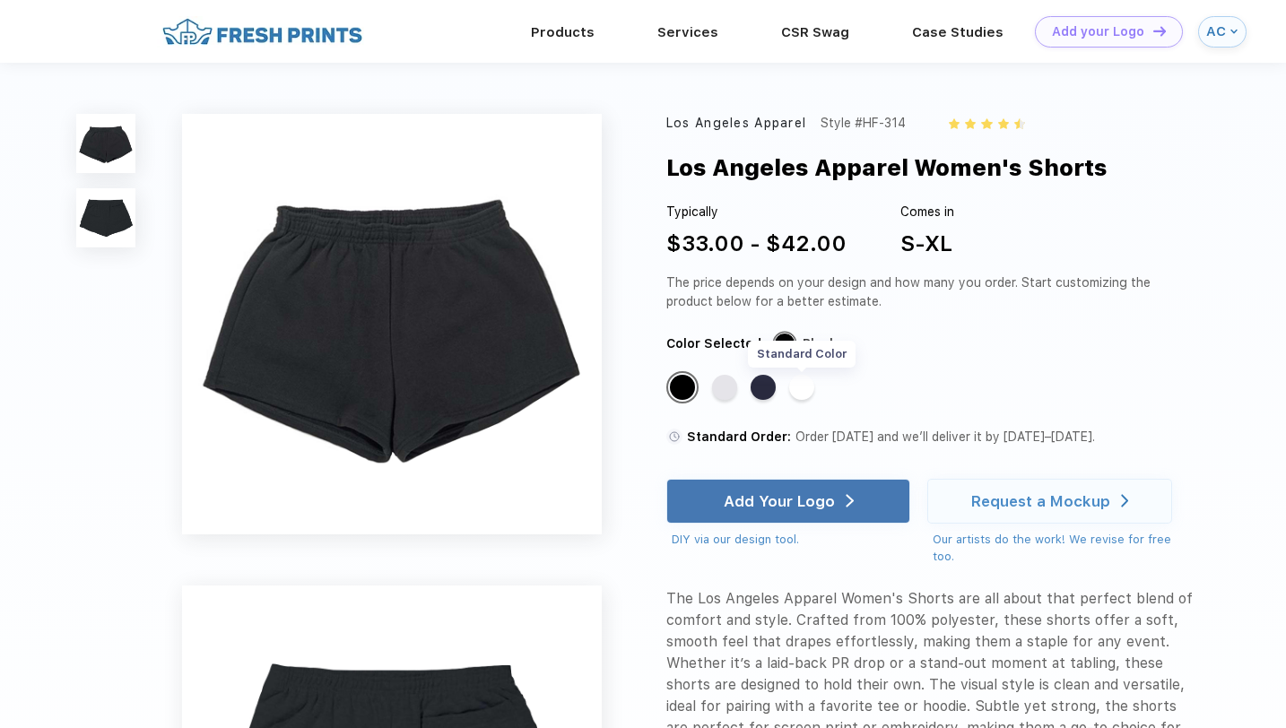
click at [797, 388] on div "Standard Color" at bounding box center [801, 387] width 25 height 25
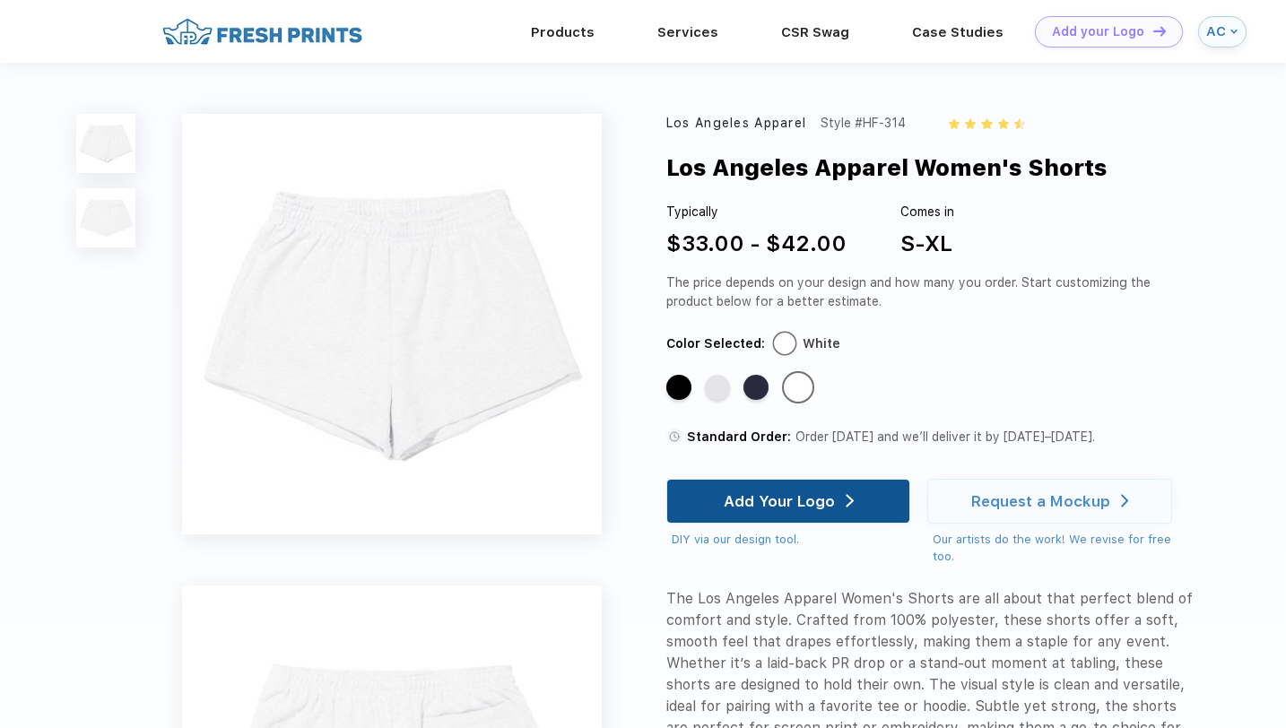
click at [817, 508] on div "Add Your Logo" at bounding box center [778, 501] width 111 height 18
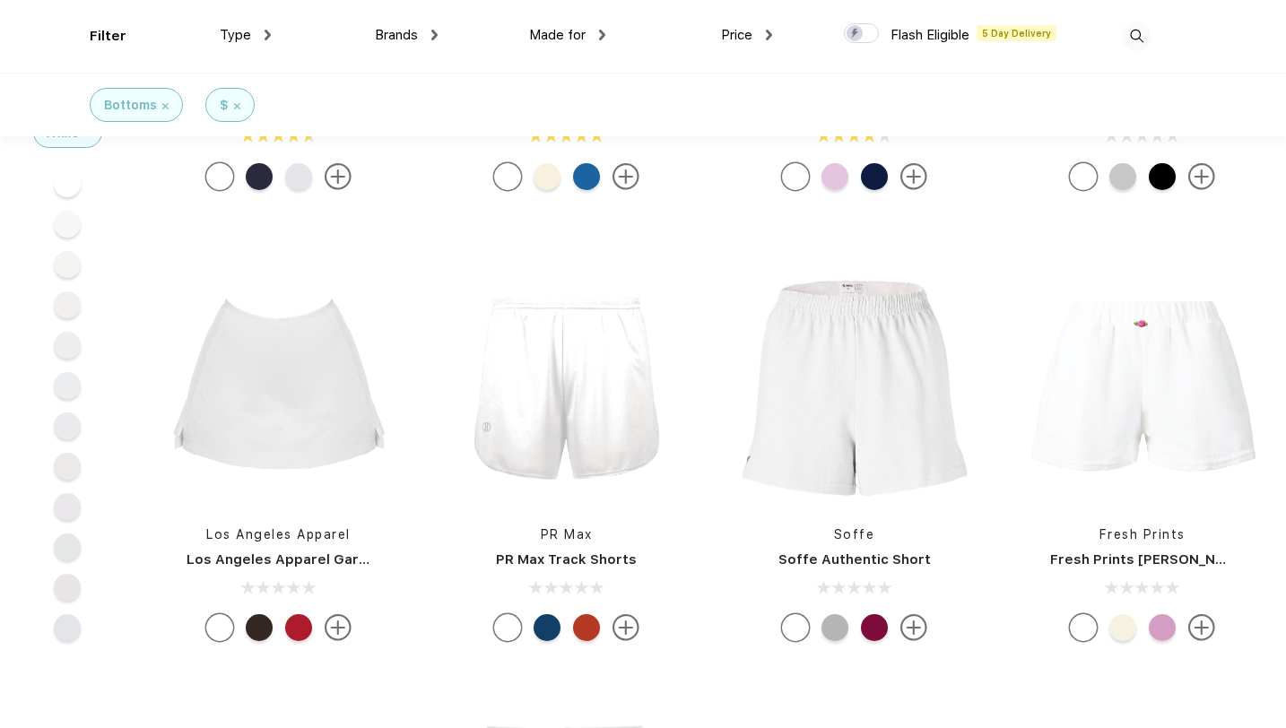
scroll to position [1195, 0]
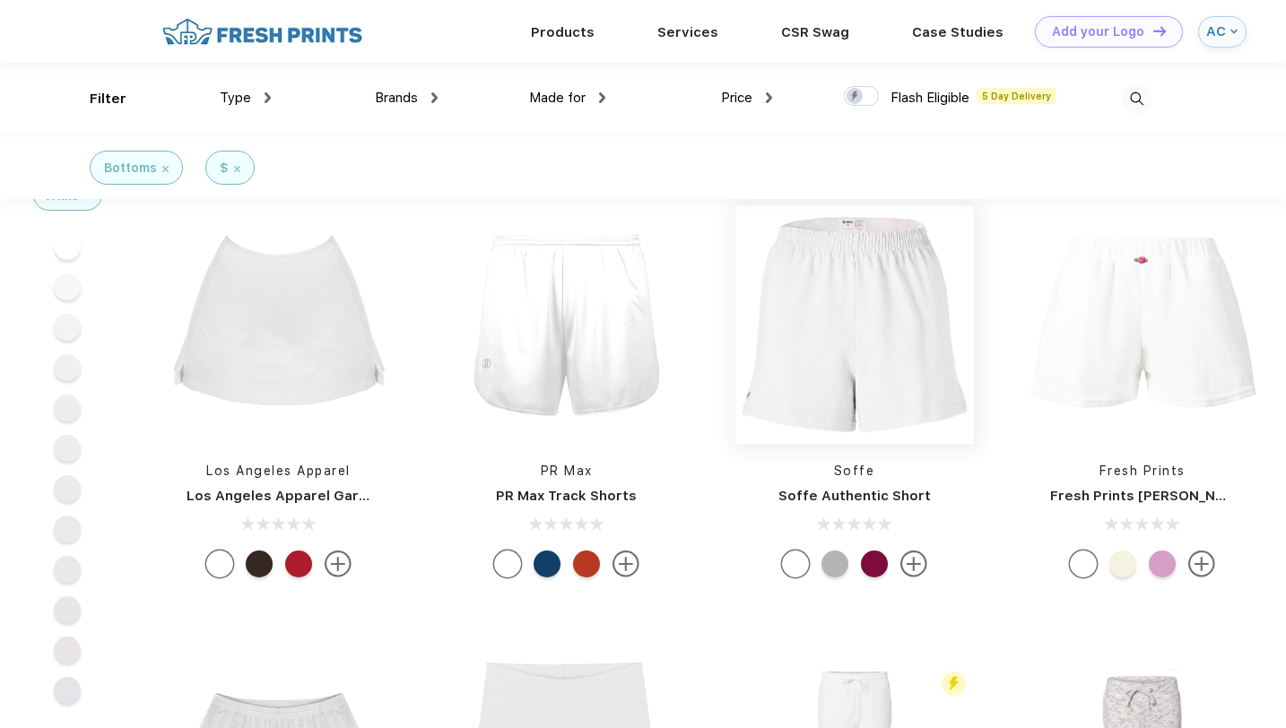
click at [801, 336] on img at bounding box center [854, 324] width 238 height 238
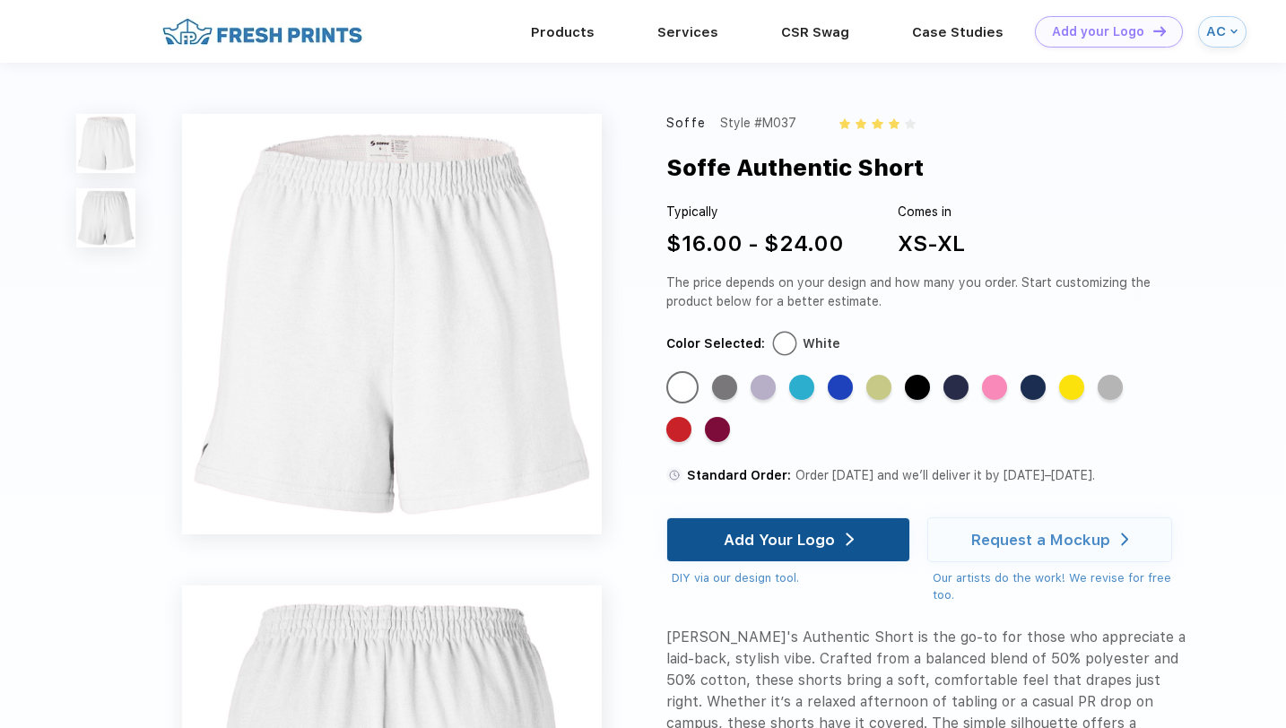
click at [742, 535] on div "Add Your Logo" at bounding box center [778, 540] width 111 height 18
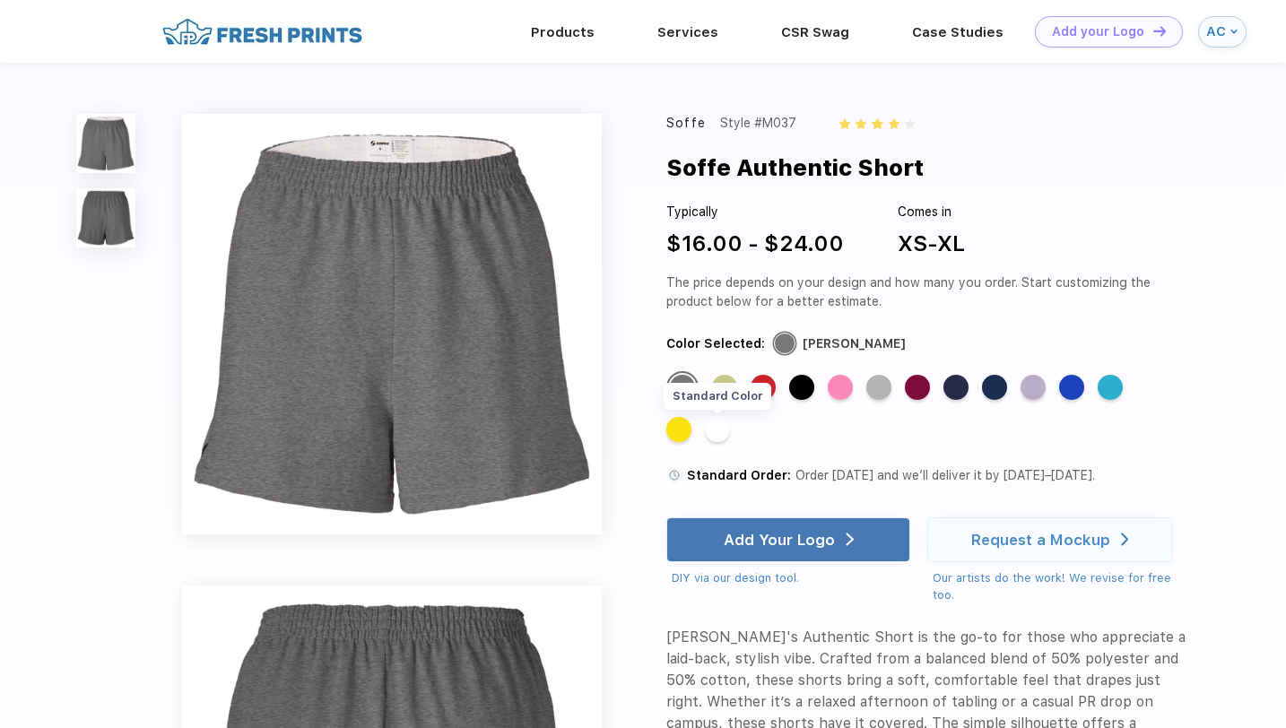
click at [716, 427] on div "Standard Color" at bounding box center [717, 429] width 25 height 25
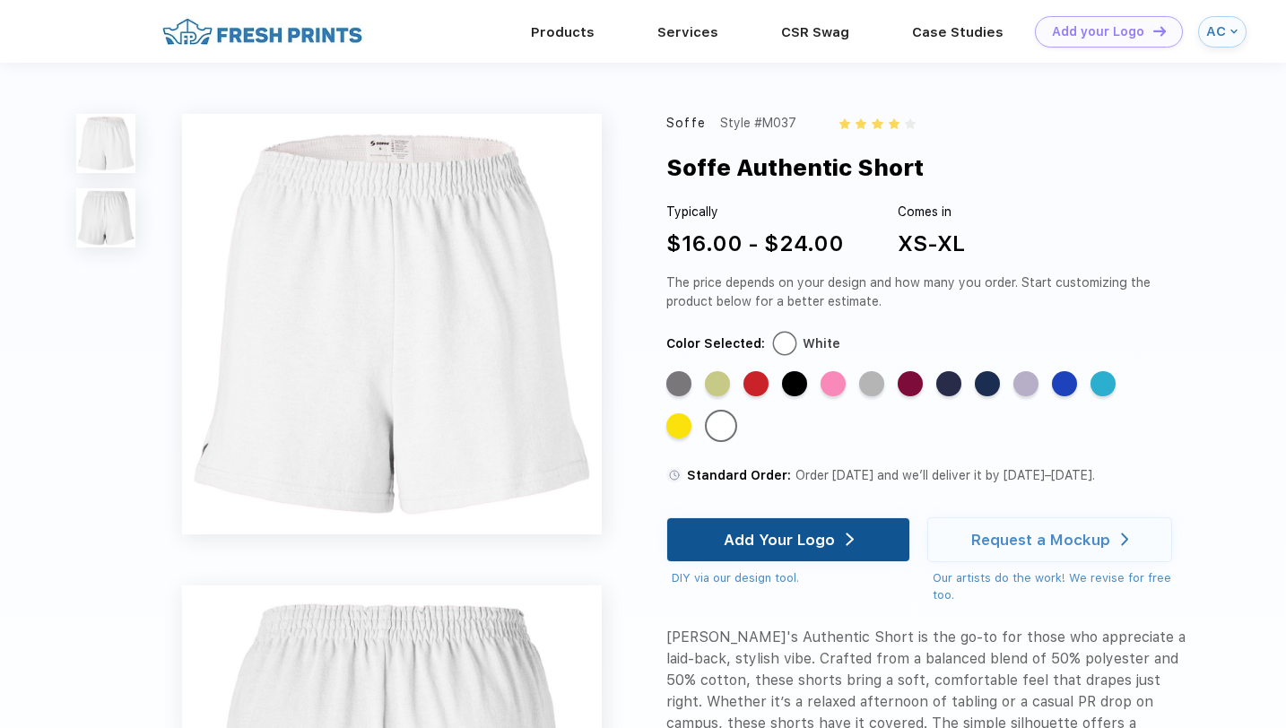
click at [795, 538] on div "Add Your Logo" at bounding box center [778, 540] width 111 height 18
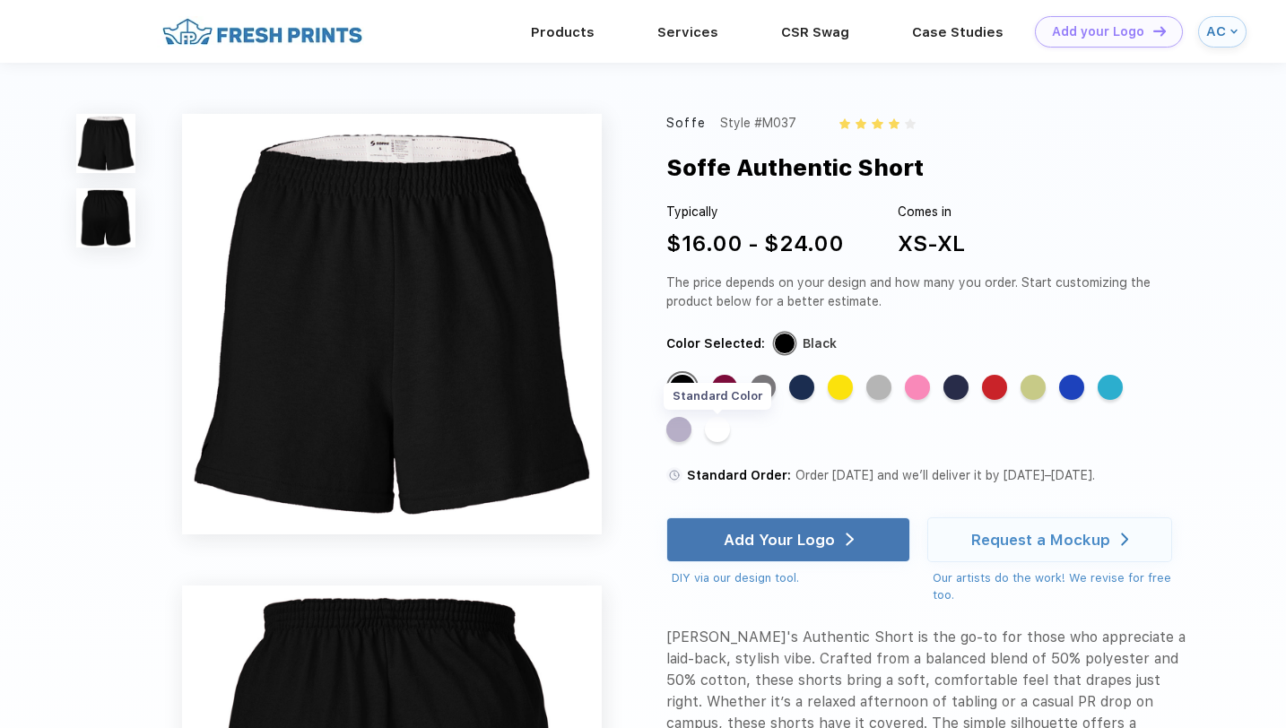
click at [715, 432] on div "Standard Color" at bounding box center [717, 429] width 25 height 25
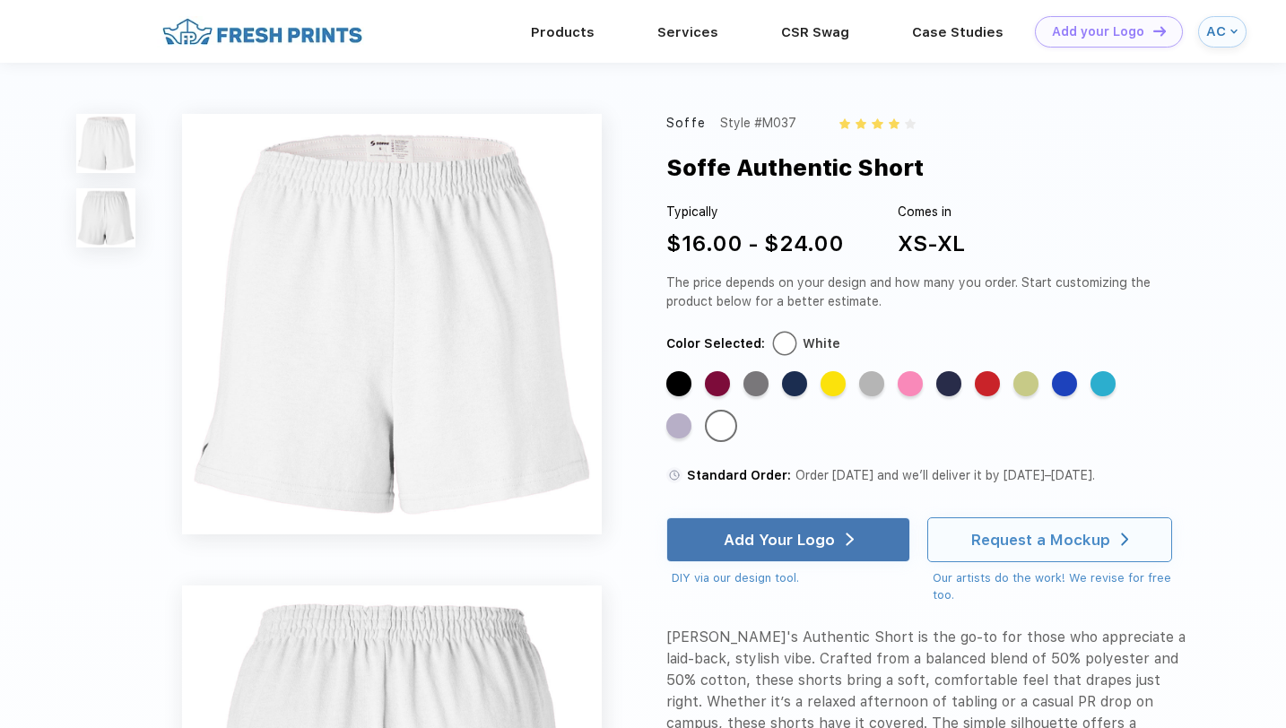
click at [1053, 548] on div "Request a Mockup" at bounding box center [1040, 540] width 139 height 18
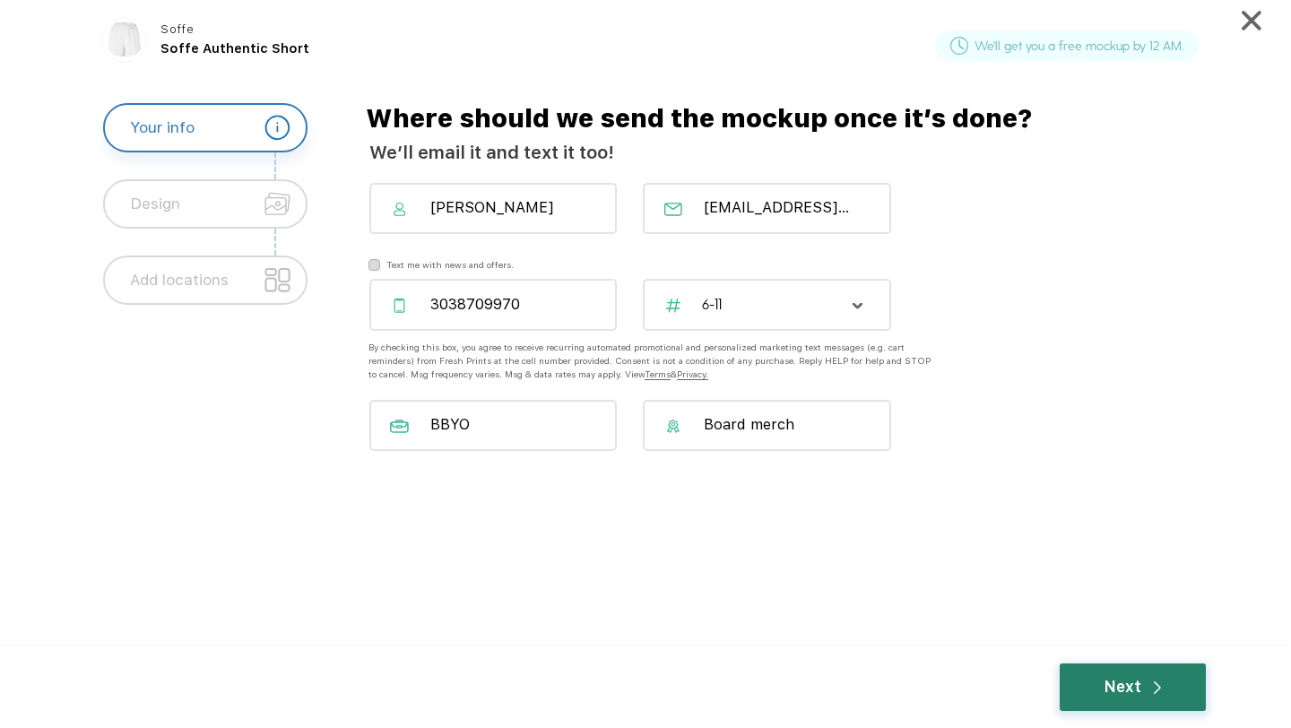
click at [1123, 684] on div "Next" at bounding box center [1132, 687] width 57 height 23
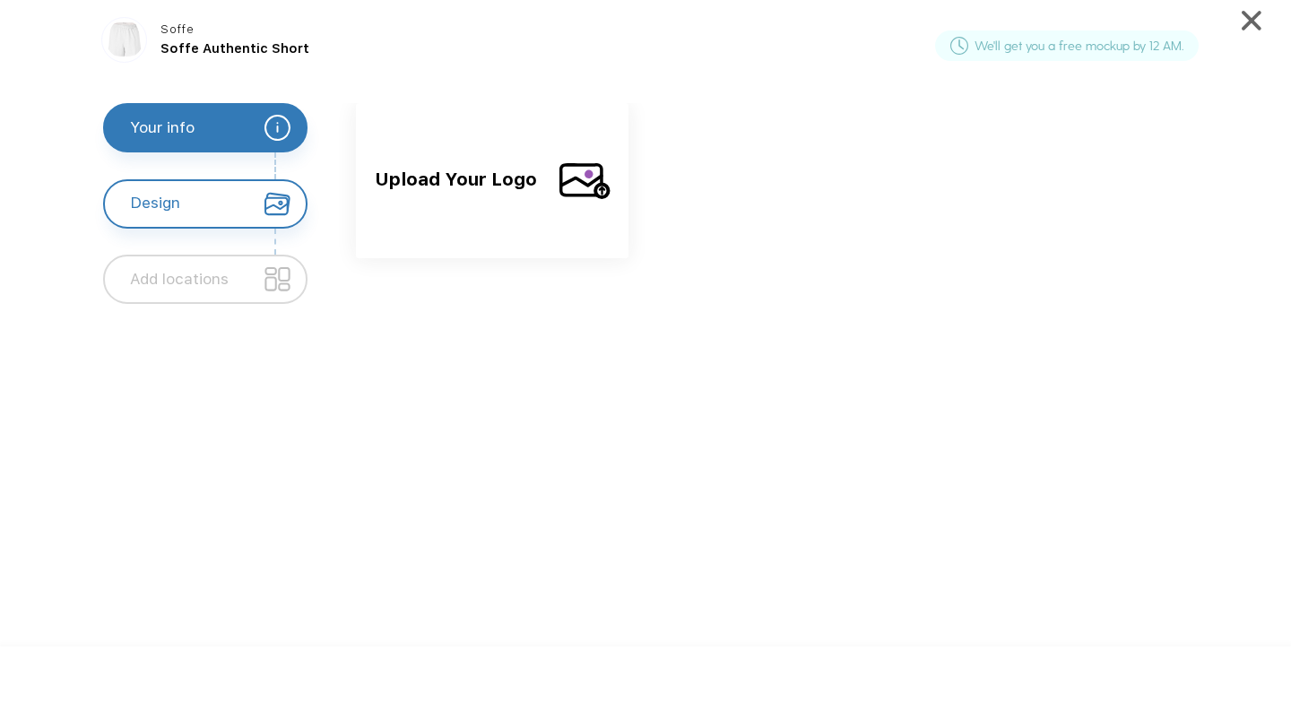
click at [569, 195] on img at bounding box center [584, 181] width 51 height 45
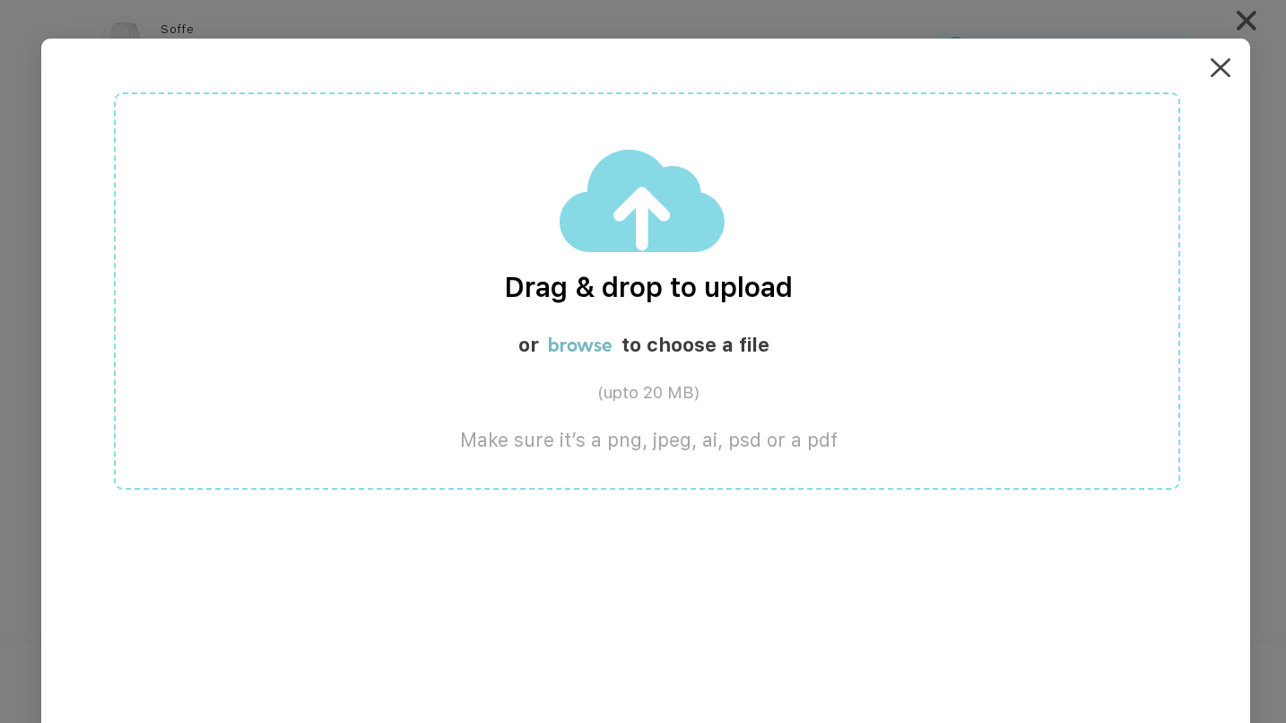
click at [629, 266] on div "Drag & drop to upload or browse to choose a file (upto 20 MB) Make sure it’s a …" at bounding box center [647, 290] width 1066 height 397
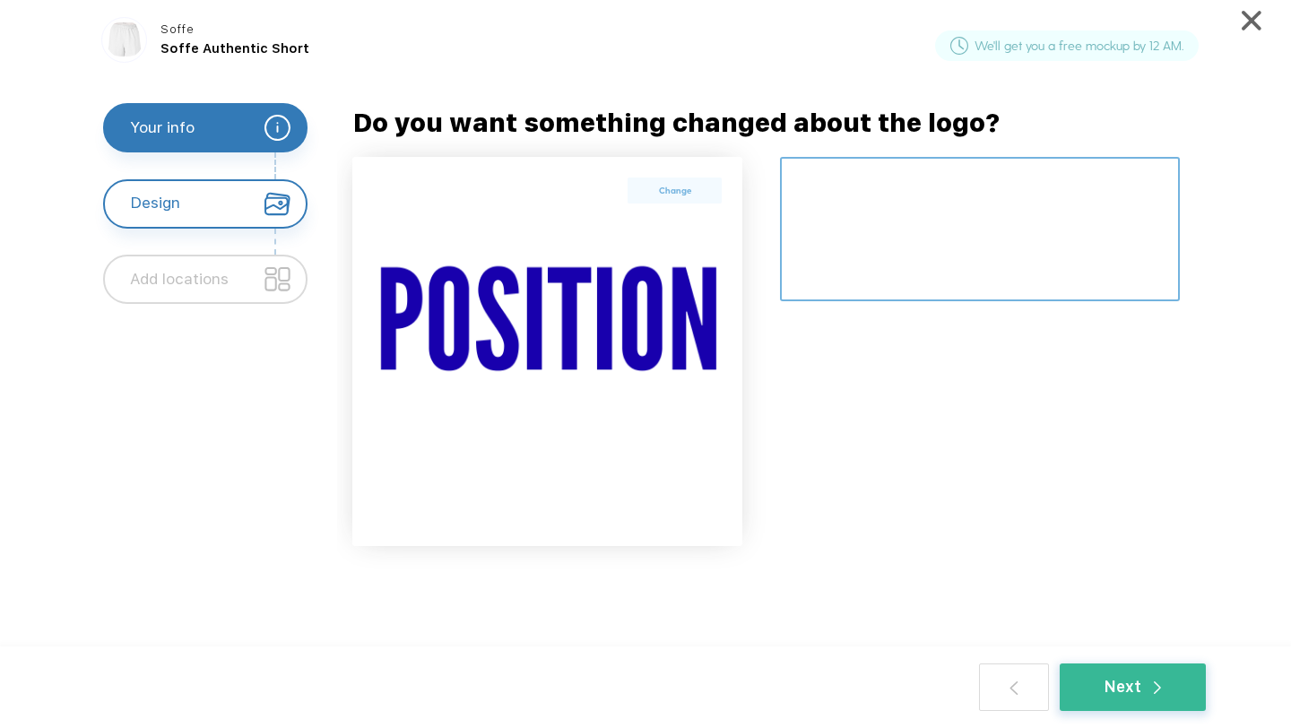
click at [870, 212] on textarea at bounding box center [980, 229] width 400 height 144
type textarea "m"
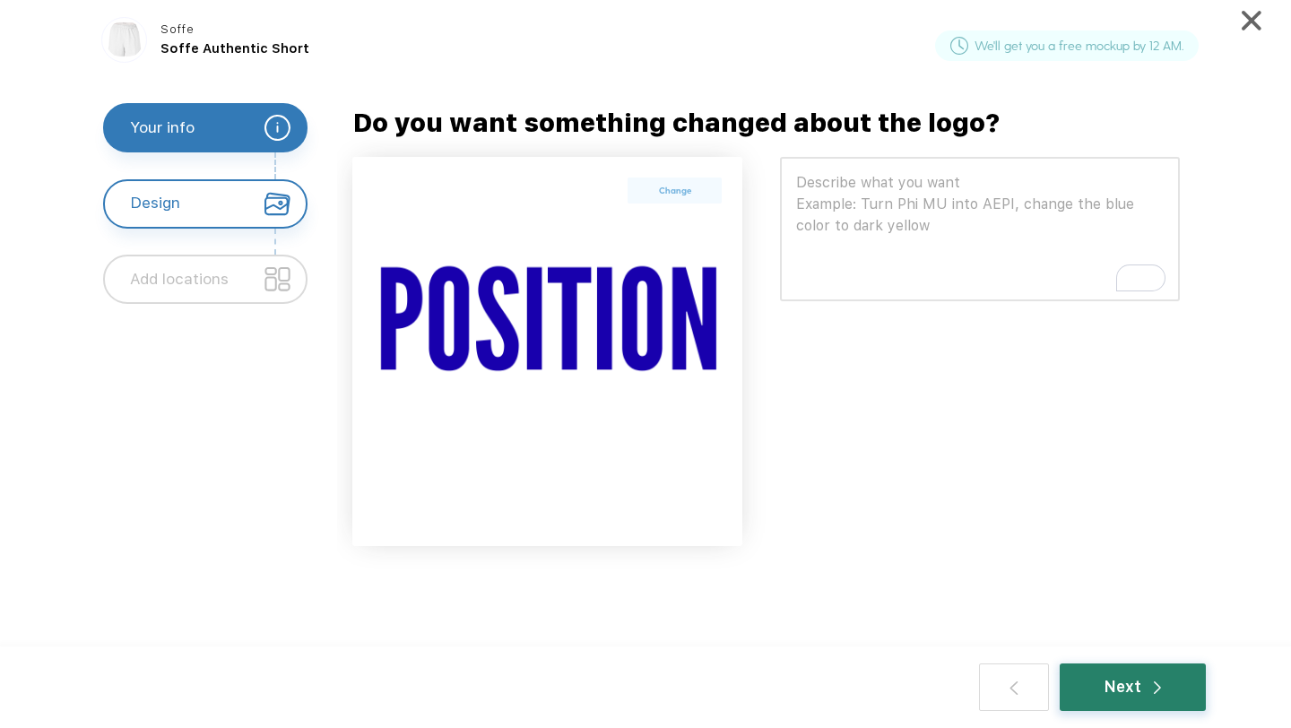
click at [1142, 694] on div "Next" at bounding box center [1132, 687] width 57 height 23
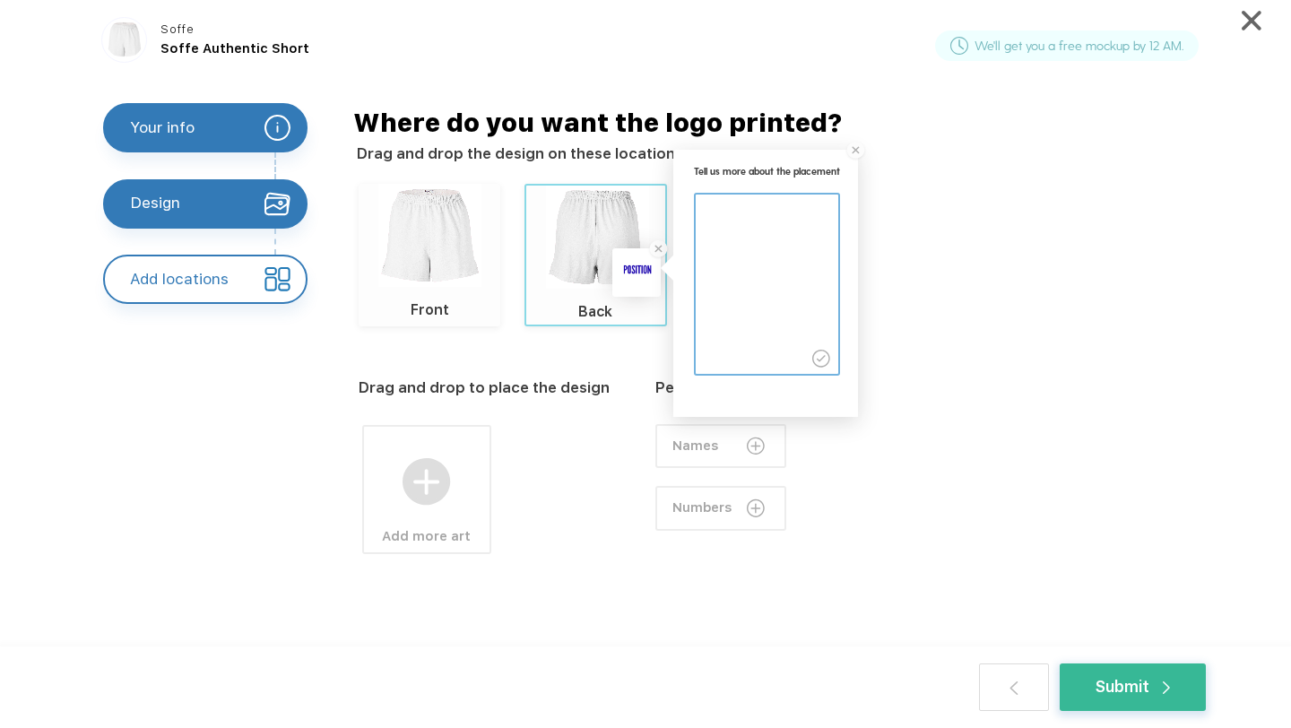
click at [772, 266] on textarea at bounding box center [767, 275] width 142 height 160
type textarea "Make huge and place on butt."
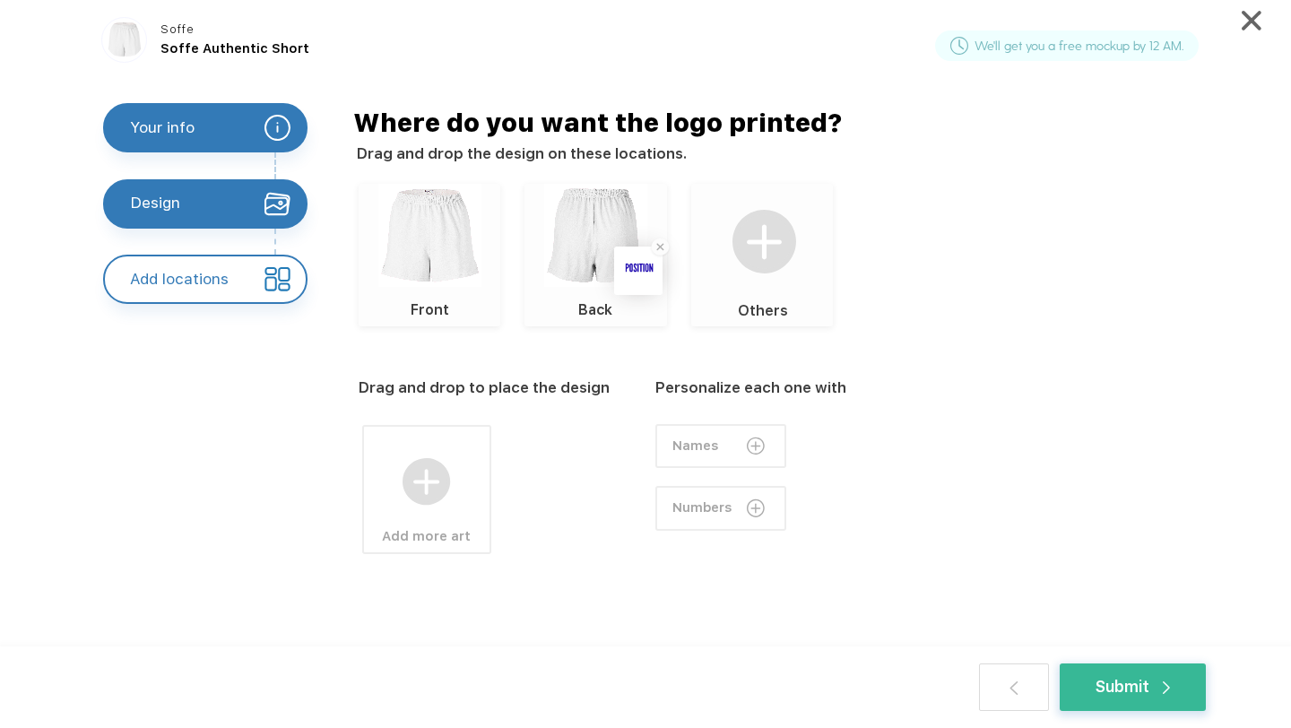
click at [1020, 318] on div "Front Back Others" at bounding box center [785, 255] width 853 height 142
click at [440, 507] on div "Add more art" at bounding box center [427, 530] width 126 height 49
click at [600, 459] on label "Upload your own design" at bounding box center [596, 455] width 121 height 13
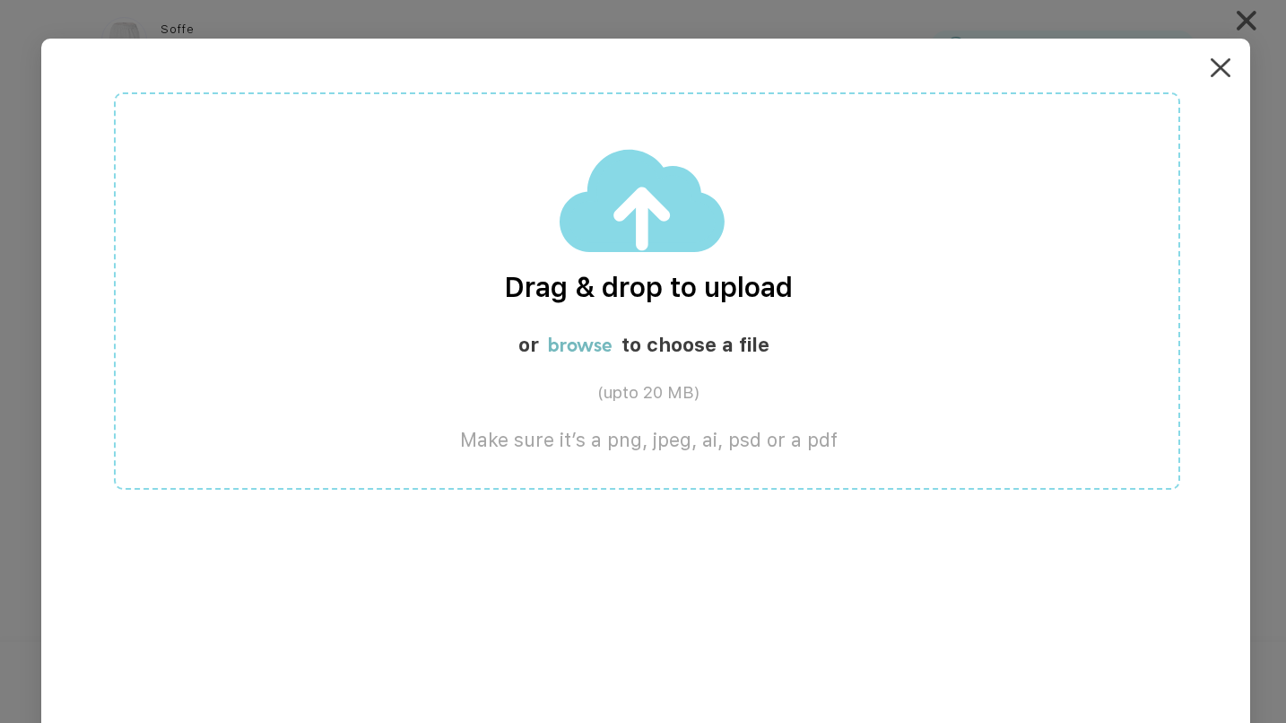
click at [627, 275] on label "Drag & drop to upload" at bounding box center [649, 288] width 1066 height 32
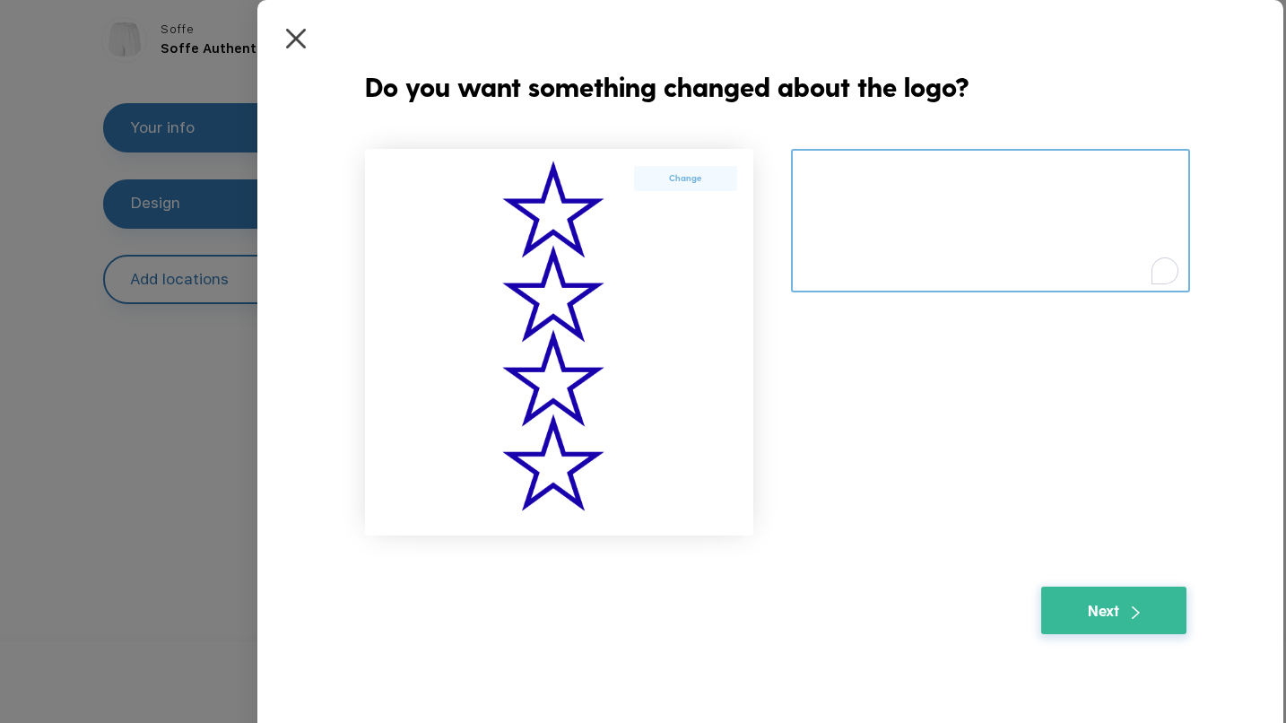
click at [899, 186] on textarea "To enrich screen reader interactions, please activate Accessibility in Grammarl…" at bounding box center [990, 221] width 399 height 144
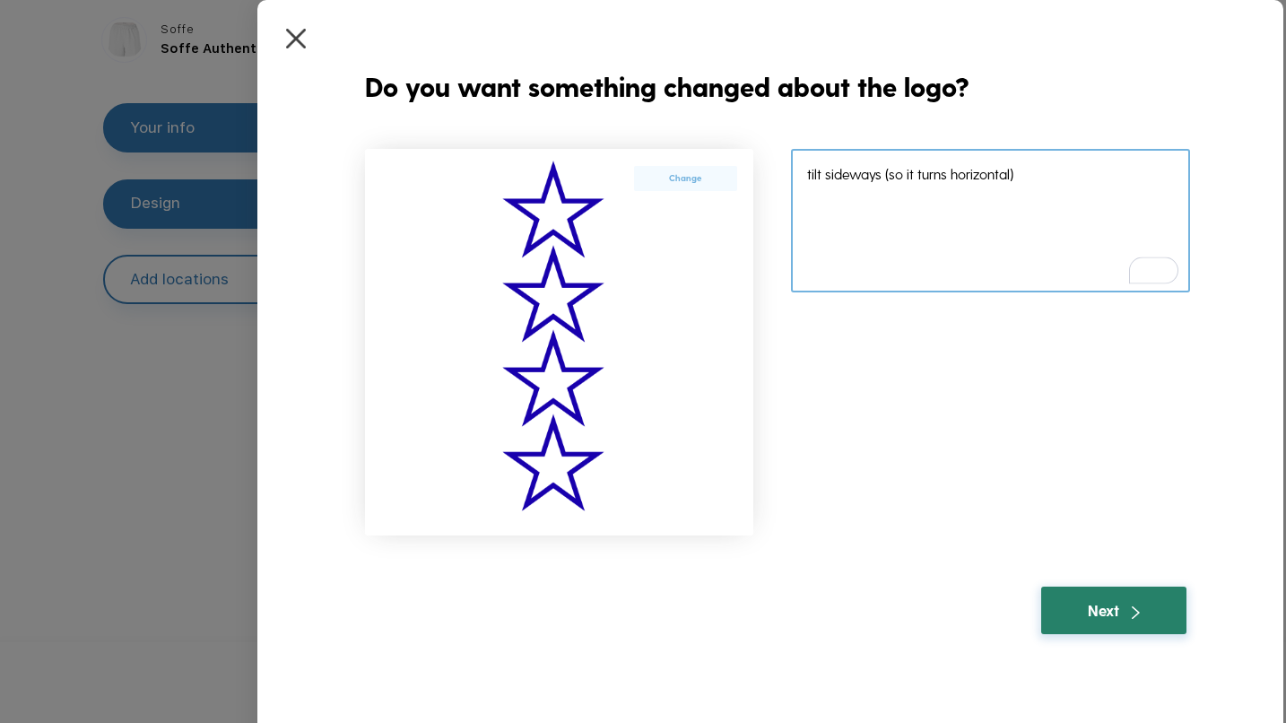
type textarea "tilt sideways (so it turns horizontal)"
click at [1130, 597] on div "Next" at bounding box center [1113, 610] width 145 height 48
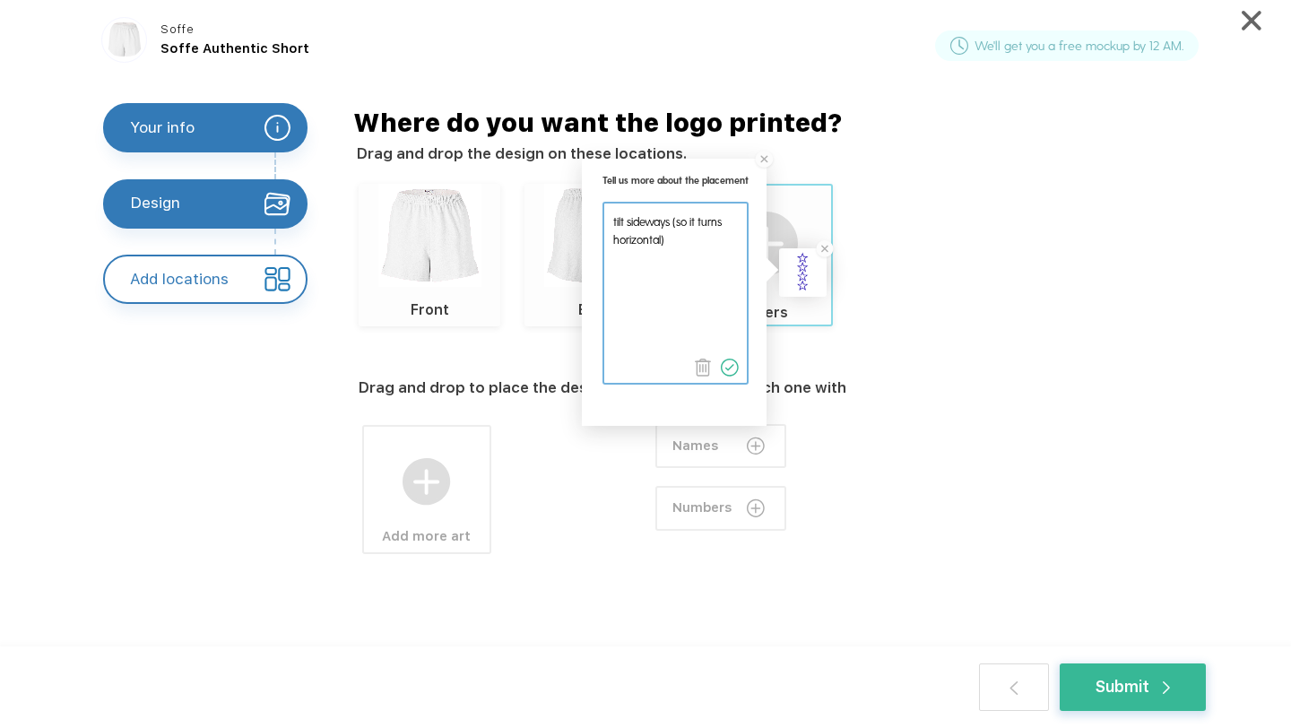
click at [695, 266] on textarea at bounding box center [675, 283] width 142 height 160
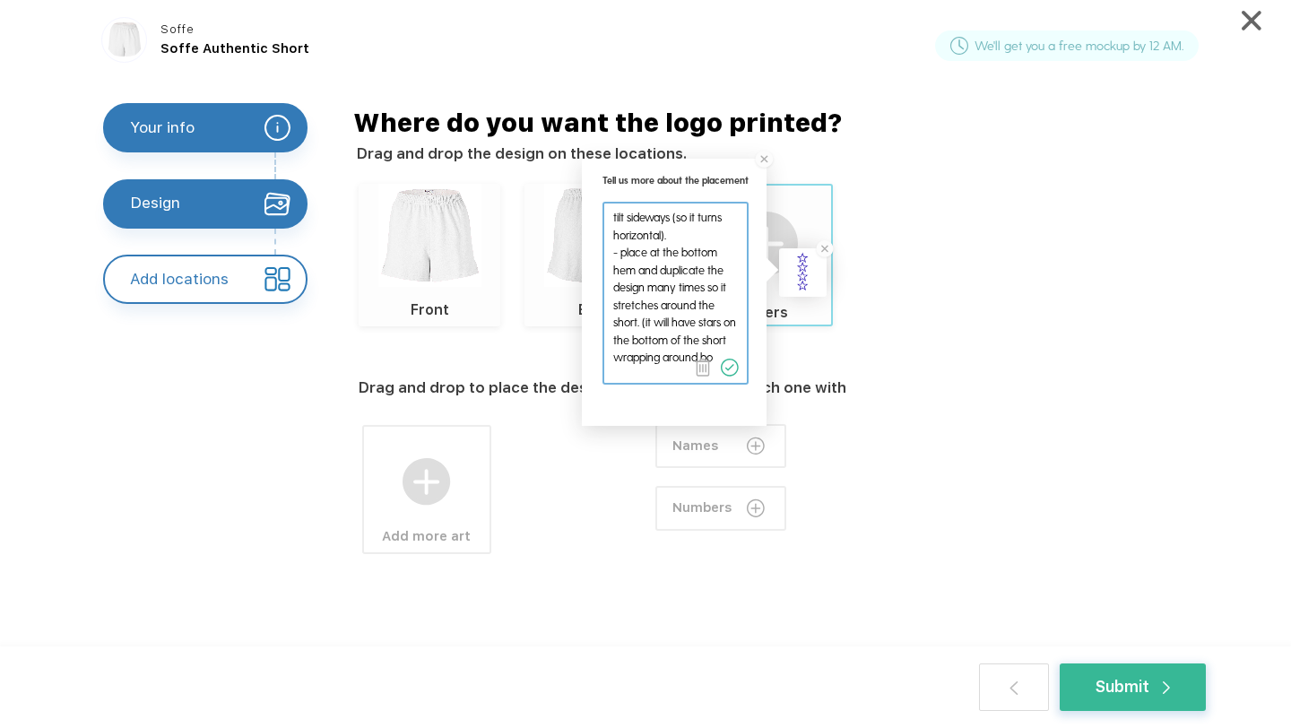
scroll to position [22, 0]
type textarea "tilt sideways (so it turns horizontal). - place at the bottom hem and duplicate…"
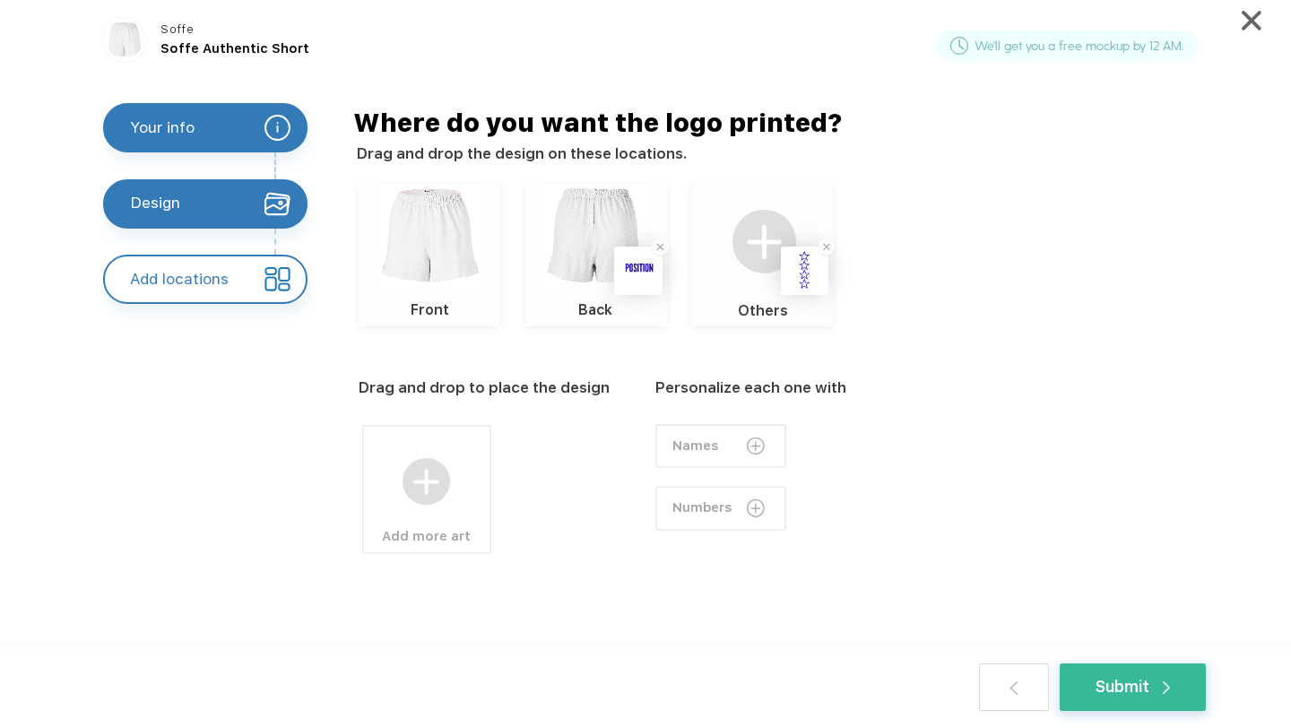
click at [1020, 383] on div "Drag and drop to place the design Add more art Personalize each one with Names …" at bounding box center [794, 502] width 870 height 353
click at [1127, 685] on div "Submit" at bounding box center [1132, 687] width 74 height 23
